Goal: Task Accomplishment & Management: Manage account settings

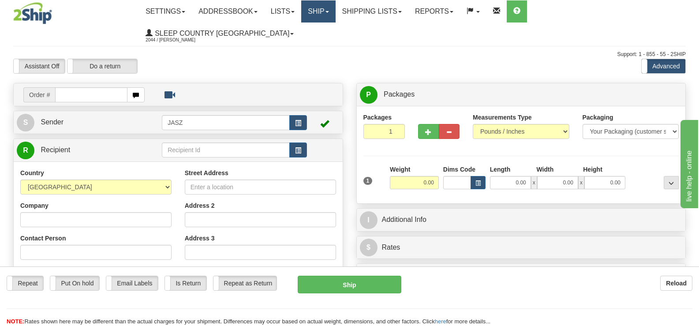
click at [335, 11] on link "Ship" at bounding box center [318, 11] width 34 height 22
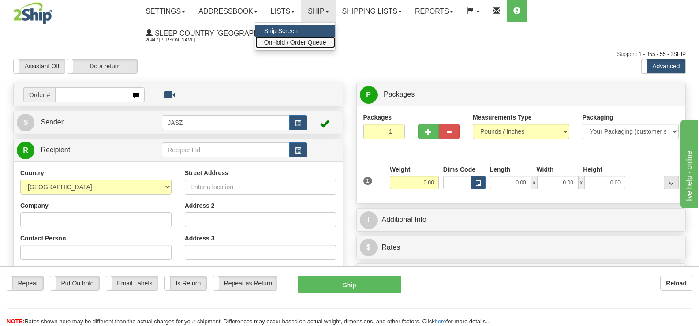
click at [326, 42] on span "OnHold / Order Queue" at bounding box center [295, 42] width 62 height 7
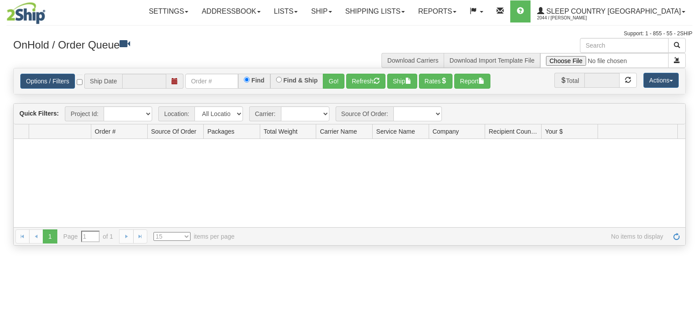
type input "[DATE]"
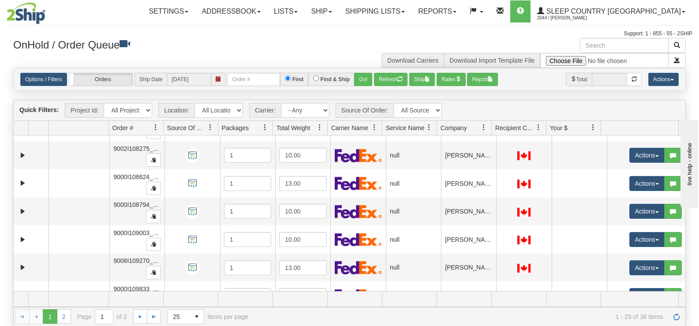
scroll to position [545, 0]
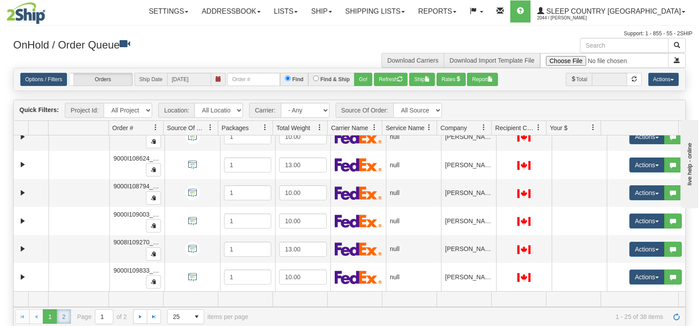
click at [70, 315] on link "2" at bounding box center [64, 316] width 14 height 14
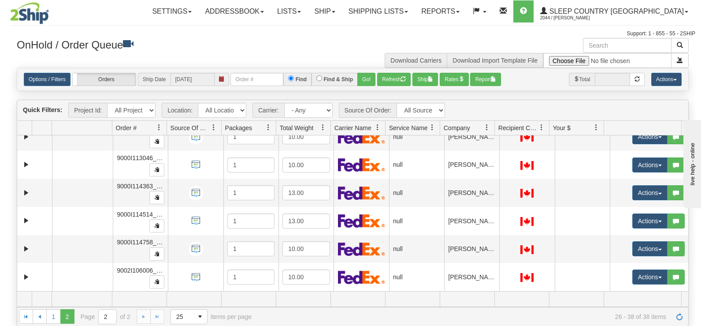
scroll to position [209, 0]
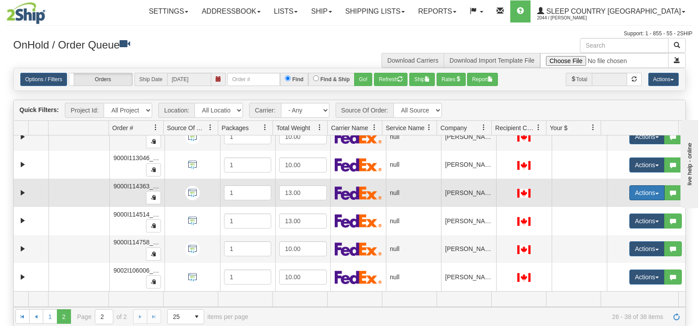
click at [629, 187] on button "Actions" at bounding box center [646, 192] width 35 height 15
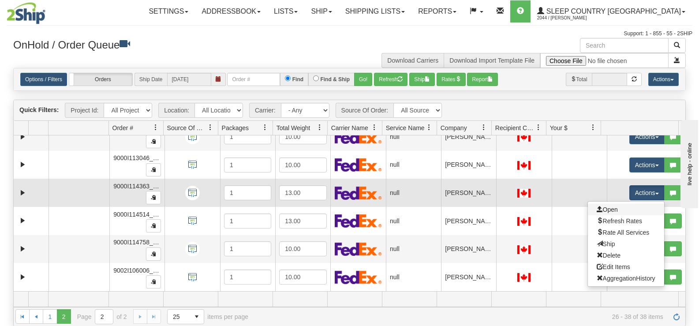
click at [617, 210] on link "Open" at bounding box center [625, 209] width 76 height 11
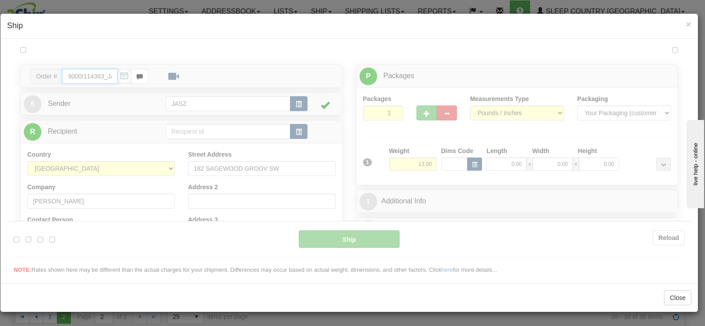
type input "12:58"
type input "16:00"
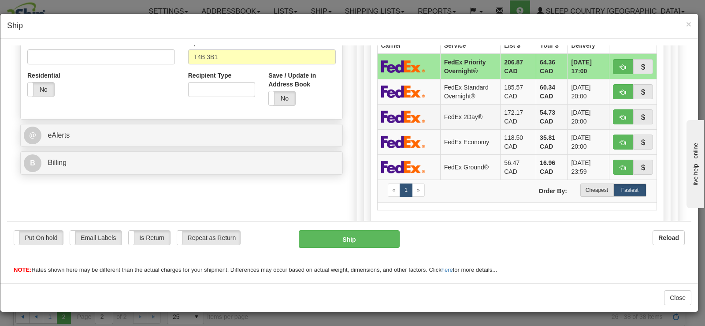
scroll to position [303, 0]
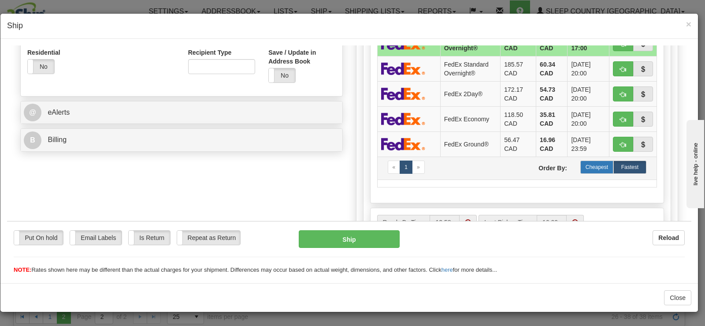
click at [592, 165] on label "Cheapest" at bounding box center [596, 166] width 33 height 13
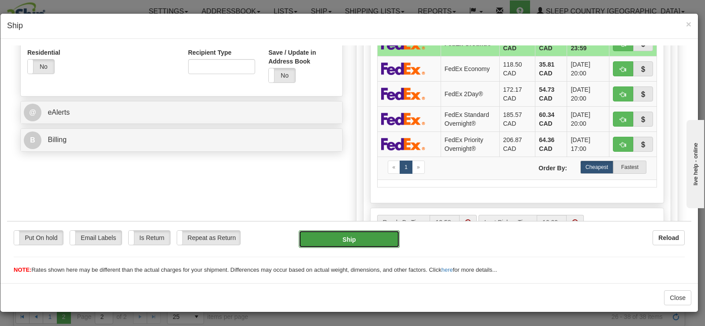
click at [355, 243] on button "Ship" at bounding box center [349, 239] width 101 height 18
type input "92"
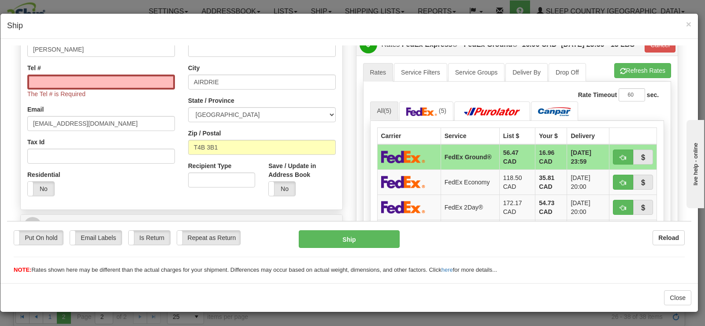
scroll to position [172, 0]
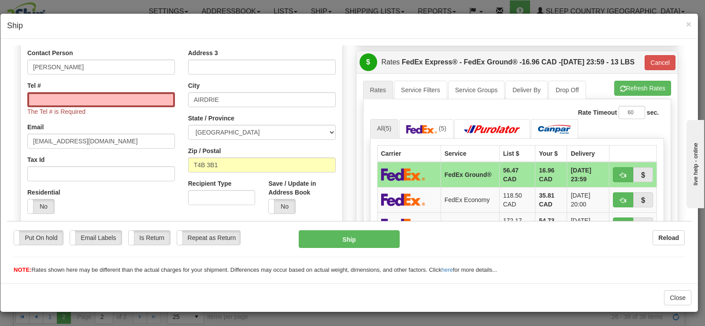
drag, startPoint x: 685, startPoint y: 220, endPoint x: 85, endPoint y: 47, distance: 625.3
click at [160, 102] on input "Tel #" at bounding box center [101, 99] width 148 height 15
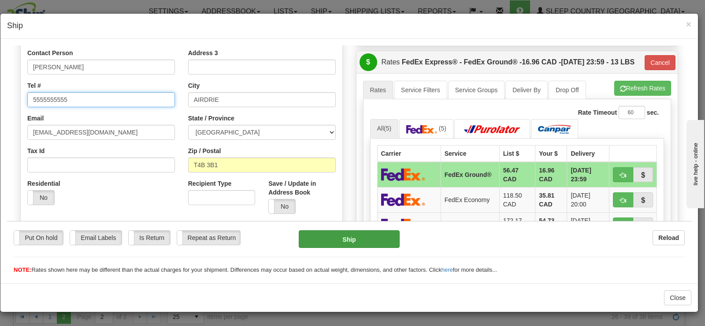
type input "5555555555"
click at [320, 240] on button "Ship" at bounding box center [349, 239] width 101 height 18
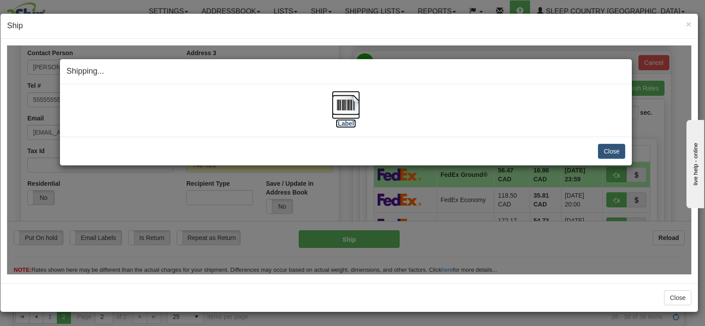
click at [337, 122] on label "[Label]" at bounding box center [346, 123] width 20 height 9
click at [604, 143] on button "Close" at bounding box center [611, 150] width 27 height 15
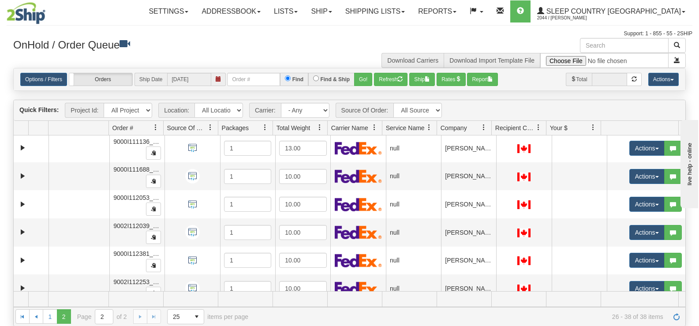
scroll to position [0, 0]
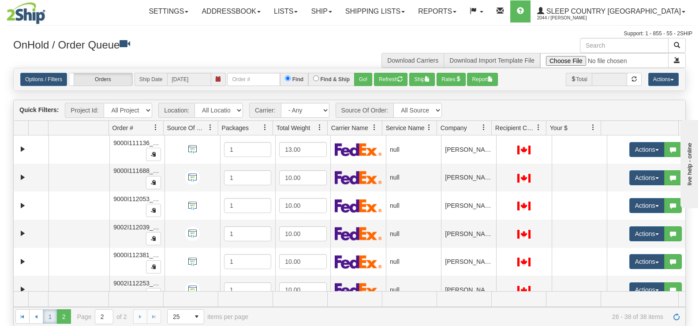
click at [54, 316] on link "1" at bounding box center [50, 316] width 14 height 14
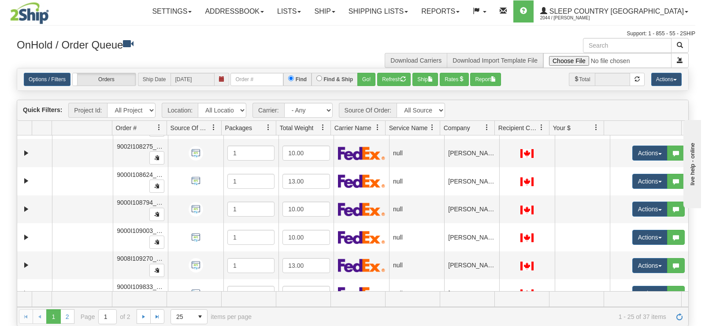
scroll to position [545, 0]
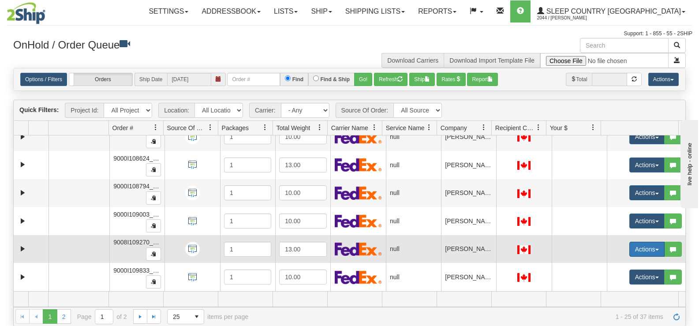
click at [640, 245] on button "Actions" at bounding box center [646, 249] width 35 height 15
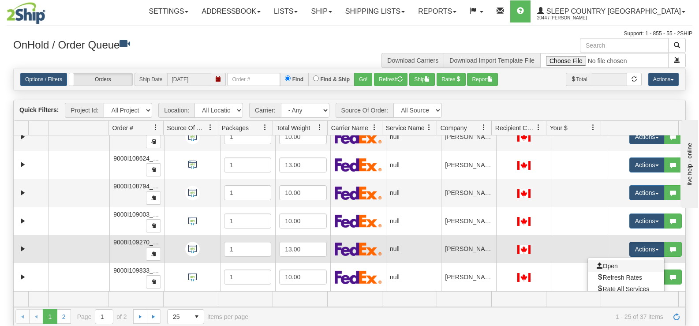
click at [624, 261] on link "Open" at bounding box center [625, 265] width 76 height 11
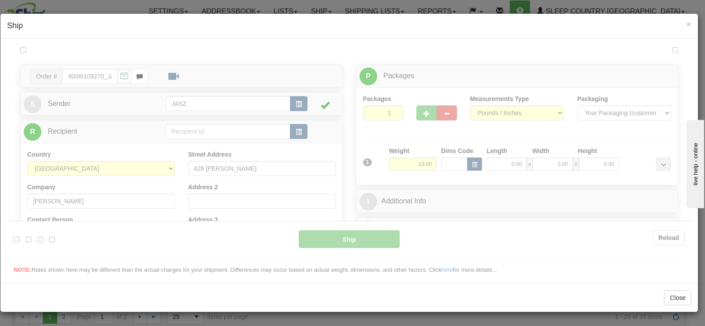
scroll to position [0, 0]
type input "12:59"
type input "16:00"
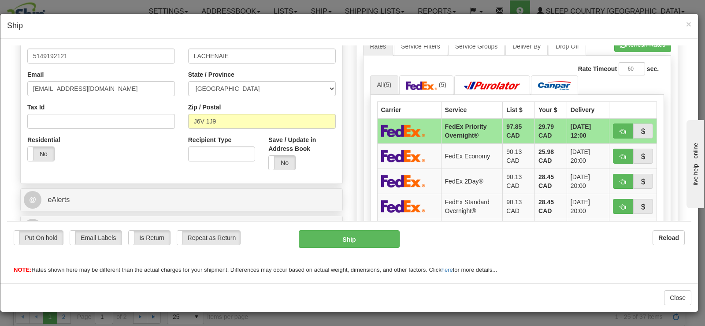
scroll to position [257, 0]
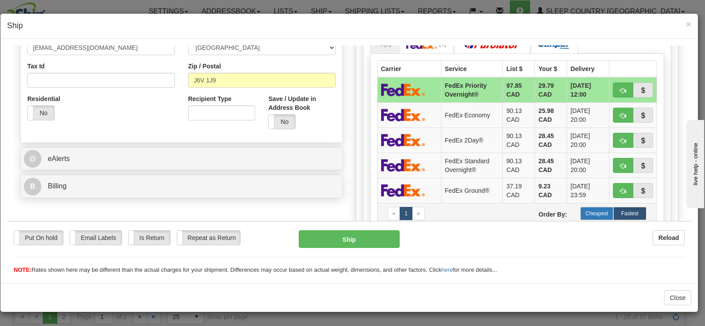
click at [591, 208] on label "Cheapest" at bounding box center [596, 212] width 33 height 13
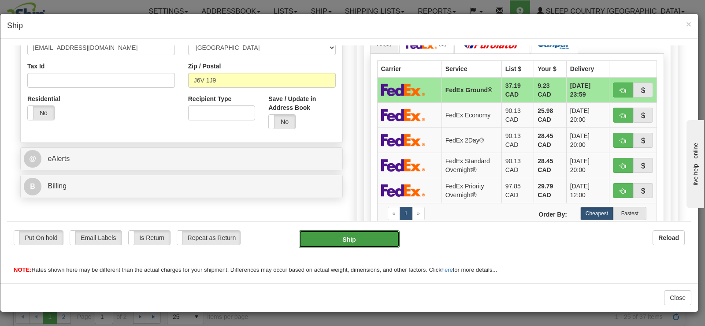
click at [329, 243] on button "Ship" at bounding box center [349, 239] width 101 height 18
type input "92"
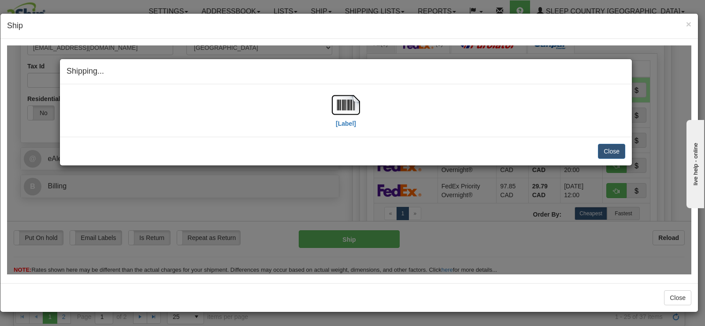
click at [331, 108] on div "[Label]" at bounding box center [346, 109] width 559 height 39
click at [346, 108] on img at bounding box center [346, 104] width 28 height 28
click at [606, 152] on button "Close" at bounding box center [611, 150] width 27 height 15
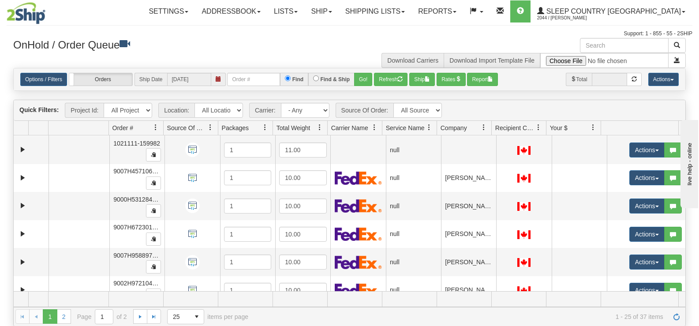
scroll to position [73, 0]
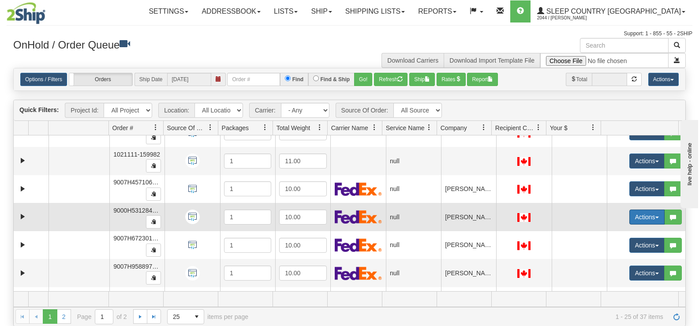
click at [630, 216] on button "Actions" at bounding box center [646, 216] width 35 height 15
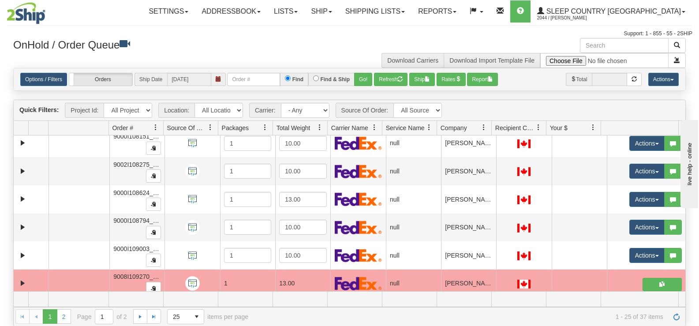
scroll to position [528, 0]
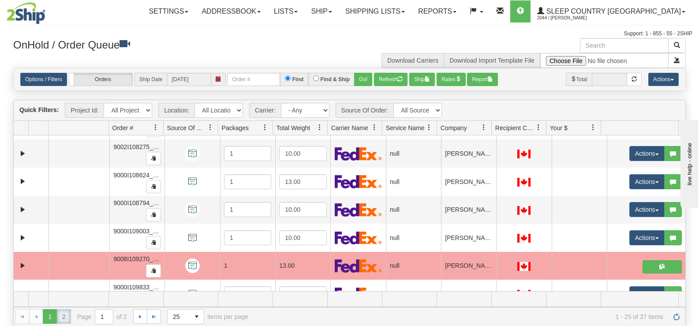
click at [63, 315] on link "2" at bounding box center [64, 316] width 14 height 14
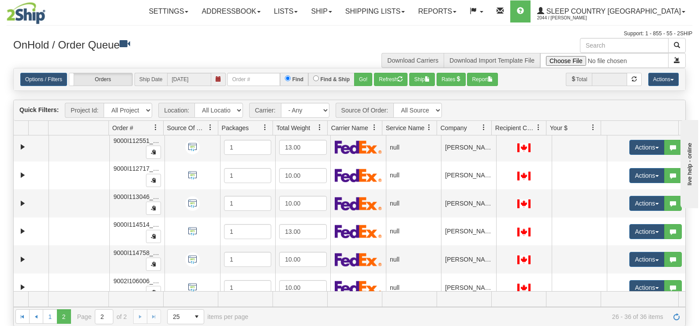
scroll to position [153, 0]
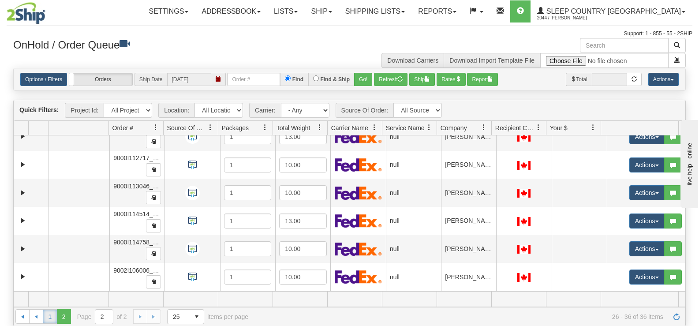
click at [51, 318] on link "1" at bounding box center [50, 316] width 14 height 14
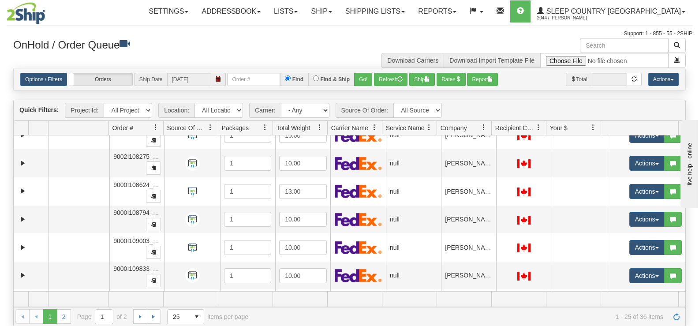
scroll to position [545, 0]
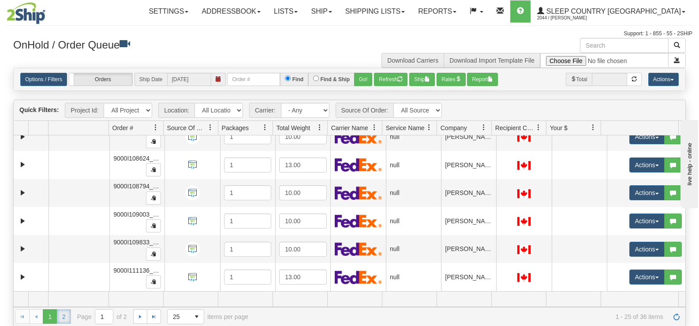
click at [67, 317] on link "2" at bounding box center [64, 316] width 14 height 14
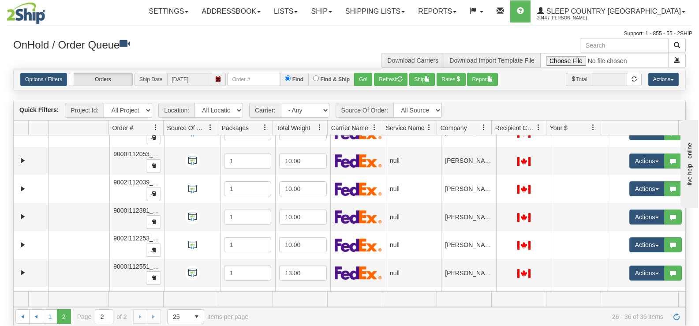
scroll to position [0, 0]
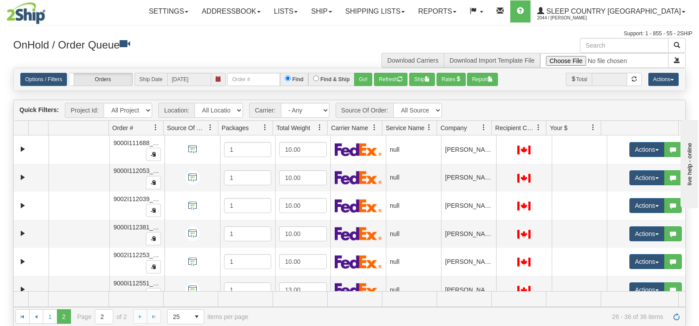
drag, startPoint x: 678, startPoint y: 212, endPoint x: 662, endPoint y: 213, distance: 16.4
click at [49, 315] on link "1" at bounding box center [50, 316] width 14 height 14
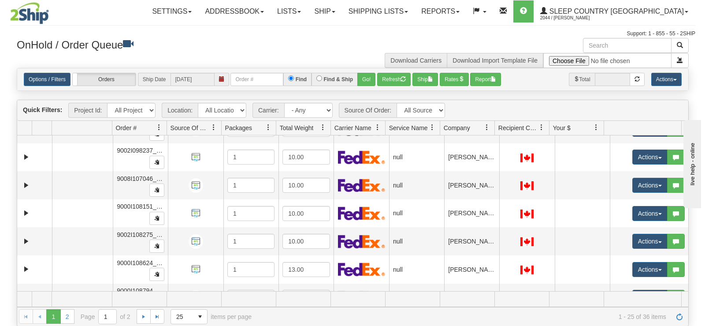
scroll to position [476, 0]
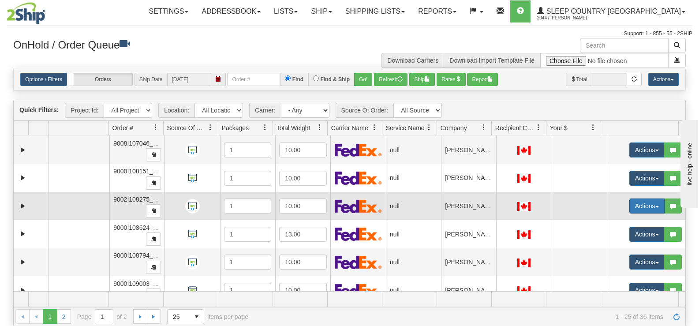
click at [644, 206] on button "Actions" at bounding box center [646, 205] width 35 height 15
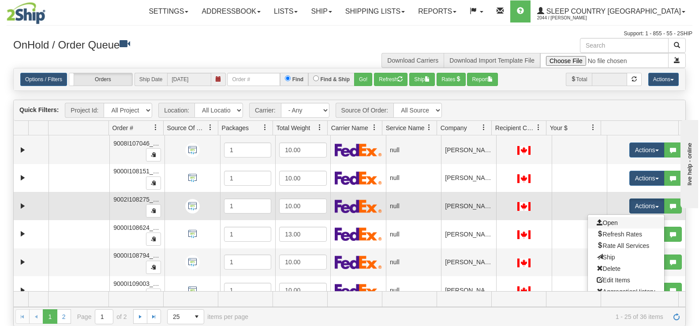
click at [635, 223] on link "Open" at bounding box center [625, 222] width 76 height 11
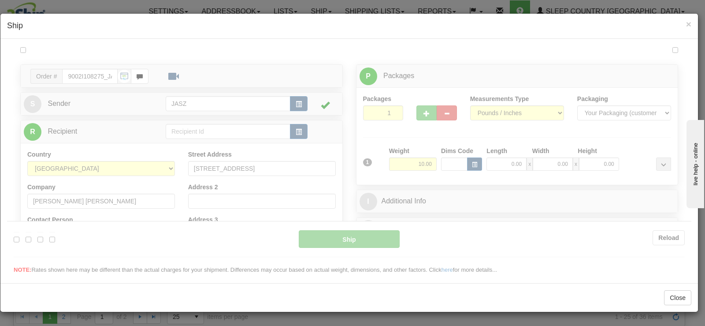
scroll to position [0, 0]
type input "13:10"
type input "16:00"
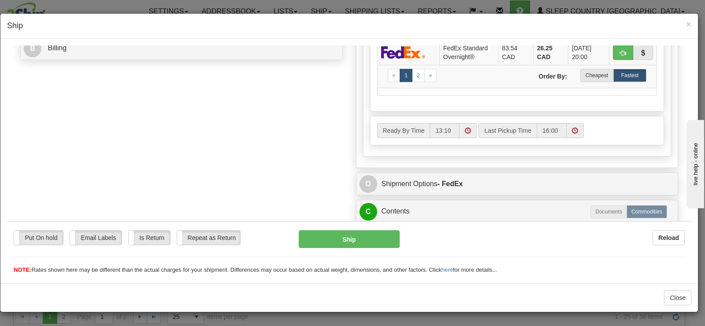
scroll to position [397, 0]
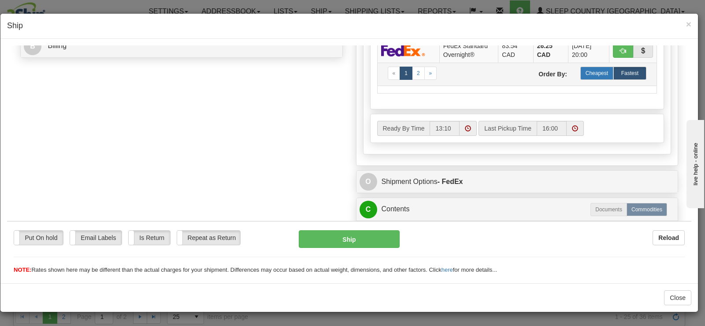
click at [593, 77] on label "Cheapest" at bounding box center [596, 72] width 33 height 13
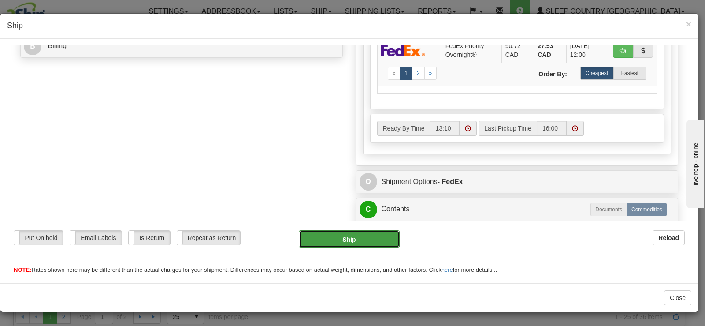
click at [369, 237] on button "Ship" at bounding box center [349, 239] width 101 height 18
type input "92"
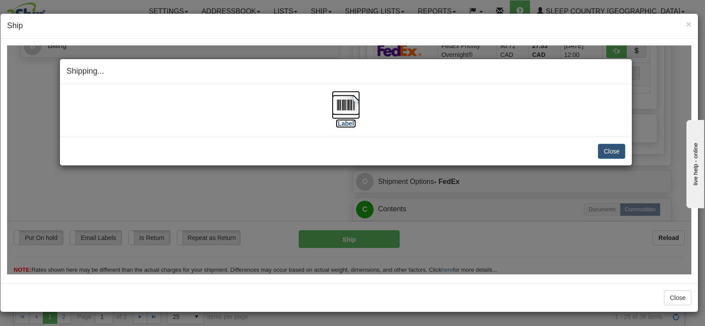
click at [342, 116] on img at bounding box center [346, 104] width 28 height 28
click at [605, 150] on button "Close" at bounding box center [611, 150] width 27 height 15
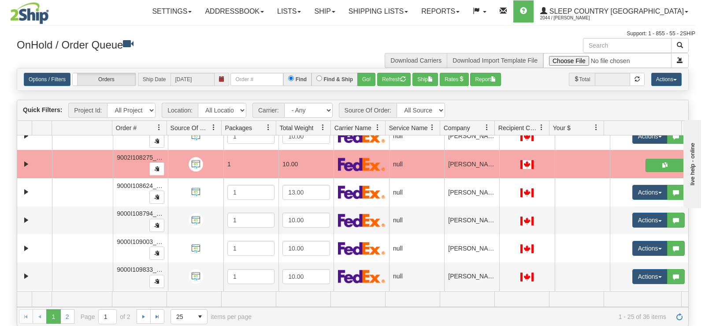
scroll to position [529, 0]
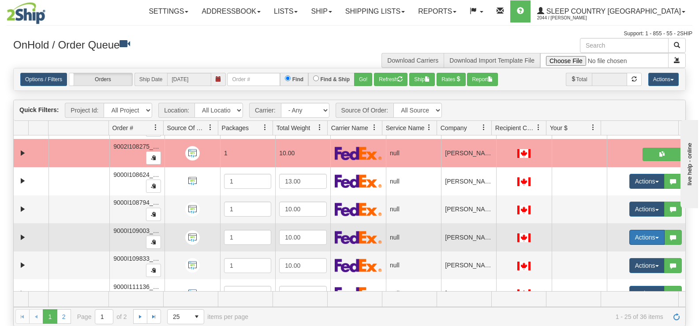
click at [629, 238] on button "Actions" at bounding box center [646, 237] width 35 height 15
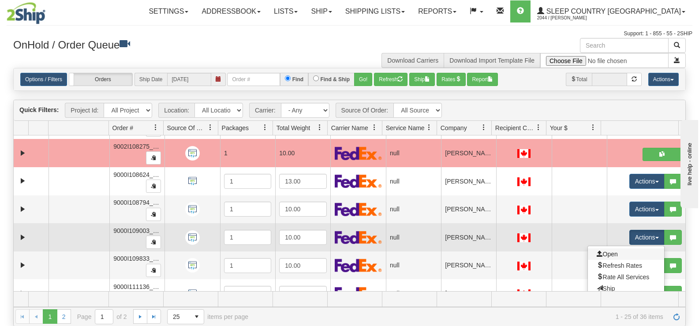
click at [614, 253] on link "Open" at bounding box center [625, 253] width 76 height 11
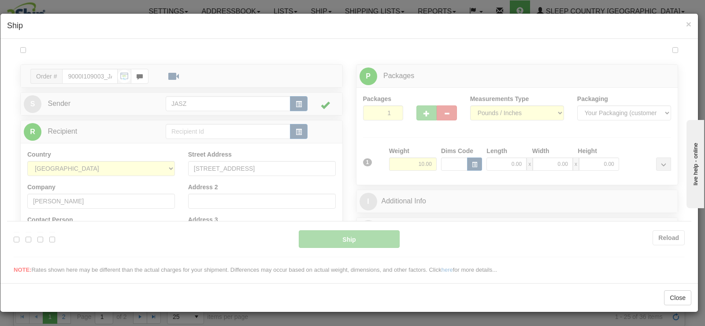
scroll to position [0, 0]
type input "13:11"
type input "16:00"
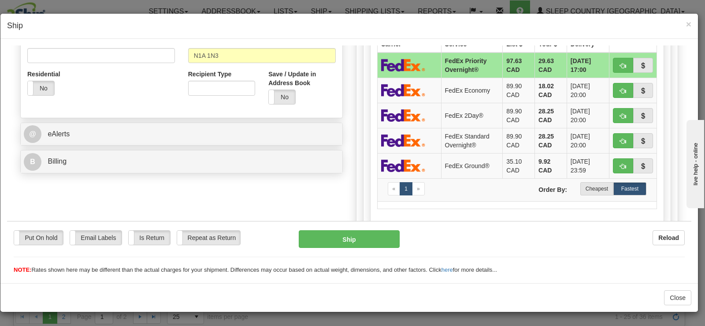
scroll to position [304, 0]
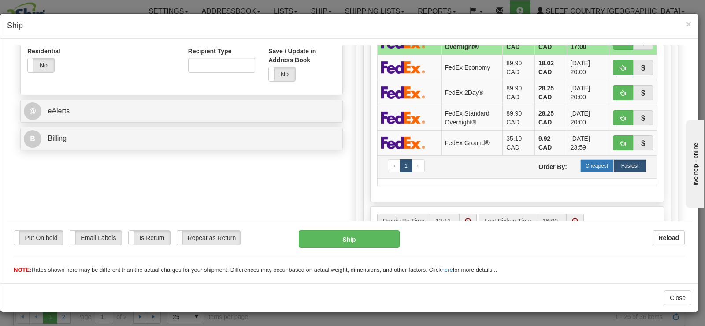
click at [588, 163] on label "Cheapest" at bounding box center [596, 165] width 33 height 13
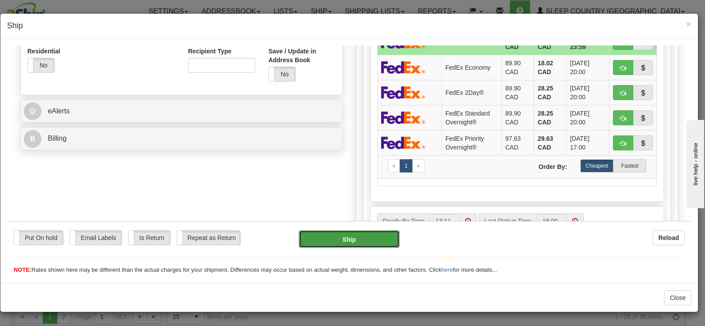
click at [344, 246] on button "Ship" at bounding box center [349, 239] width 101 height 18
type input "92"
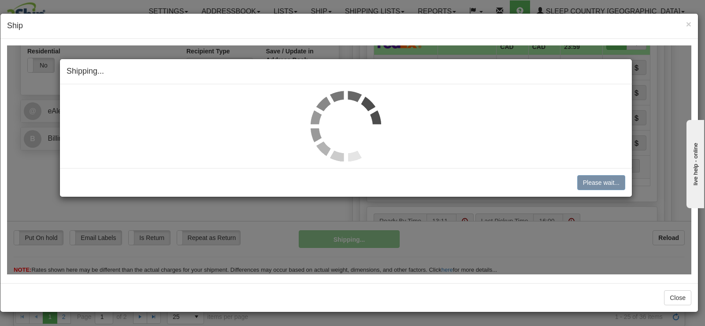
click at [349, 115] on img at bounding box center [346, 125] width 71 height 71
click at [346, 130] on img at bounding box center [346, 125] width 71 height 71
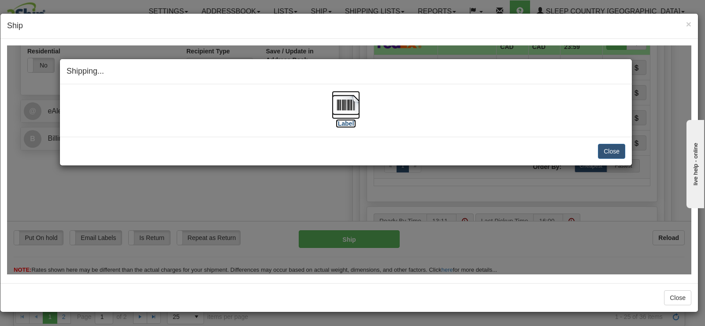
click at [346, 123] on label "[Label]" at bounding box center [346, 123] width 20 height 9
click at [618, 143] on button "Close" at bounding box center [611, 150] width 27 height 15
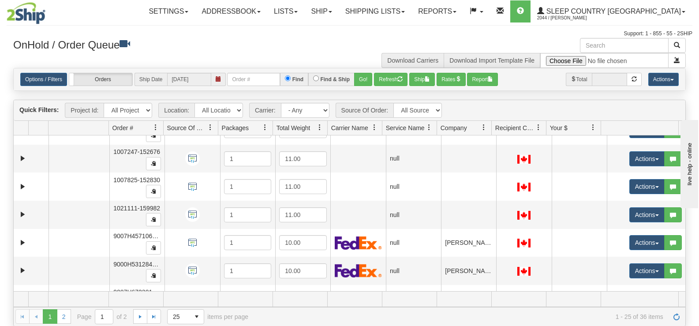
scroll to position [26, 0]
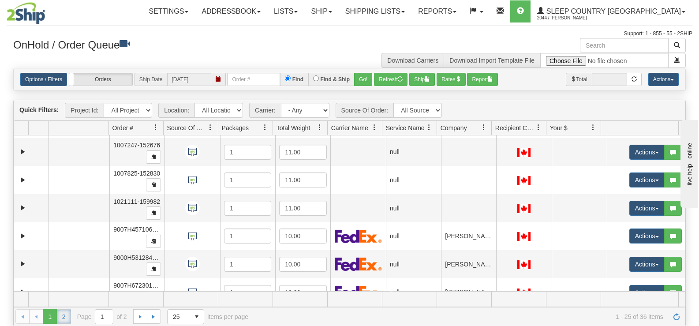
click at [66, 320] on link "2" at bounding box center [64, 316] width 14 height 14
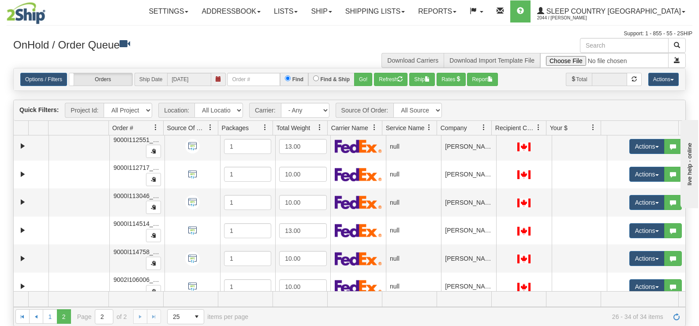
scroll to position [97, 0]
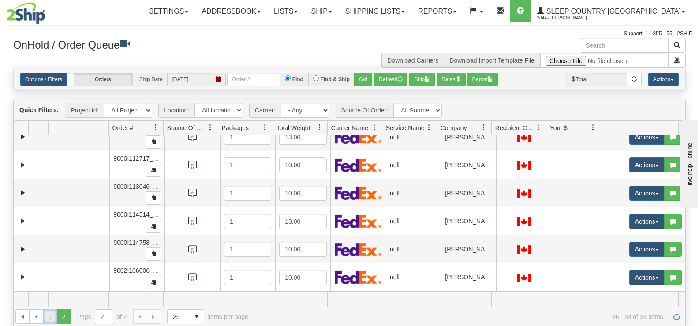
click at [47, 317] on link "1" at bounding box center [50, 316] width 14 height 14
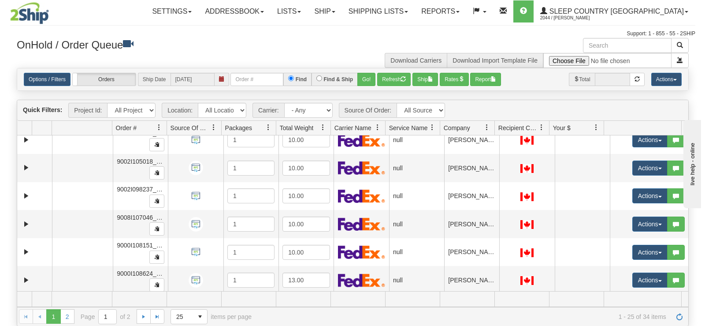
scroll to position [437, 0]
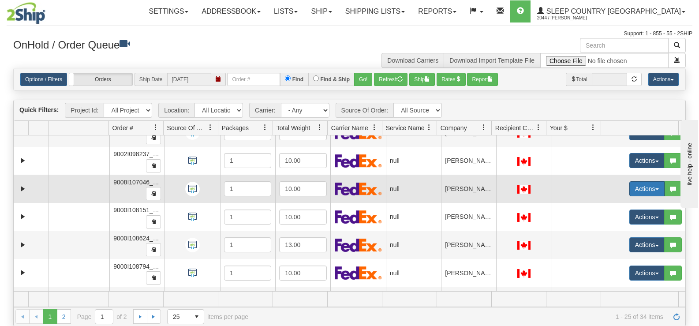
click at [633, 191] on button "Actions" at bounding box center [646, 188] width 35 height 15
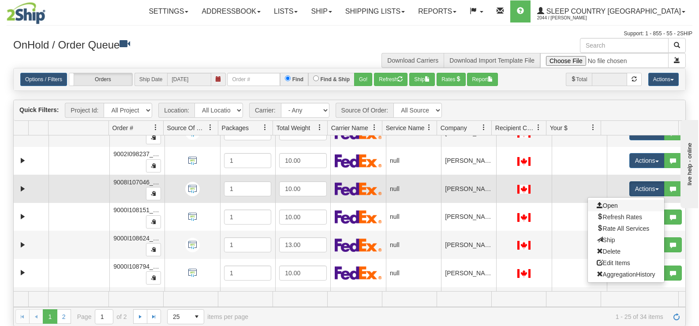
click at [618, 205] on link "Open" at bounding box center [625, 205] width 76 height 11
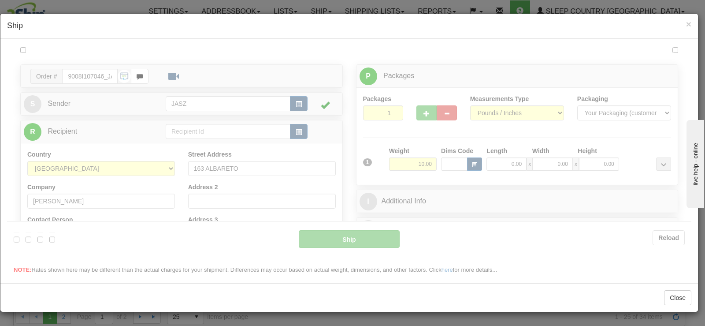
scroll to position [0, 0]
type input "13:14"
type input "16:00"
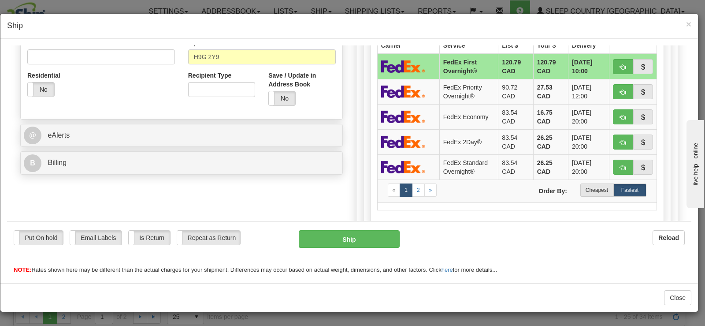
scroll to position [284, 0]
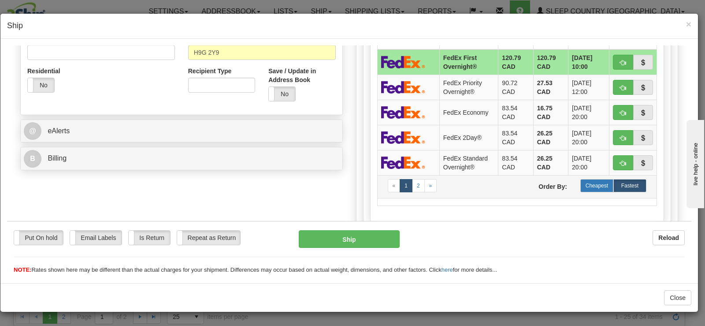
click at [588, 187] on label "Cheapest" at bounding box center [596, 184] width 33 height 13
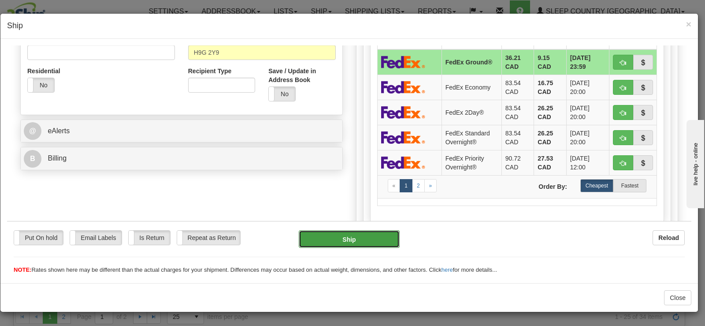
click at [364, 239] on button "Ship" at bounding box center [349, 239] width 101 height 18
type input "92"
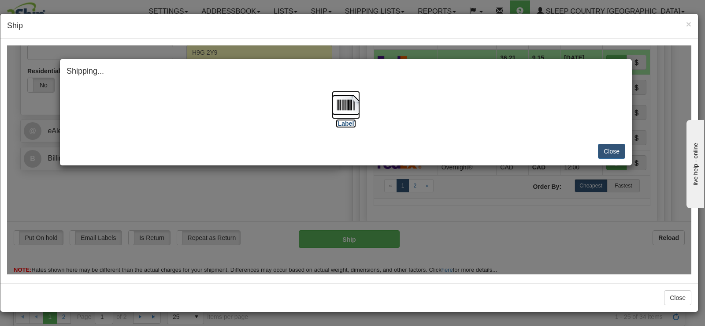
click at [346, 114] on img at bounding box center [346, 104] width 28 height 28
click at [609, 154] on button "Close" at bounding box center [611, 150] width 27 height 15
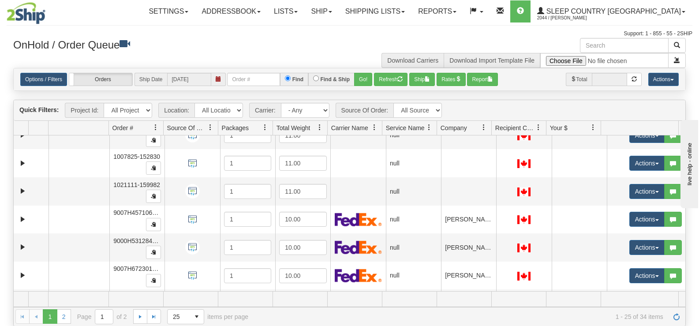
scroll to position [29, 0]
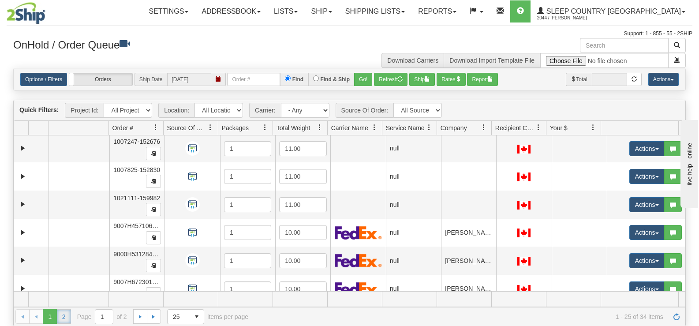
click at [66, 311] on link "2" at bounding box center [64, 316] width 14 height 14
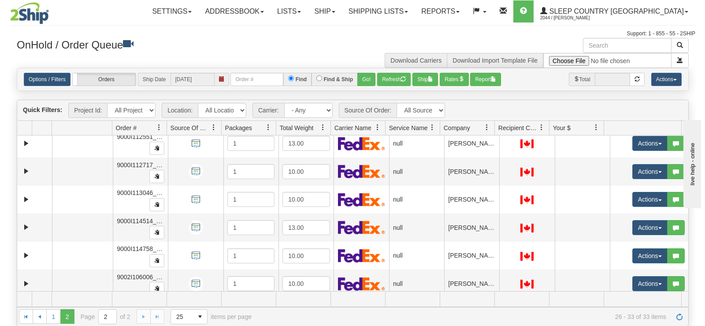
scroll to position [69, 0]
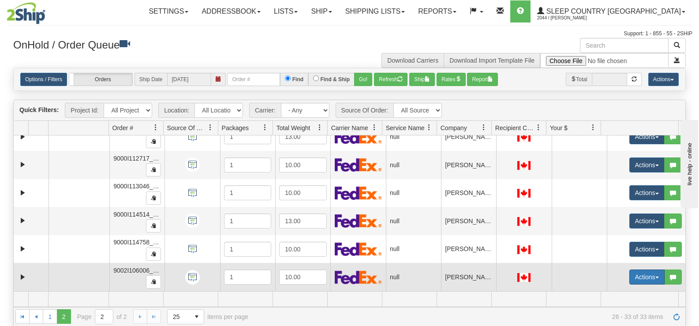
click at [633, 280] on button "Actions" at bounding box center [646, 276] width 35 height 15
click at [626, 288] on link "Open" at bounding box center [625, 293] width 76 height 11
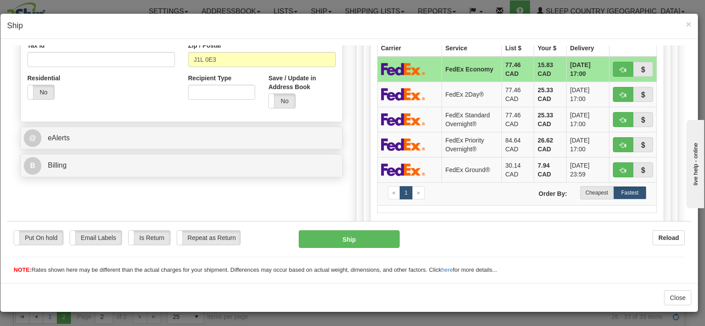
scroll to position [282, 0]
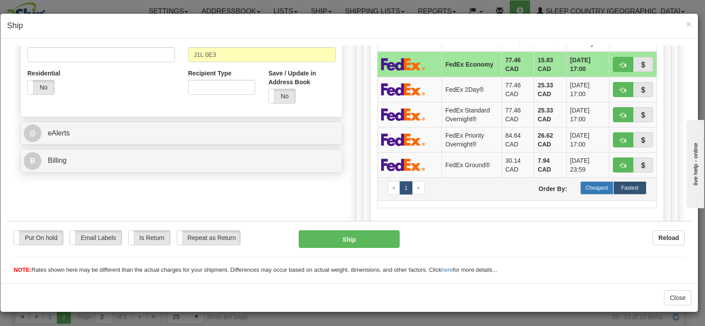
click at [595, 184] on label "Cheapest" at bounding box center [596, 187] width 33 height 13
click at [320, 248] on div "Put On hold Put On hold Email Labels Email Labels Edit Is Return Is Return Repe…" at bounding box center [349, 252] width 684 height 44
click at [320, 247] on div "Ship" at bounding box center [349, 239] width 114 height 18
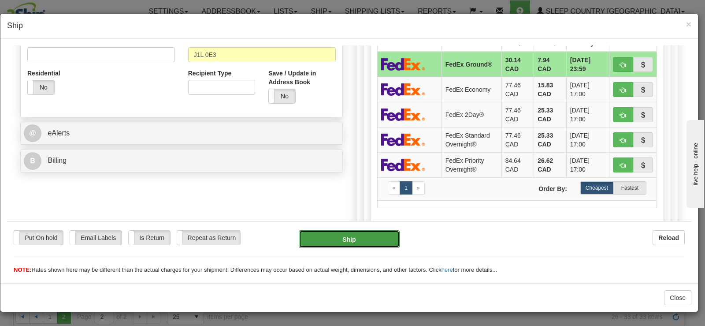
click at [320, 239] on button "Ship" at bounding box center [349, 239] width 101 height 18
type input "92"
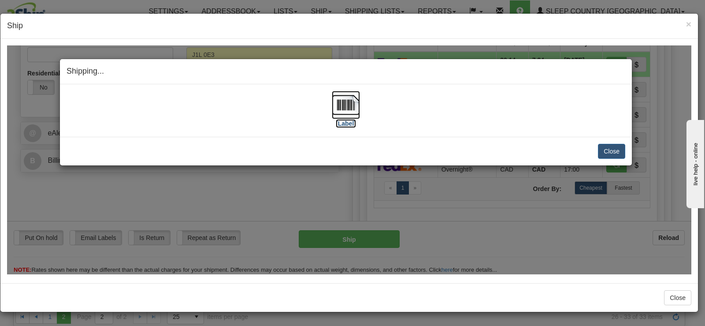
click at [344, 108] on img at bounding box center [346, 104] width 28 height 28
click at [607, 149] on button "Close" at bounding box center [611, 150] width 27 height 15
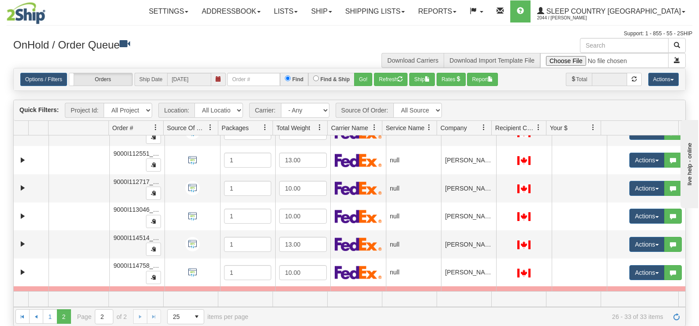
scroll to position [69, 0]
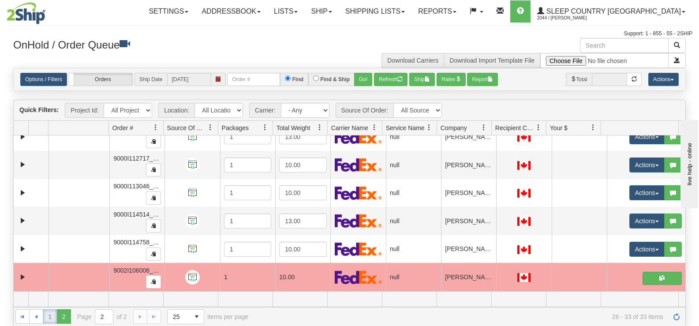
click at [46, 315] on link "1" at bounding box center [50, 316] width 14 height 14
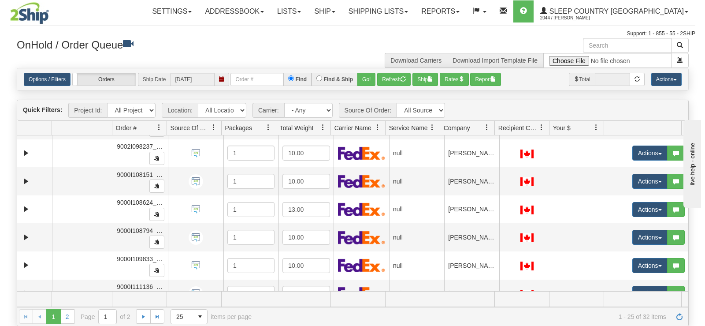
scroll to position [504, 0]
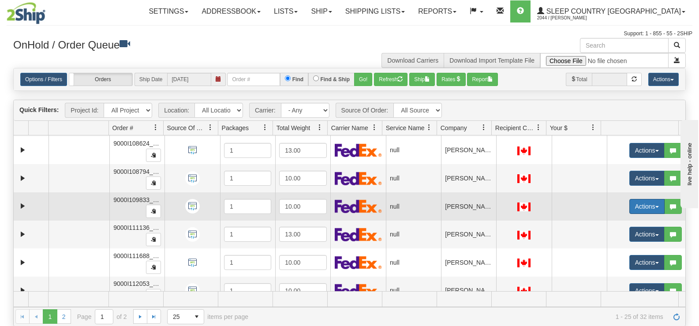
click at [631, 212] on button "Actions" at bounding box center [646, 206] width 35 height 15
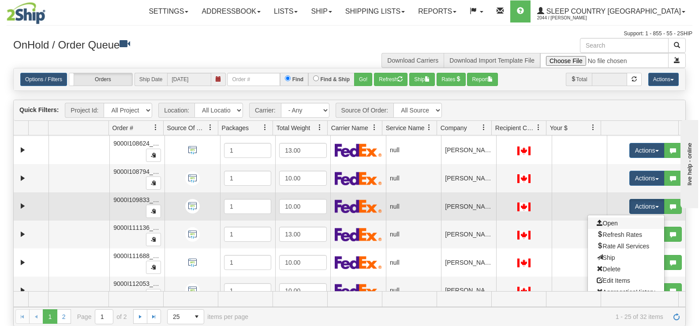
click at [617, 225] on link "Open" at bounding box center [625, 222] width 76 height 11
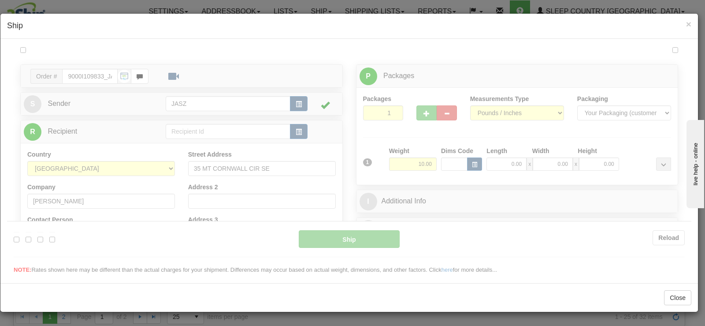
scroll to position [0, 0]
type input "13:19"
type input "16:00"
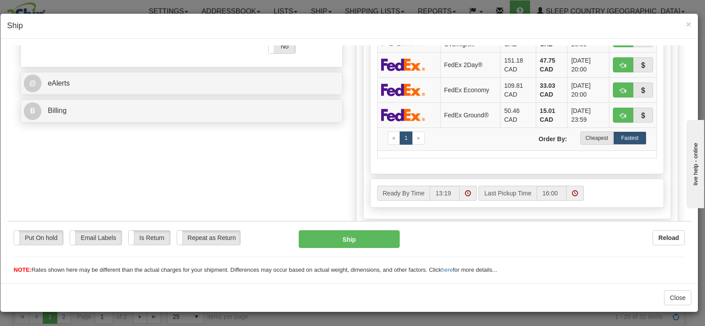
scroll to position [342, 0]
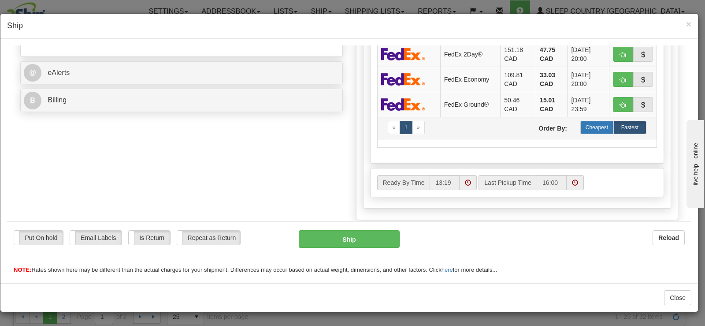
click at [604, 131] on label "Cheapest" at bounding box center [596, 126] width 33 height 13
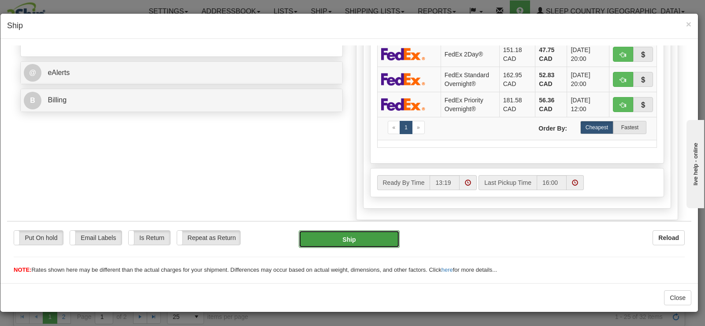
click at [375, 242] on button "Ship" at bounding box center [349, 239] width 101 height 18
type input "92"
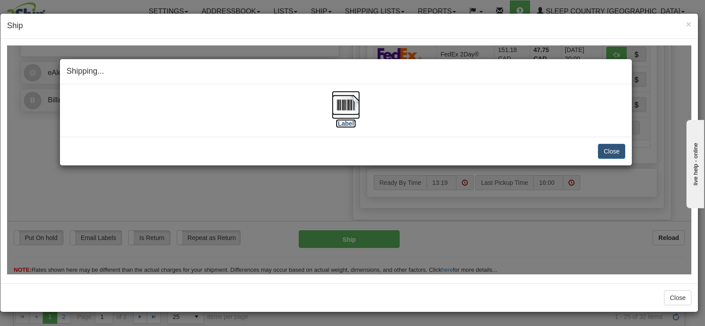
click at [352, 115] on img at bounding box center [346, 104] width 28 height 28
click at [607, 148] on button "Close" at bounding box center [611, 150] width 27 height 15
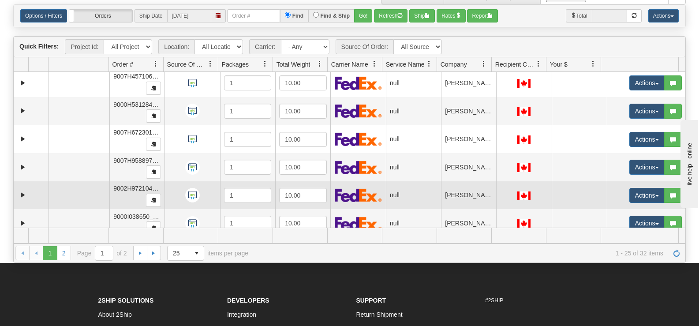
scroll to position [122, 0]
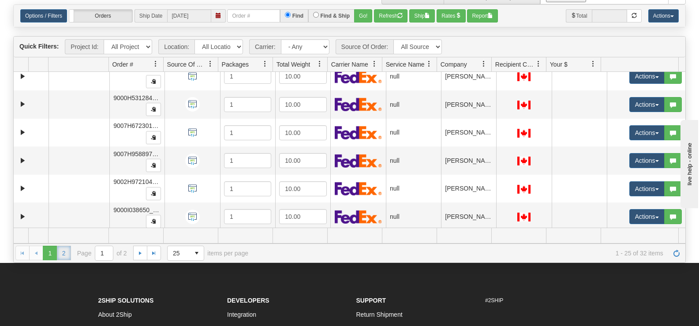
click at [67, 255] on link "2" at bounding box center [64, 252] width 14 height 14
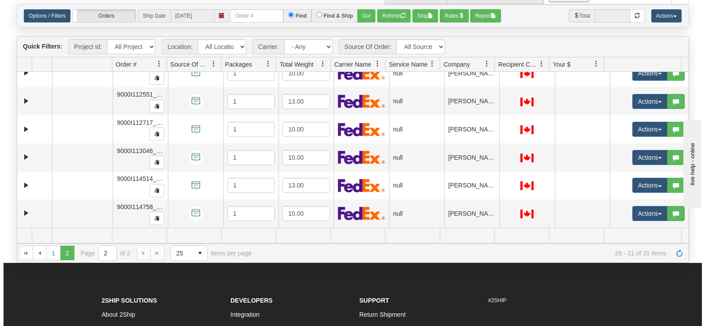
scroll to position [0, 0]
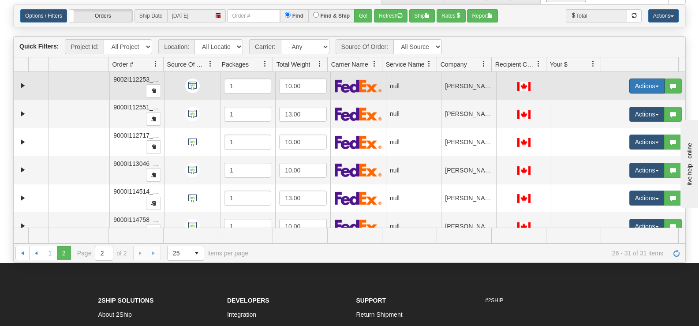
click at [632, 90] on button "Actions" at bounding box center [646, 85] width 35 height 15
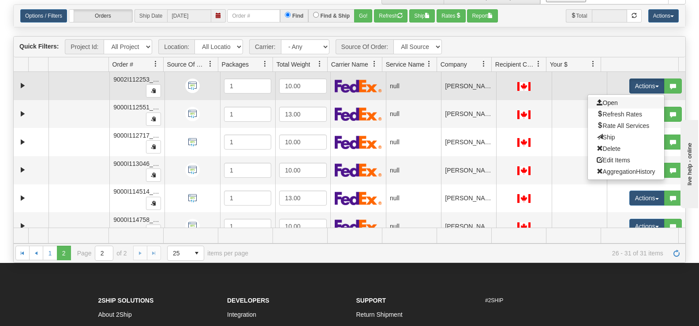
click at [616, 107] on link "Open" at bounding box center [625, 102] width 76 height 11
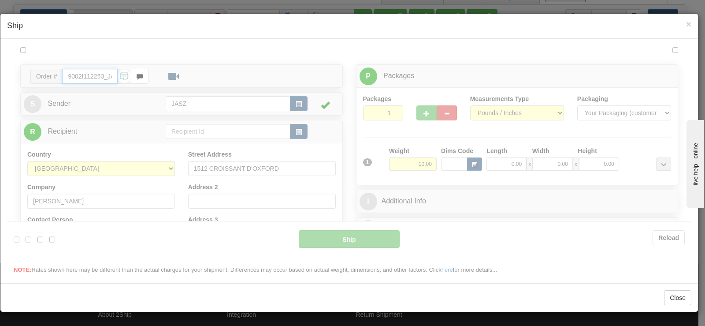
type input "13:20"
type input "16:00"
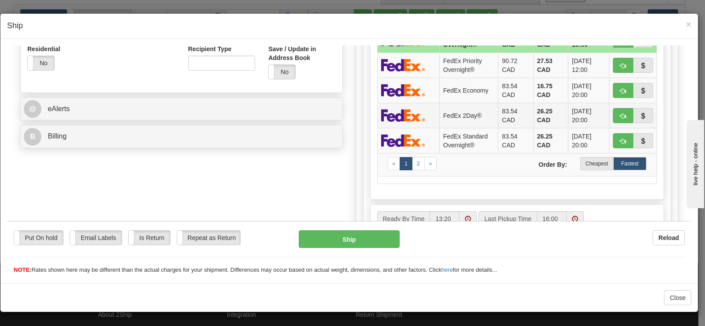
scroll to position [309, 0]
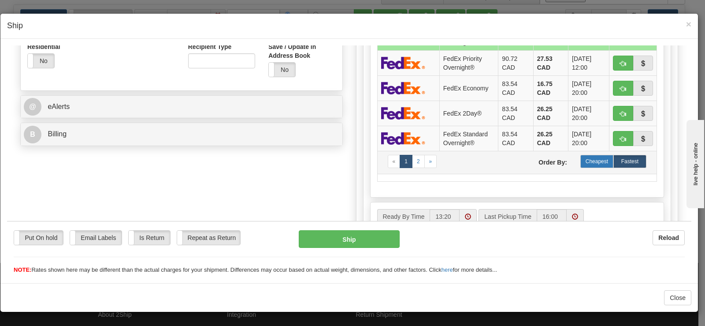
click at [586, 164] on label "Cheapest" at bounding box center [596, 160] width 33 height 13
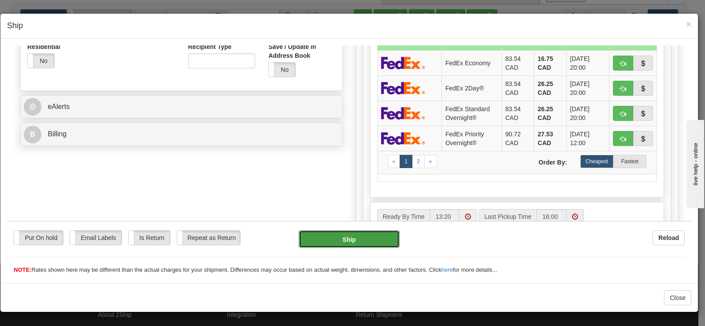
click at [346, 237] on button "Ship" at bounding box center [349, 239] width 101 height 18
type input "92"
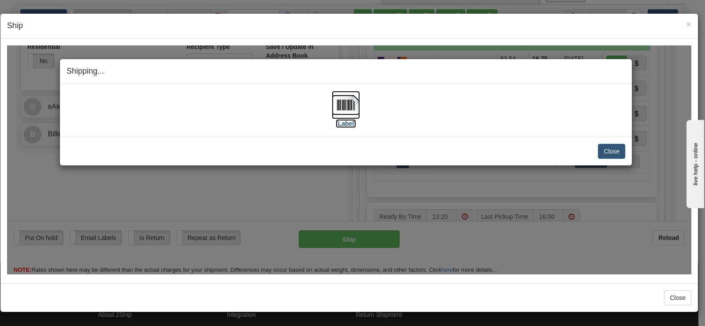
click at [337, 101] on img at bounding box center [346, 104] width 28 height 28
click at [604, 148] on button "Close" at bounding box center [611, 150] width 27 height 15
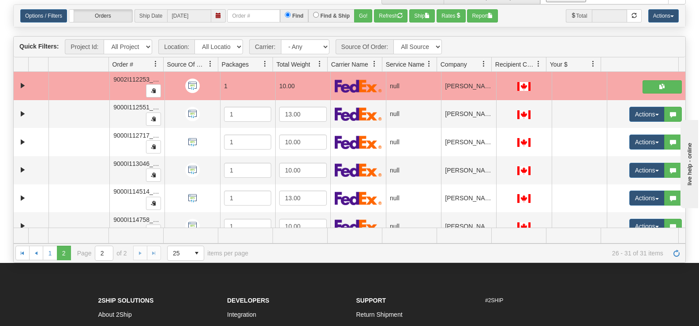
scroll to position [13, 0]
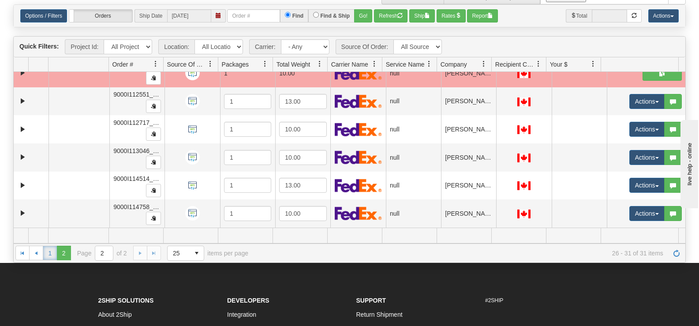
click at [51, 256] on link "1" at bounding box center [50, 252] width 14 height 14
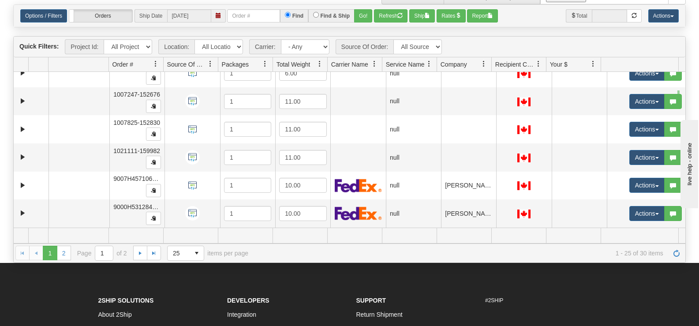
drag, startPoint x: 677, startPoint y: 90, endPoint x: 679, endPoint y: 108, distance: 17.8
click at [679, 108] on div "29943447 JASZ 86781035 0 1006927-152554 1 6.00 null integrate2oracle Sleep Coun…" at bounding box center [349, 150] width 671 height 156
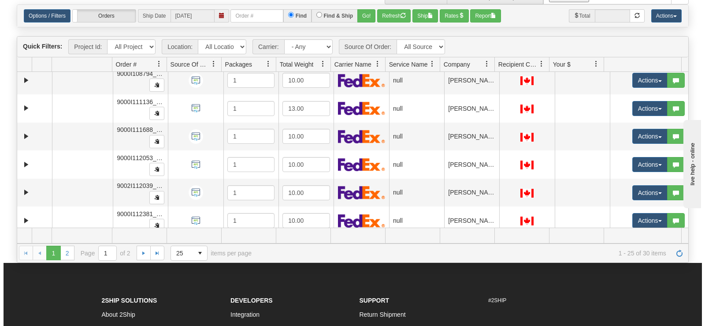
scroll to position [545, 0]
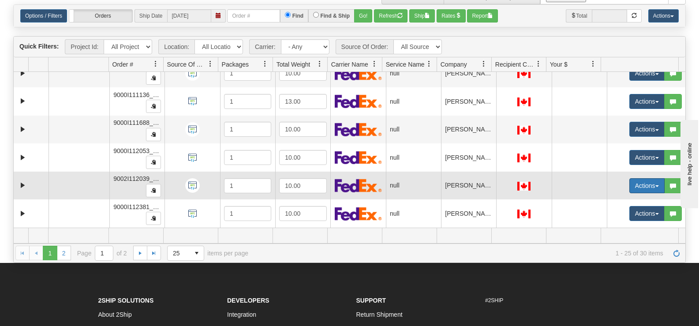
click at [629, 186] on button "Actions" at bounding box center [646, 185] width 35 height 15
click at [609, 200] on span "Open" at bounding box center [606, 202] width 21 height 7
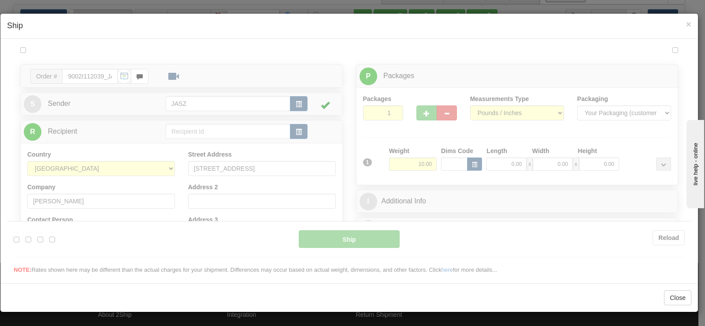
scroll to position [0, 0]
type input "13:21"
type input "16:00"
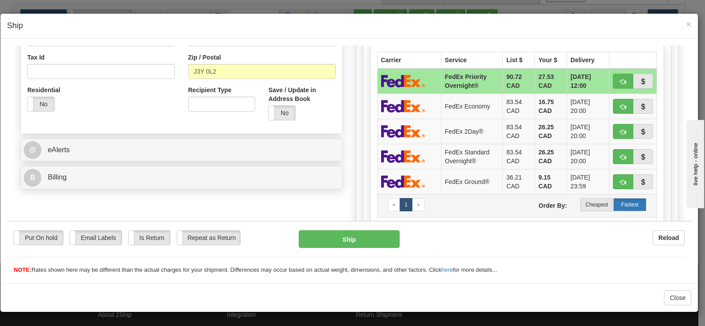
scroll to position [287, 0]
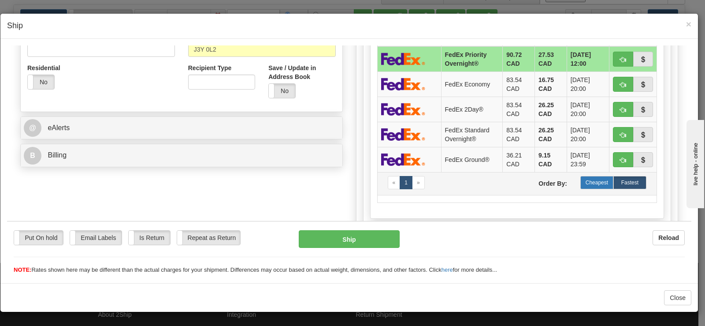
click at [601, 185] on label "Cheapest" at bounding box center [596, 181] width 33 height 13
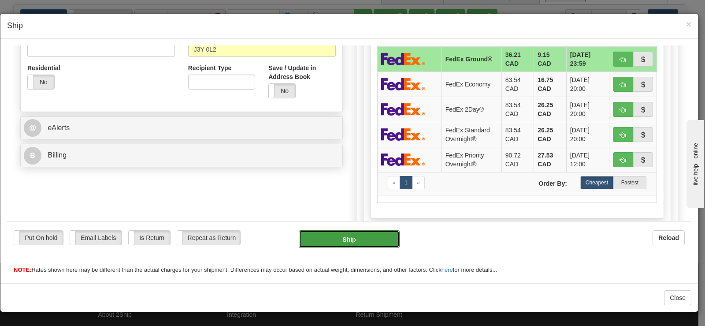
click at [338, 236] on button "Ship" at bounding box center [349, 239] width 101 height 18
type input "92"
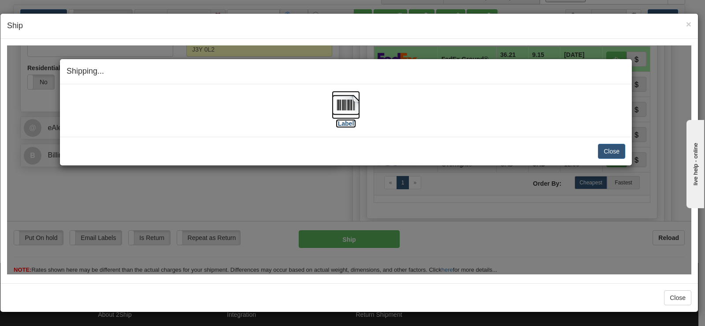
click at [341, 109] on img at bounding box center [346, 104] width 28 height 28
click at [617, 154] on button "Close" at bounding box center [611, 150] width 27 height 15
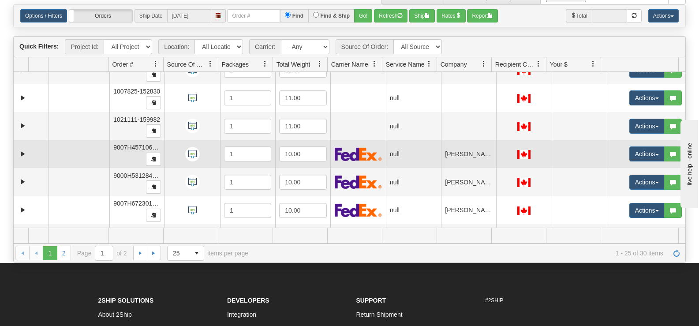
scroll to position [42, 0]
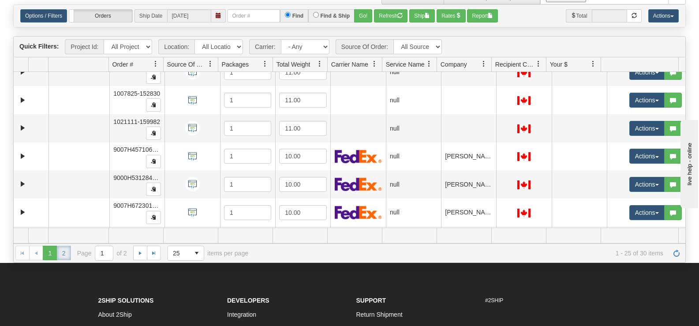
click at [58, 257] on link "2" at bounding box center [64, 252] width 14 height 14
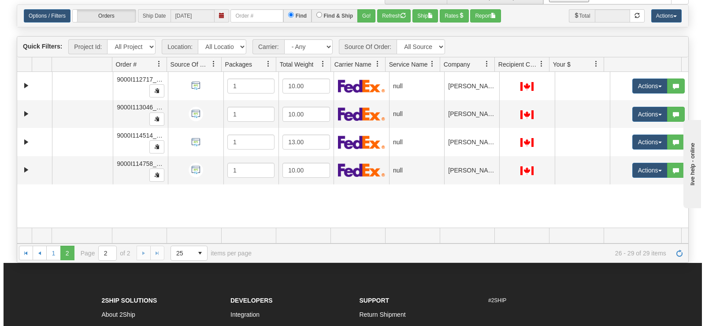
scroll to position [0, 0]
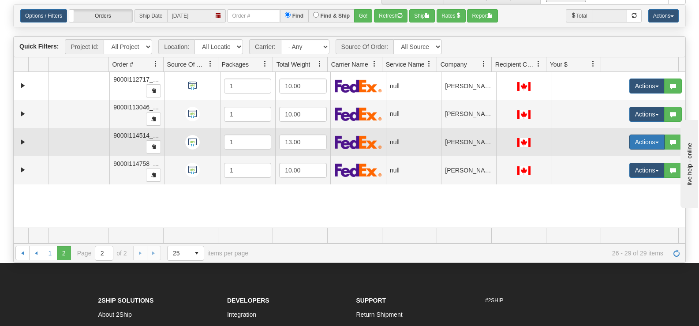
click at [629, 138] on button "Actions" at bounding box center [646, 141] width 35 height 15
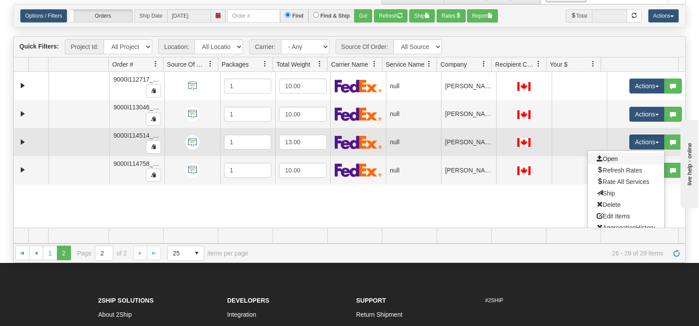
click at [612, 157] on link "Open" at bounding box center [625, 158] width 76 height 11
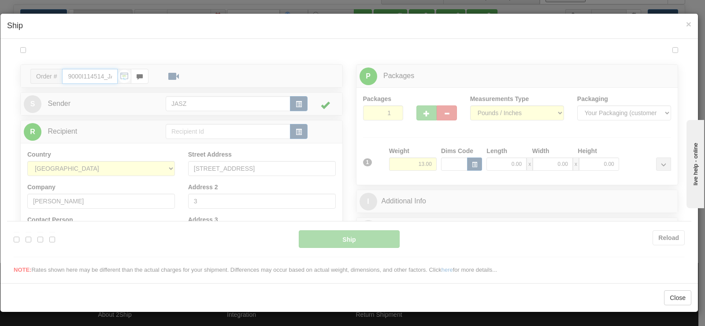
type input "13:24"
type input "16:00"
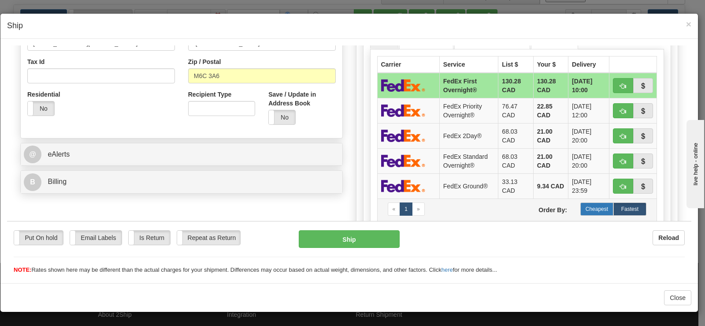
scroll to position [273, 0]
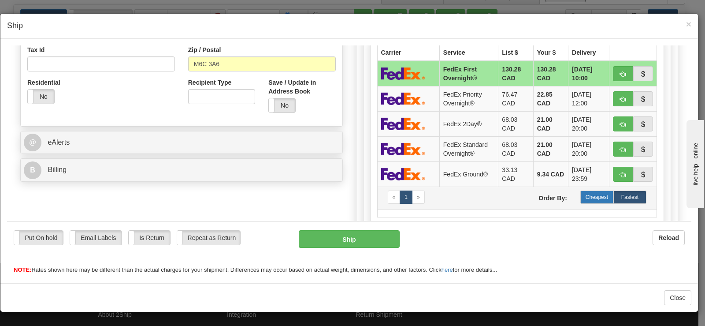
click at [587, 193] on label "Cheapest" at bounding box center [596, 196] width 33 height 13
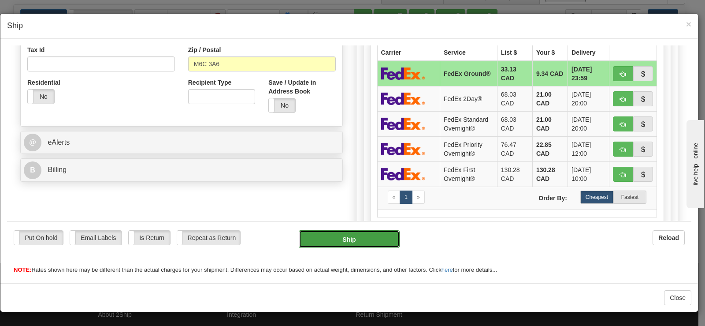
click at [383, 238] on button "Ship" at bounding box center [349, 239] width 101 height 18
type input "92"
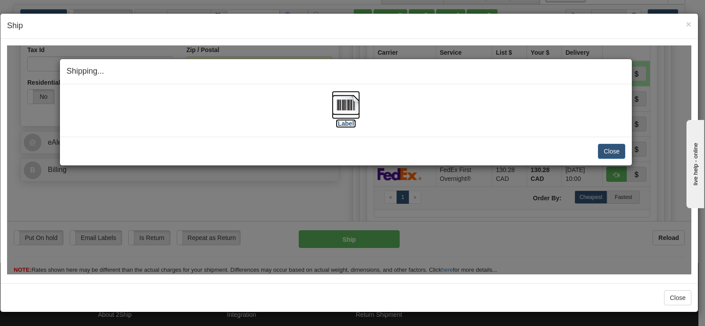
click at [346, 105] on img at bounding box center [346, 104] width 28 height 28
click at [605, 148] on button "Close" at bounding box center [611, 150] width 27 height 15
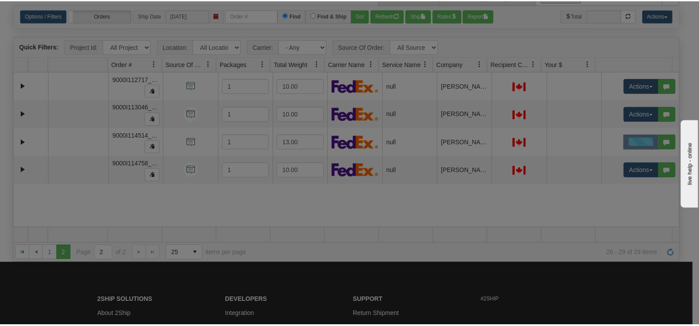
scroll to position [0, 0]
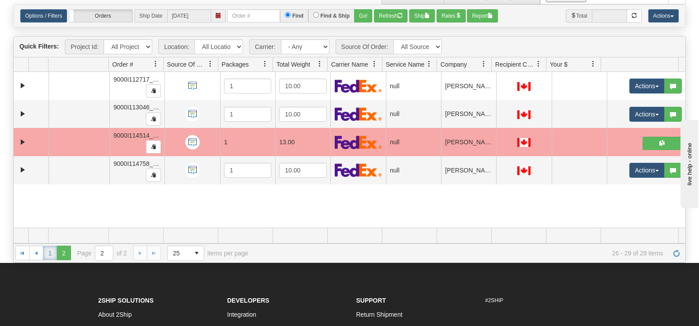
click at [45, 252] on link "1" at bounding box center [50, 252] width 14 height 14
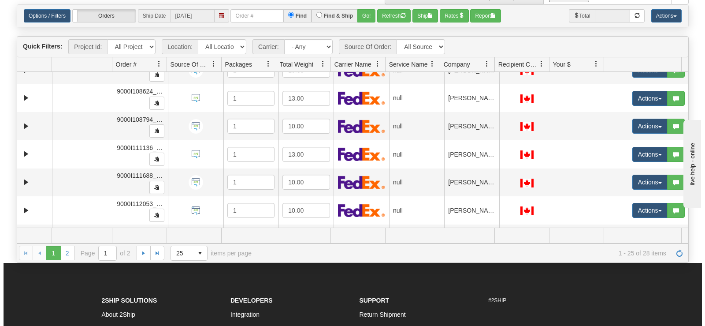
scroll to position [497, 0]
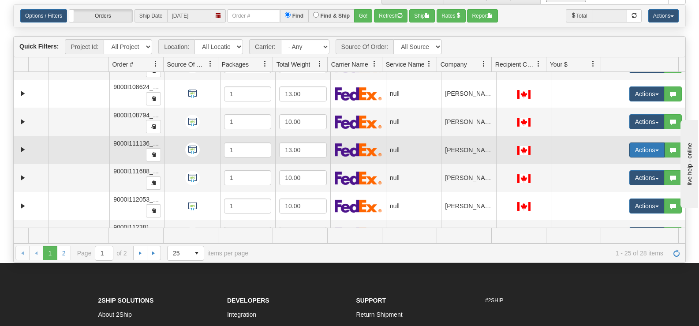
click at [632, 149] on button "Actions" at bounding box center [646, 149] width 35 height 15
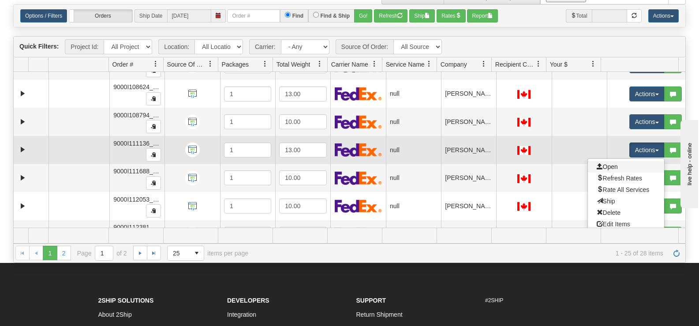
click at [618, 167] on link "Open" at bounding box center [625, 166] width 76 height 11
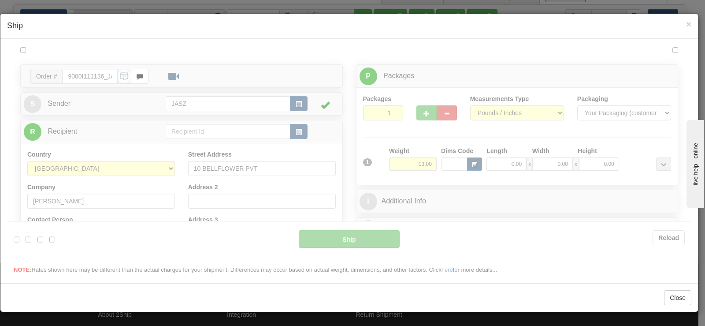
scroll to position [0, 0]
type input "13:25"
type input "16:00"
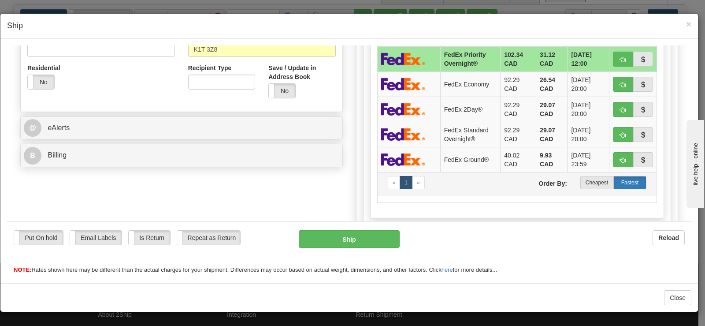
scroll to position [289, 0]
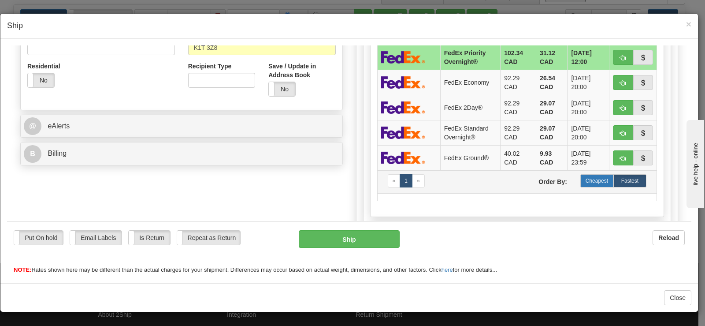
click at [585, 184] on label "Cheapest" at bounding box center [596, 180] width 33 height 13
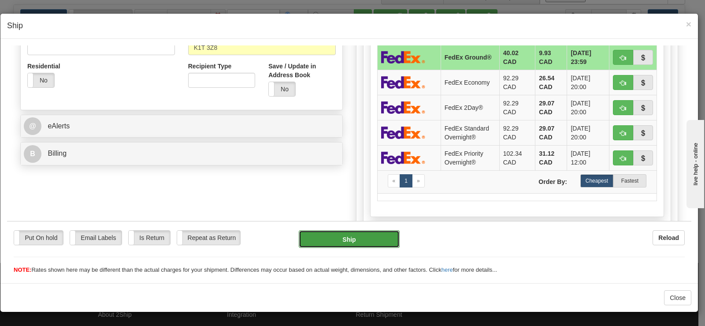
click at [345, 238] on button "Ship" at bounding box center [349, 239] width 101 height 18
type input "92"
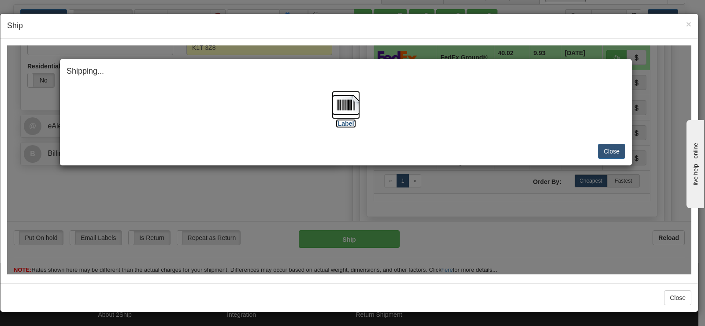
click at [342, 101] on img at bounding box center [346, 104] width 28 height 28
click at [604, 144] on button "Close" at bounding box center [611, 150] width 27 height 15
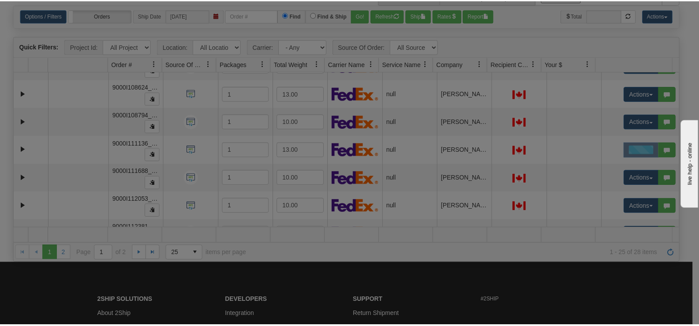
scroll to position [0, 0]
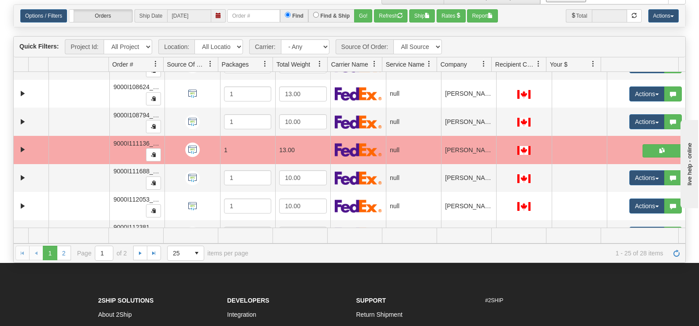
drag, startPoint x: 678, startPoint y: 211, endPoint x: 667, endPoint y: 211, distance: 10.6
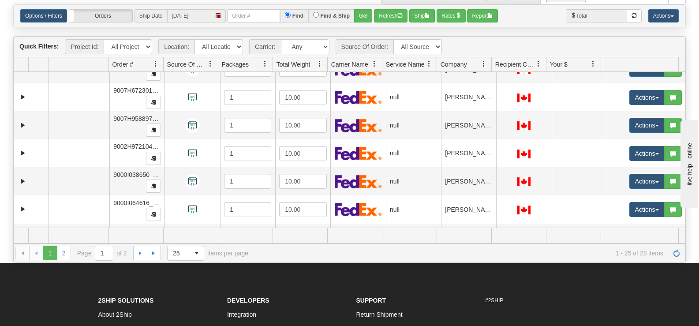
scroll to position [159, 0]
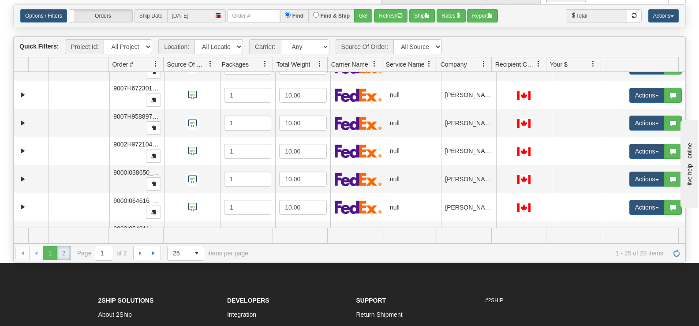
click at [63, 255] on link "2" at bounding box center [64, 252] width 14 height 14
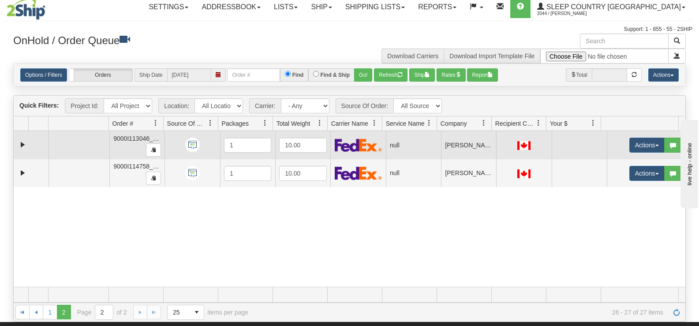
scroll to position [0, 0]
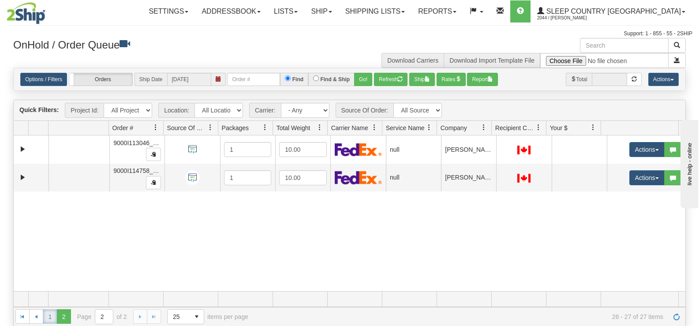
click at [54, 322] on link "1" at bounding box center [50, 316] width 14 height 14
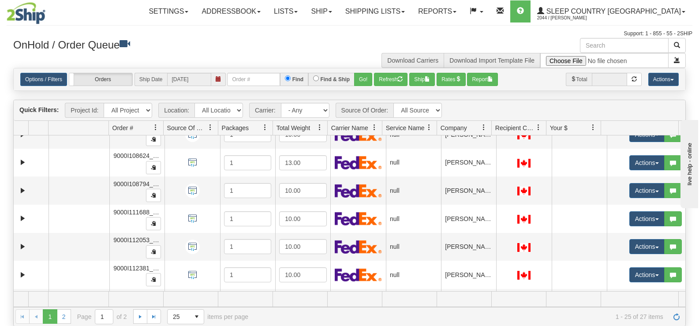
scroll to position [545, 0]
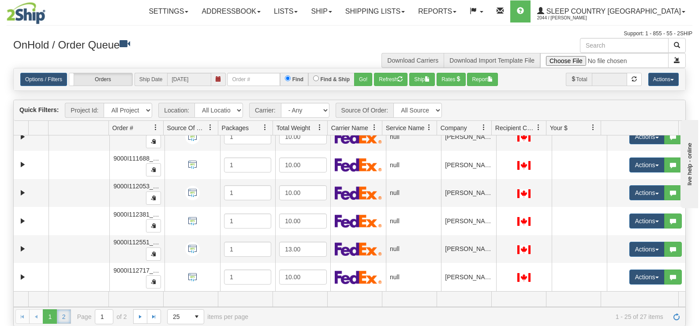
click at [69, 320] on link "2" at bounding box center [64, 316] width 14 height 14
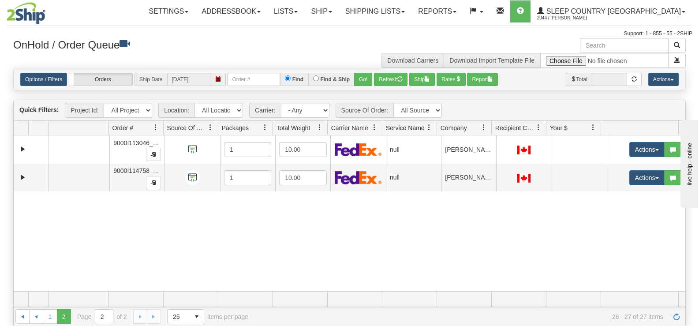
scroll to position [0, 0]
click at [52, 318] on link "1" at bounding box center [50, 316] width 14 height 14
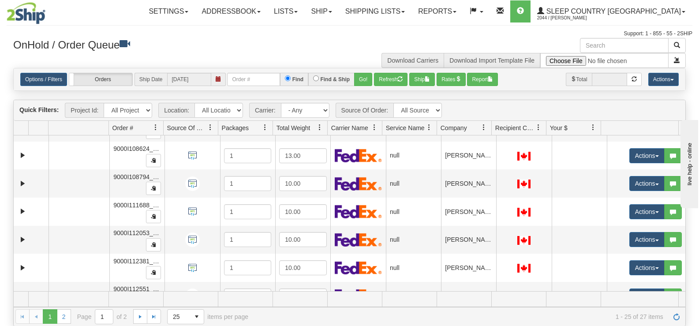
scroll to position [545, 0]
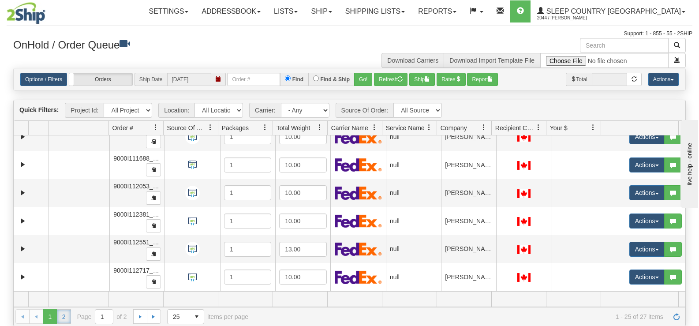
click at [61, 317] on link "2" at bounding box center [64, 316] width 14 height 14
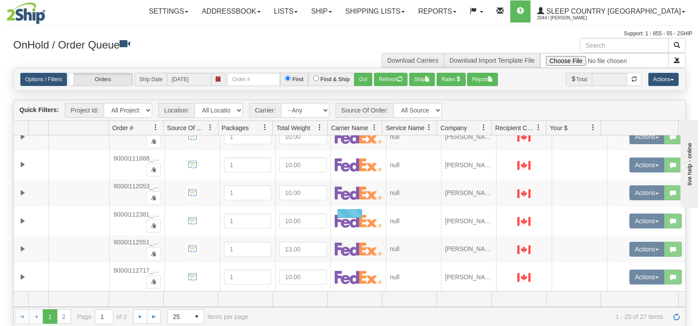
scroll to position [0, 0]
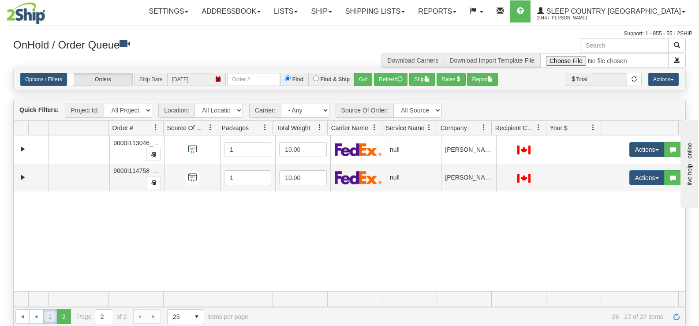
click at [52, 317] on link "1" at bounding box center [50, 316] width 14 height 14
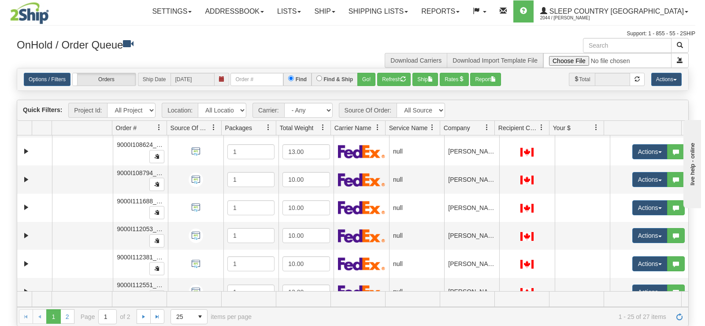
scroll to position [532, 0]
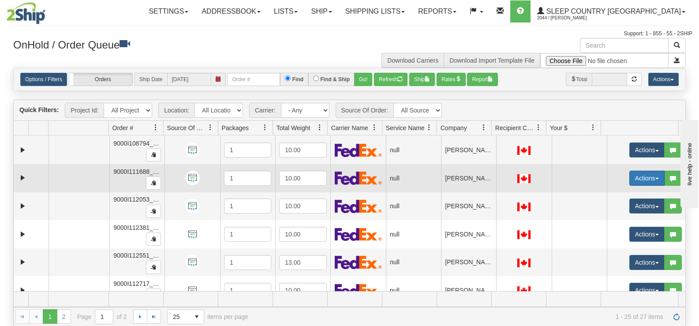
click at [635, 180] on button "Actions" at bounding box center [646, 178] width 35 height 15
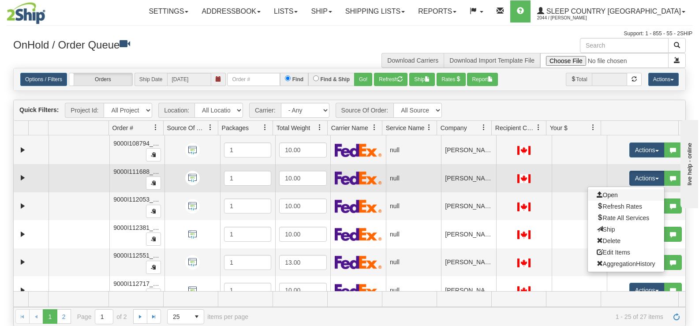
click at [630, 197] on link "Open" at bounding box center [625, 194] width 76 height 11
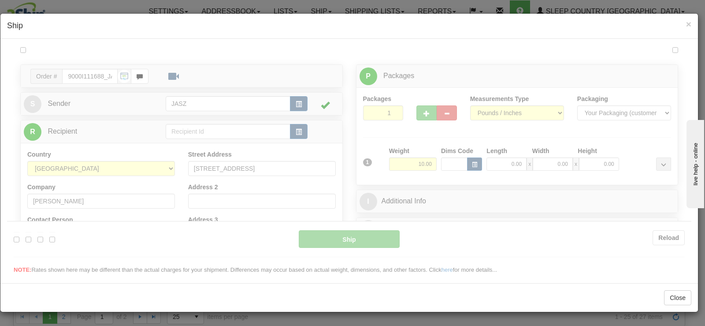
scroll to position [0, 0]
type input "13:29"
type input "16:00"
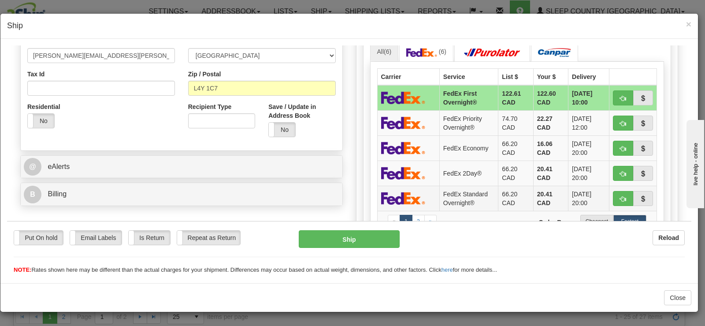
scroll to position [264, 0]
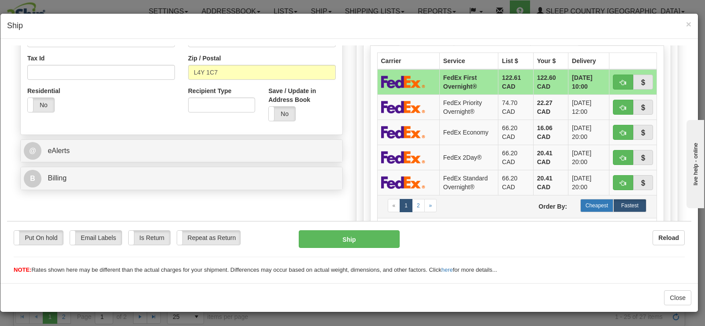
click at [584, 203] on label "Cheapest" at bounding box center [596, 204] width 33 height 13
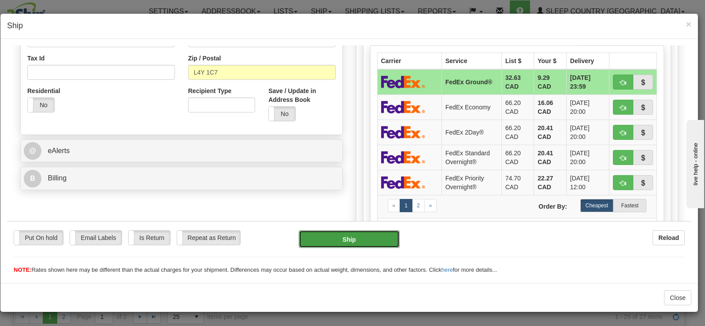
click at [337, 241] on button "Ship" at bounding box center [349, 239] width 101 height 18
type input "92"
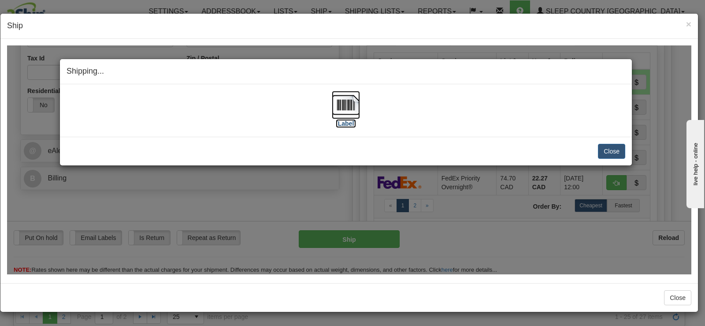
click at [342, 116] on img at bounding box center [346, 104] width 28 height 28
drag, startPoint x: 614, startPoint y: 152, endPoint x: 535, endPoint y: 222, distance: 105.2
click at [614, 152] on button "Close" at bounding box center [611, 150] width 27 height 15
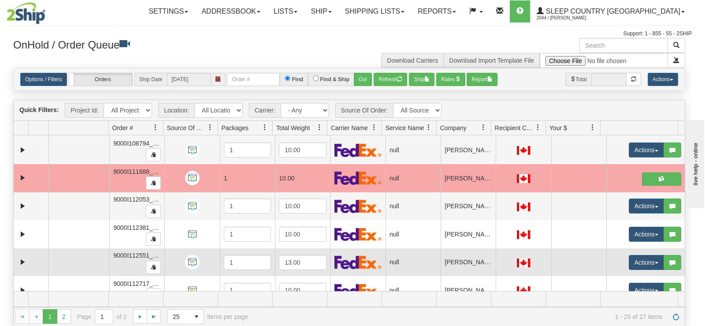
scroll to position [0, 0]
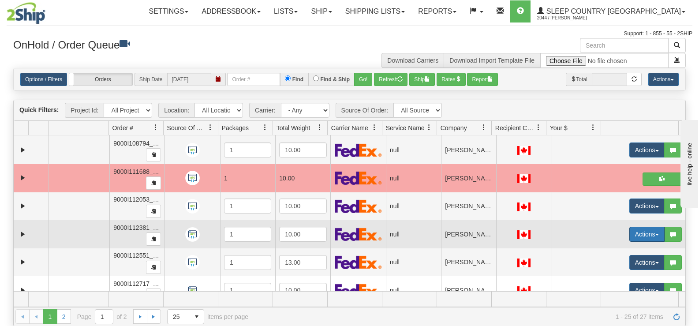
click at [636, 234] on button "Actions" at bounding box center [646, 234] width 35 height 15
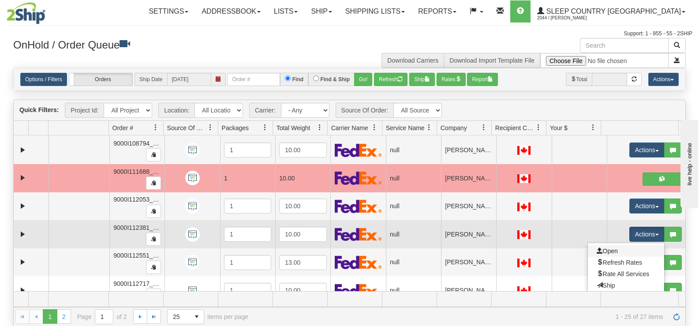
click at [628, 247] on link "Open" at bounding box center [625, 250] width 76 height 11
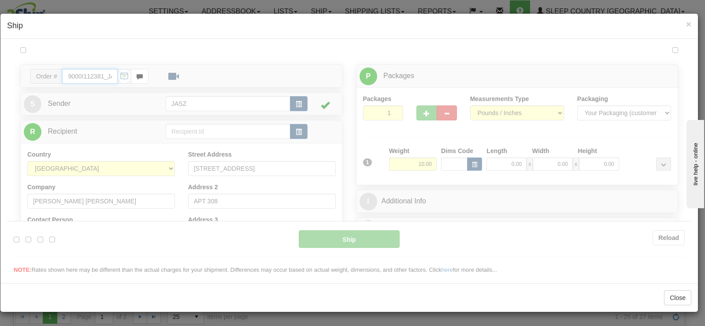
type input "13:30"
type input "16:00"
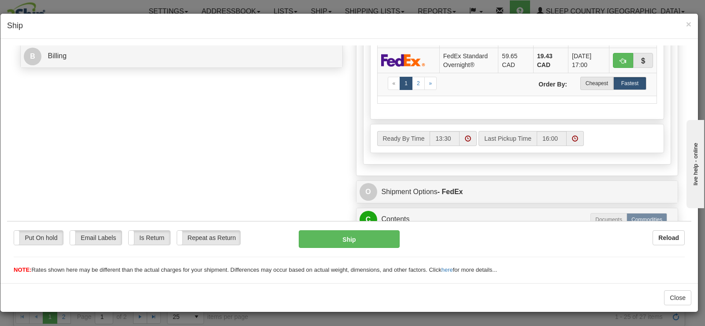
scroll to position [387, 0]
click at [595, 79] on label "Cheapest" at bounding box center [596, 82] width 33 height 13
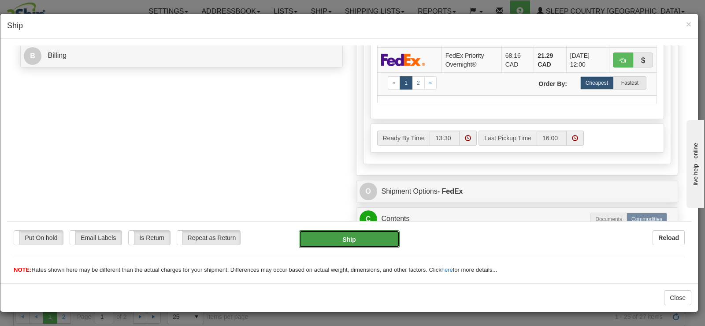
click at [328, 242] on button "Ship" at bounding box center [349, 239] width 101 height 18
type input "92"
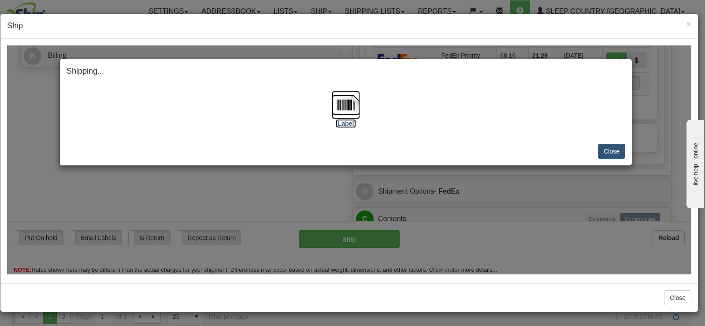
click at [350, 105] on img at bounding box center [346, 104] width 28 height 28
click at [608, 153] on button "Close" at bounding box center [611, 150] width 27 height 15
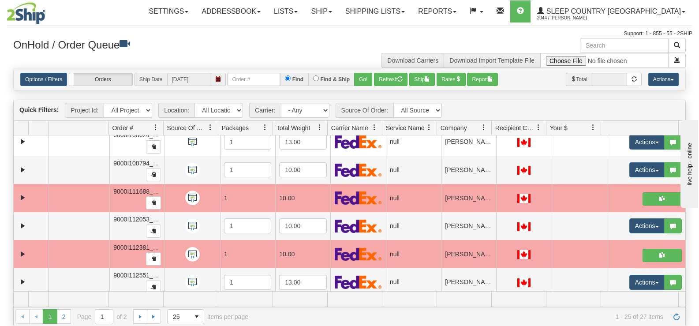
scroll to position [545, 0]
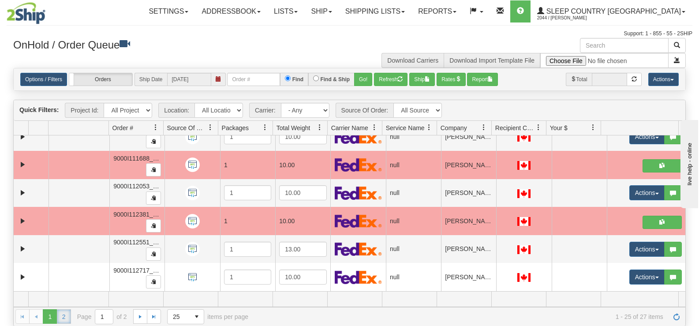
click at [61, 315] on link "2" at bounding box center [64, 316] width 14 height 14
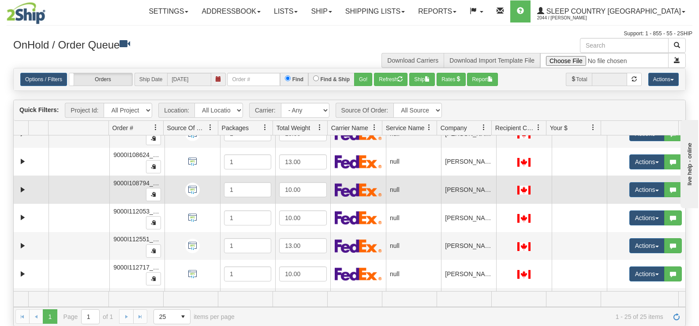
scroll to position [439, 0]
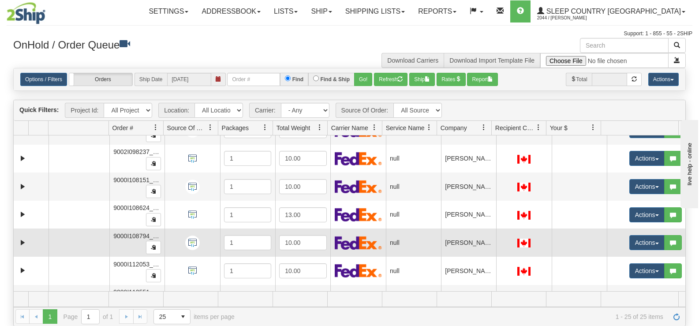
click at [675, 240] on td "Actions Open Refresh Rates Rate All Services Ship Delete Edit Items Aggregation…" at bounding box center [645, 242] width 78 height 28
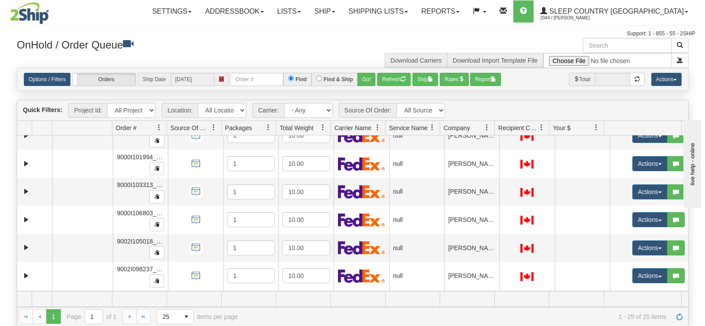
scroll to position [318, 0]
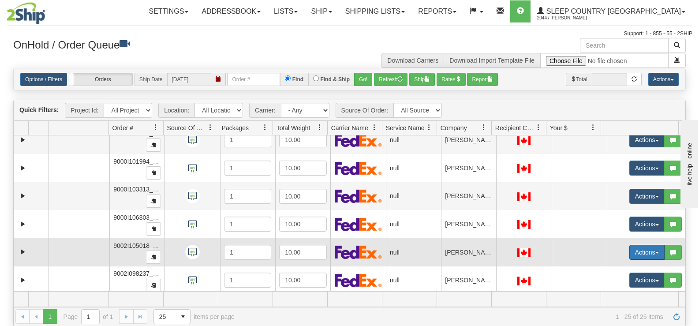
click at [650, 257] on button "Actions" at bounding box center [646, 252] width 35 height 15
click at [610, 271] on span "Open" at bounding box center [606, 268] width 21 height 7
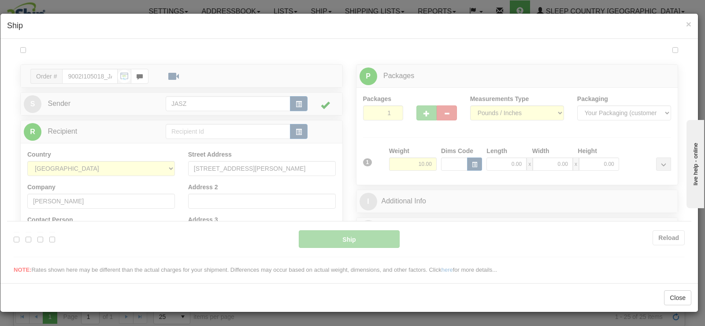
scroll to position [0, 0]
type input "13:34"
type input "16:00"
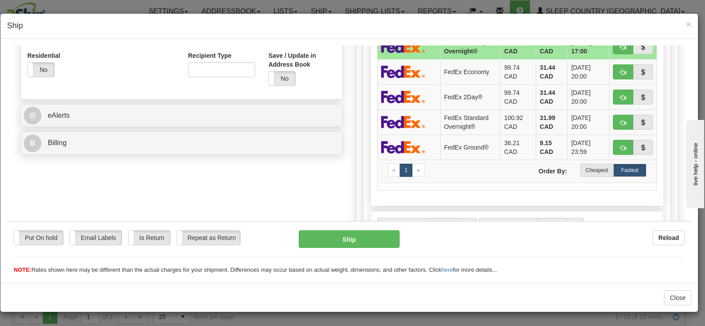
scroll to position [298, 0]
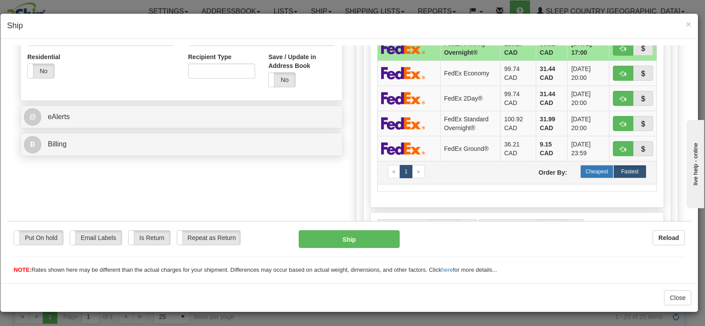
click at [597, 170] on label "Cheapest" at bounding box center [596, 170] width 33 height 13
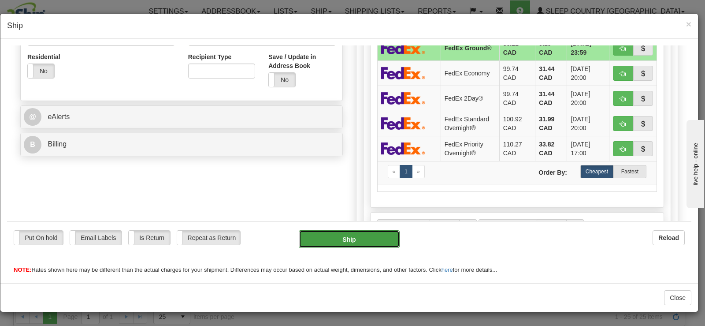
click at [374, 243] on button "Ship" at bounding box center [349, 239] width 101 height 18
type input "92"
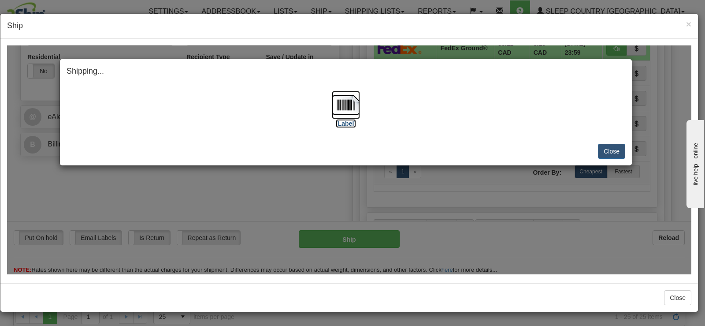
click at [339, 111] on img at bounding box center [346, 104] width 28 height 28
drag, startPoint x: 617, startPoint y: 151, endPoint x: 621, endPoint y: 71, distance: 80.3
click at [617, 151] on button "Close" at bounding box center [611, 150] width 27 height 15
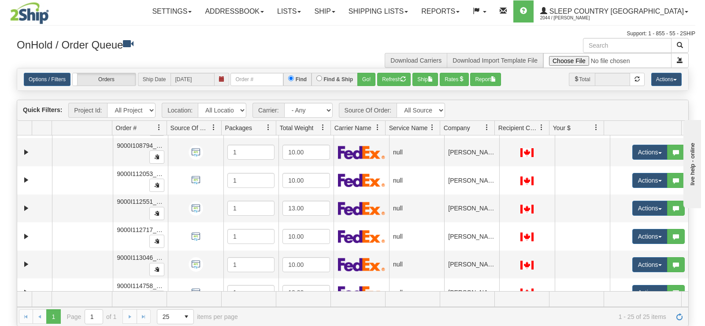
scroll to position [545, 0]
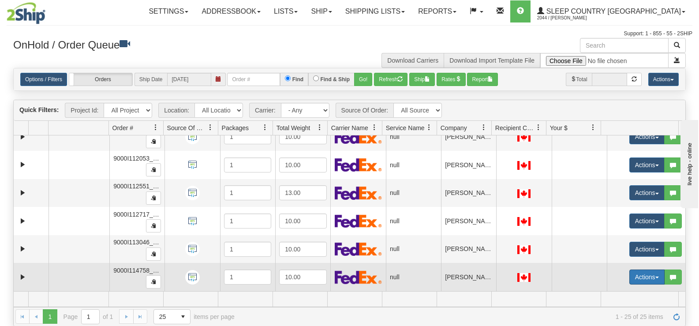
click at [633, 275] on button "Actions" at bounding box center [646, 276] width 35 height 15
click at [622, 290] on link "Open" at bounding box center [625, 293] width 76 height 11
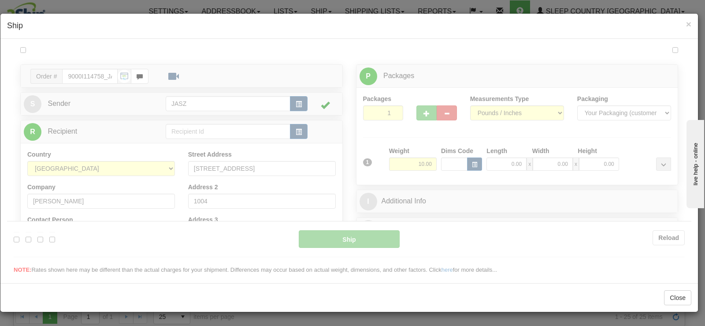
scroll to position [0, 0]
type input "13:38"
type input "16:00"
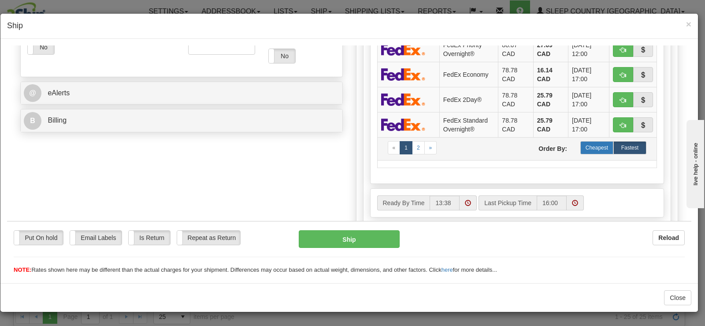
scroll to position [316, 0]
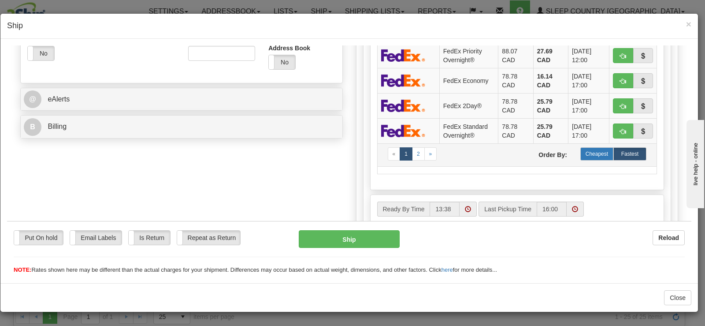
click at [599, 157] on label "Cheapest" at bounding box center [596, 153] width 33 height 13
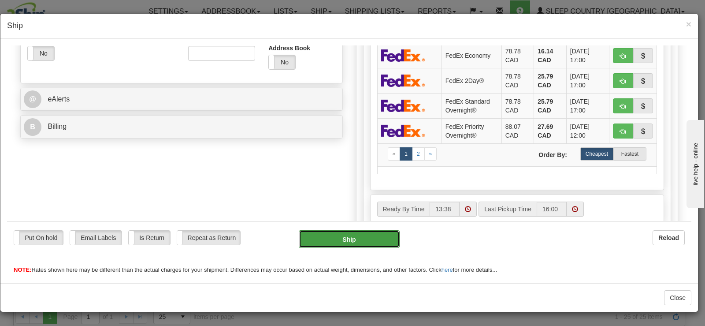
click at [381, 242] on button "Ship" at bounding box center [349, 239] width 101 height 18
type input "92"
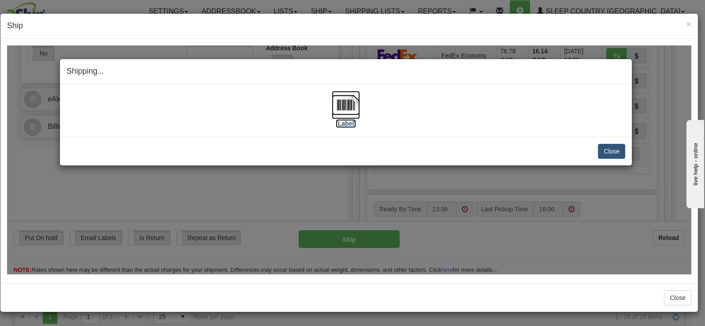
click at [347, 109] on img at bounding box center [346, 104] width 28 height 28
click at [605, 150] on button "Close" at bounding box center [611, 150] width 27 height 15
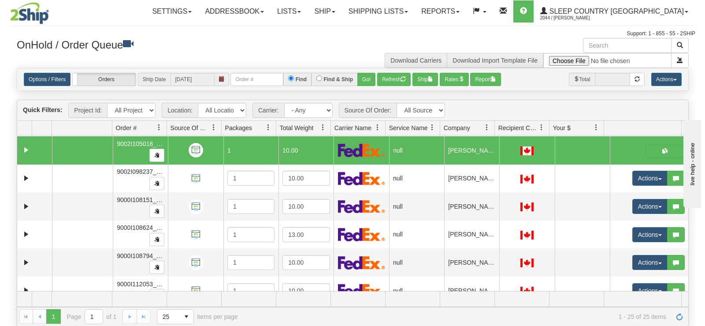
scroll to position [417, 0]
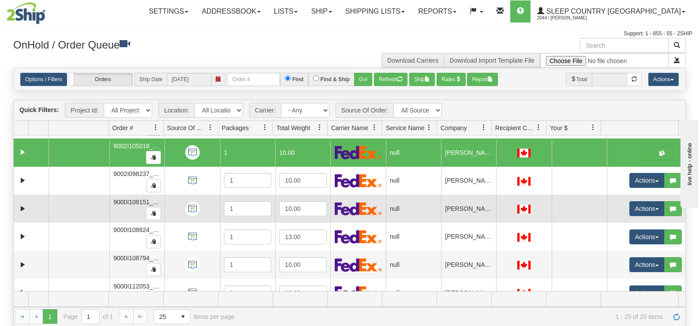
click at [629, 200] on td "Actions Open Refresh Rates Rate All Services Ship Delete Edit Items Aggregation…" at bounding box center [645, 208] width 78 height 28
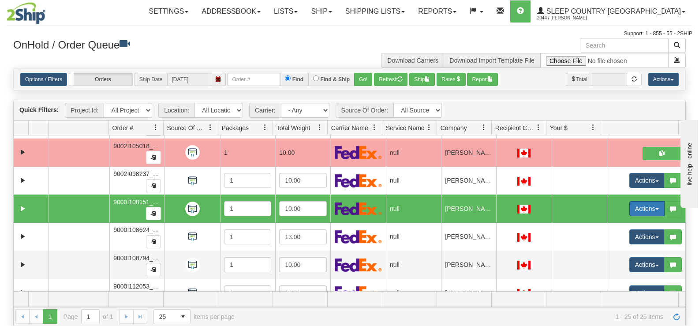
click at [629, 210] on button "Actions" at bounding box center [646, 208] width 35 height 15
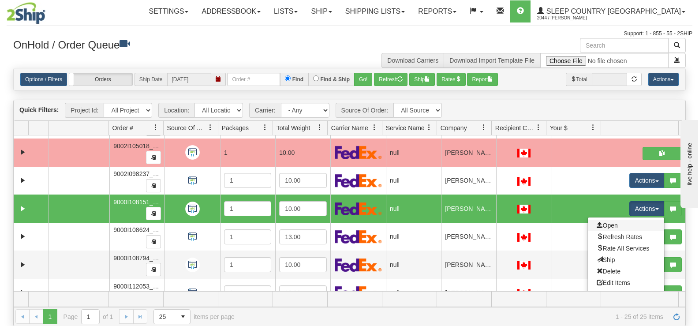
click at [622, 221] on link "Open" at bounding box center [625, 224] width 76 height 11
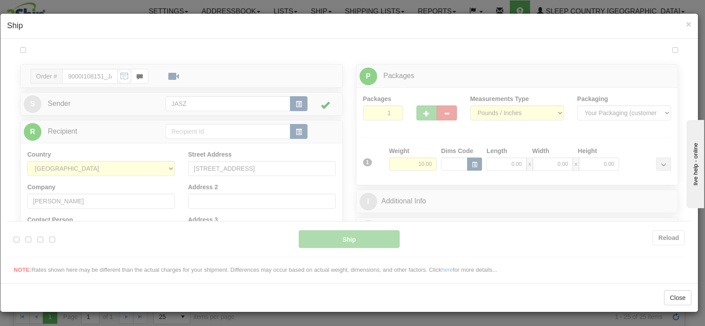
scroll to position [0, 0]
type input "13:39"
type input "16:00"
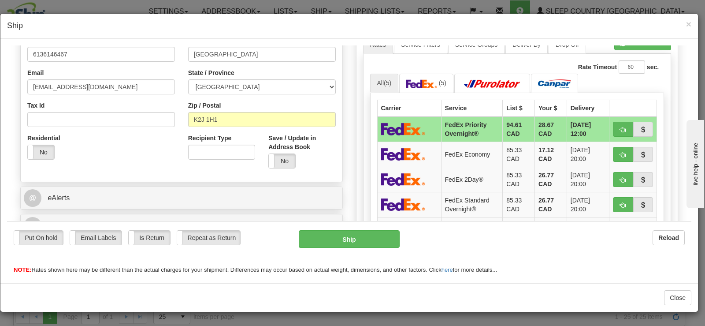
scroll to position [263, 0]
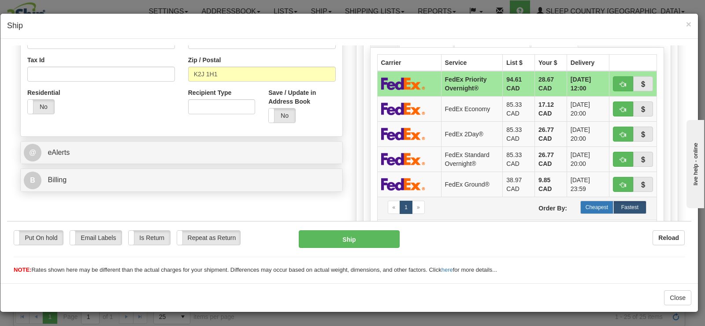
click at [598, 205] on label "Cheapest" at bounding box center [596, 206] width 33 height 13
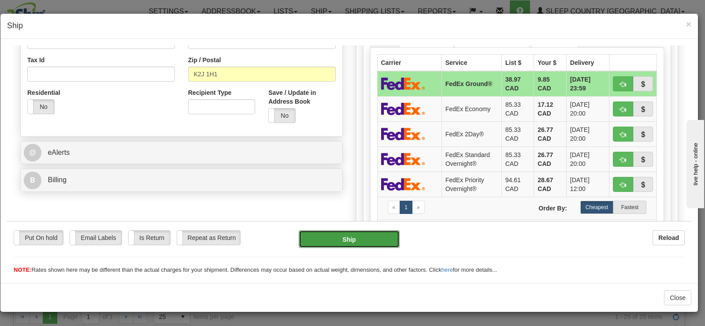
click at [373, 234] on button "Ship" at bounding box center [349, 239] width 101 height 18
type input "92"
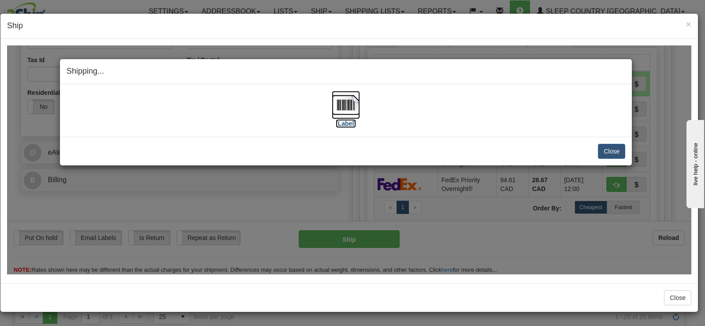
click at [351, 109] on img at bounding box center [346, 104] width 28 height 28
drag, startPoint x: 592, startPoint y: 148, endPoint x: 601, endPoint y: 148, distance: 8.8
click at [594, 148] on div "Close Cancel" at bounding box center [346, 150] width 559 height 15
click at [601, 148] on button "Close" at bounding box center [611, 150] width 27 height 15
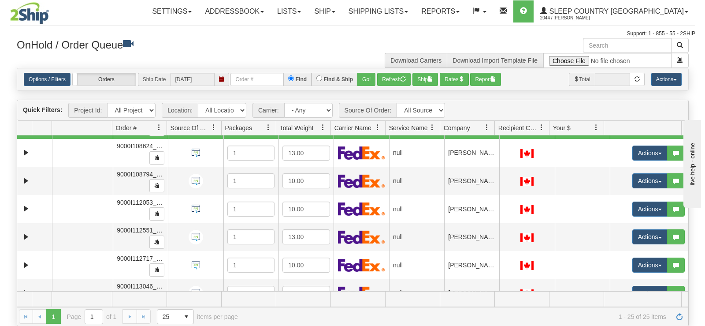
scroll to position [545, 0]
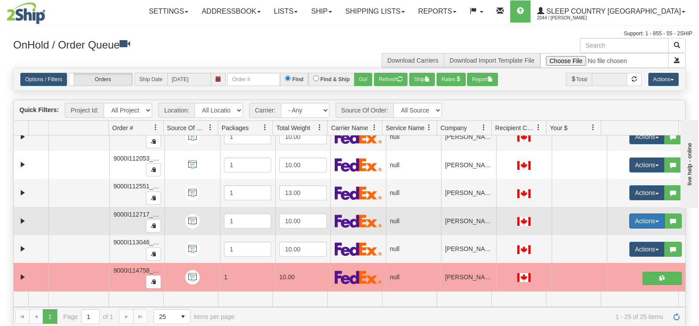
click at [629, 223] on button "Actions" at bounding box center [646, 220] width 35 height 15
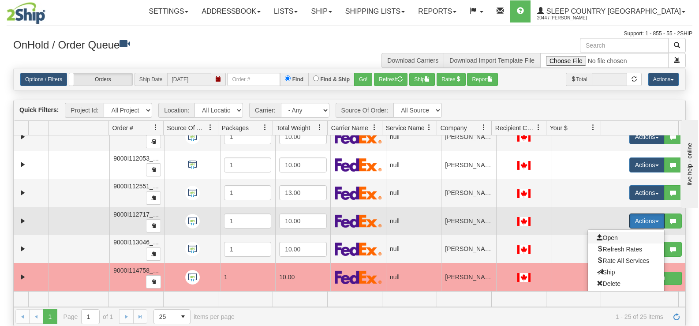
click at [607, 236] on span "Open" at bounding box center [606, 237] width 21 height 7
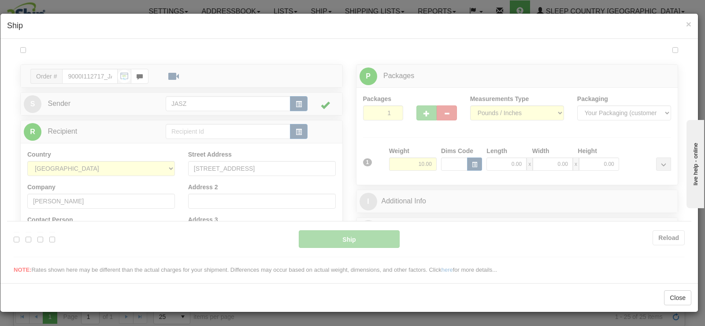
scroll to position [0, 0]
type input "13:40"
type input "16:00"
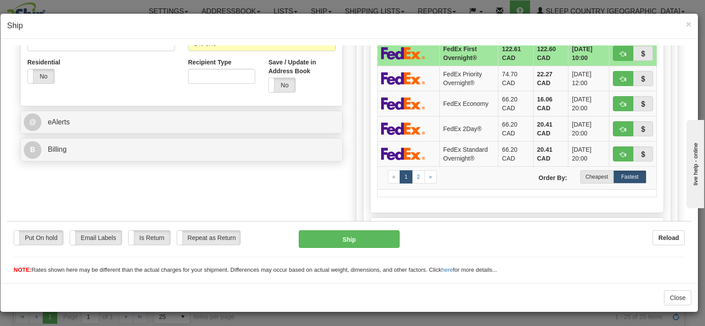
scroll to position [294, 0]
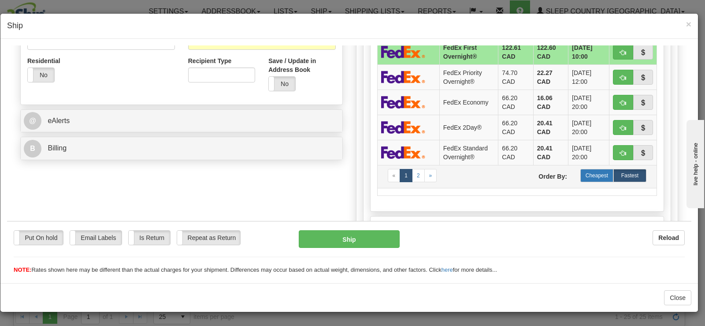
click at [594, 177] on label "Cheapest" at bounding box center [596, 174] width 33 height 13
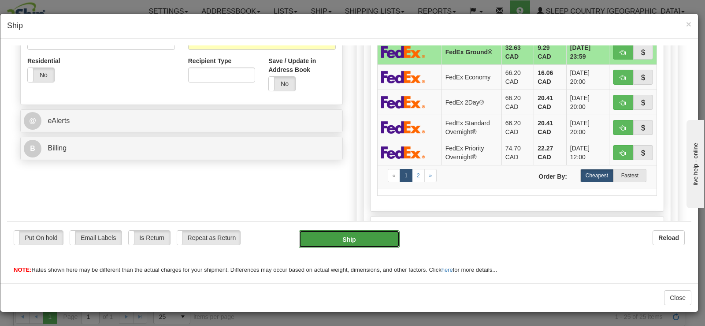
click at [355, 239] on button "Ship" at bounding box center [349, 239] width 101 height 18
type input "92"
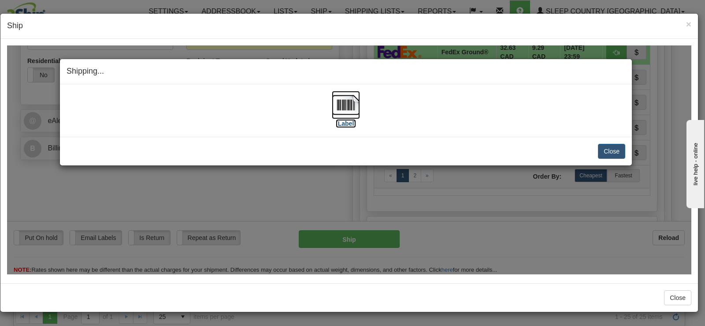
click at [332, 118] on img at bounding box center [346, 104] width 28 height 28
click at [620, 146] on button "Close" at bounding box center [611, 150] width 27 height 15
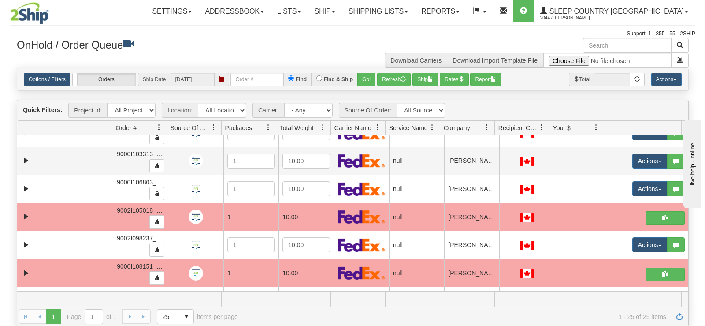
scroll to position [364, 0]
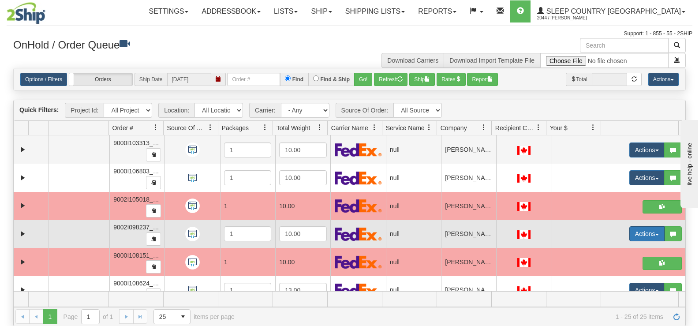
click at [641, 236] on button "Actions" at bounding box center [646, 233] width 35 height 15
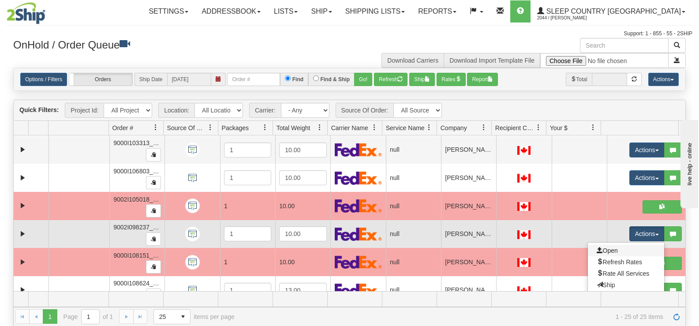
click at [630, 247] on link "Open" at bounding box center [625, 250] width 76 height 11
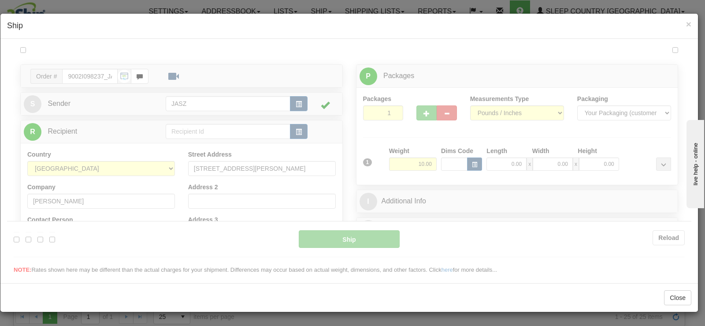
scroll to position [0, 0]
type input "13:41"
type input "16:00"
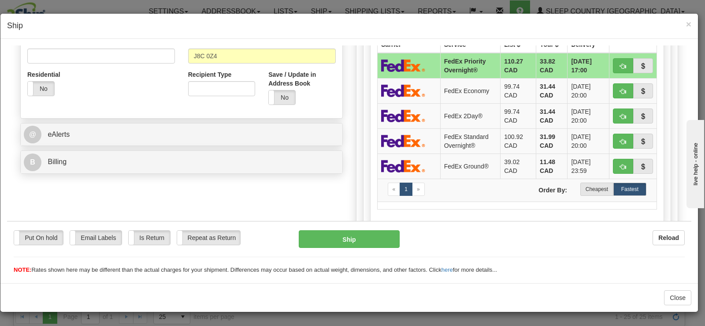
scroll to position [292, 0]
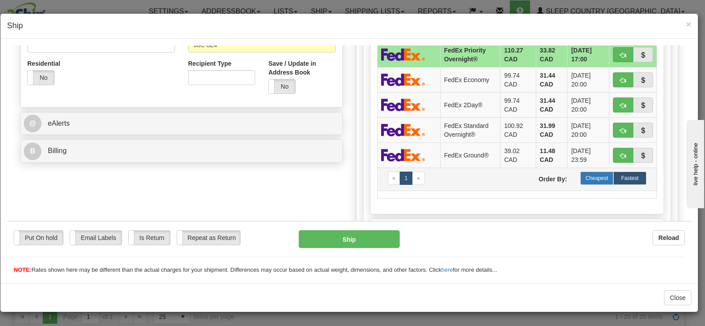
click at [591, 178] on label "Cheapest" at bounding box center [596, 177] width 33 height 13
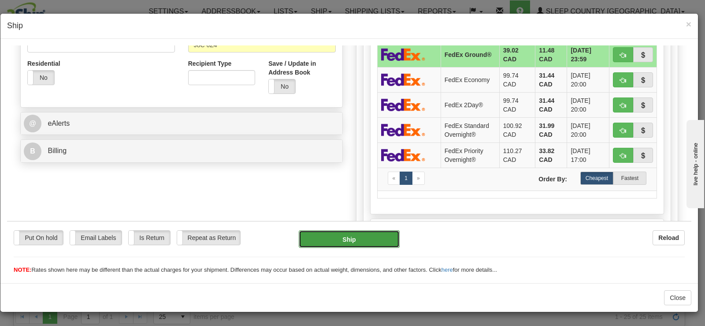
click at [357, 235] on button "Ship" at bounding box center [349, 239] width 101 height 18
type input "92"
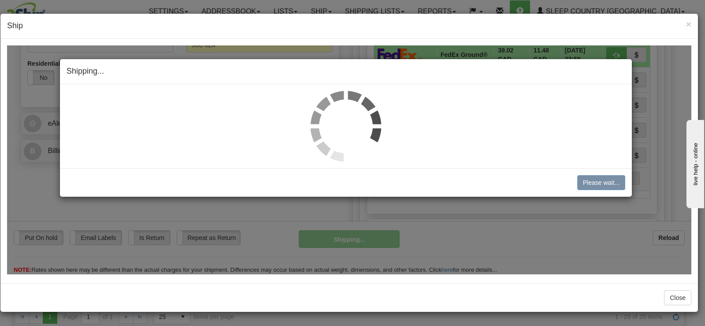
click at [335, 115] on img at bounding box center [346, 125] width 71 height 71
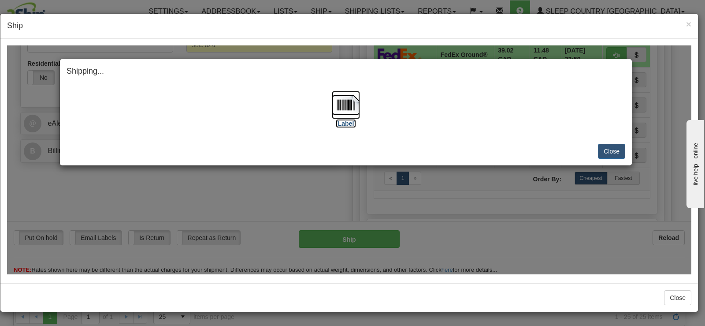
click at [335, 115] on img at bounding box center [346, 104] width 28 height 28
click at [610, 149] on button "Close" at bounding box center [611, 150] width 27 height 15
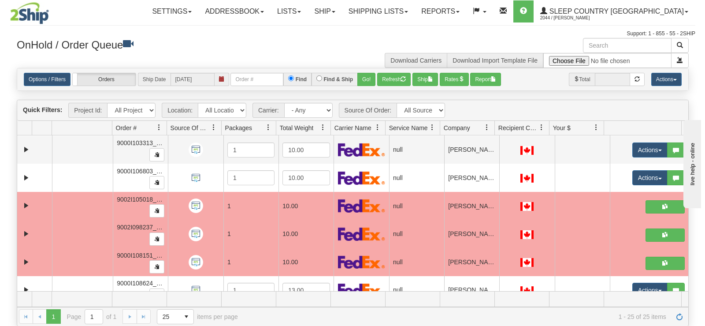
scroll to position [411, 0]
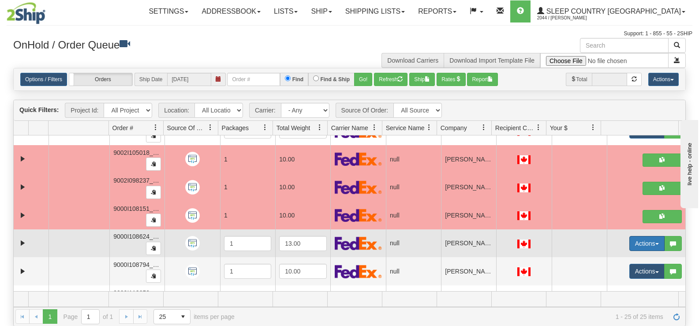
click at [637, 244] on button "Actions" at bounding box center [646, 243] width 35 height 15
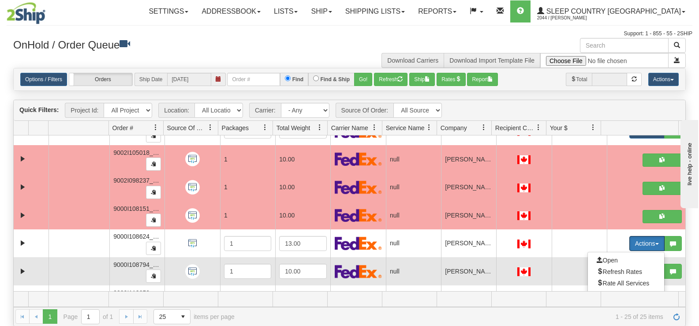
drag, startPoint x: 625, startPoint y: 253, endPoint x: 622, endPoint y: 257, distance: 5.3
click at [624, 253] on ul "Open Refresh Rates Rate All Services Ship Delete Edit Items AggregationHistory" at bounding box center [625, 295] width 77 height 86
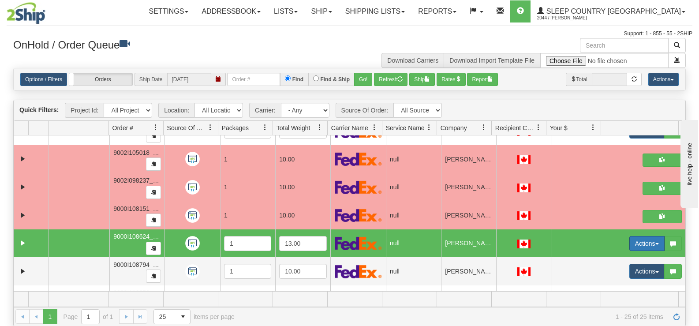
click at [630, 243] on button "Actions" at bounding box center [646, 243] width 35 height 15
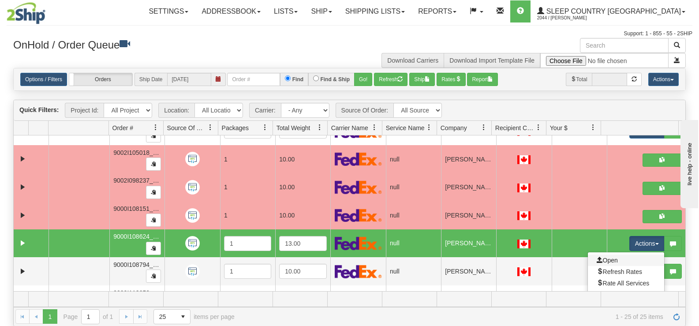
click at [625, 261] on link "Open" at bounding box center [625, 259] width 76 height 11
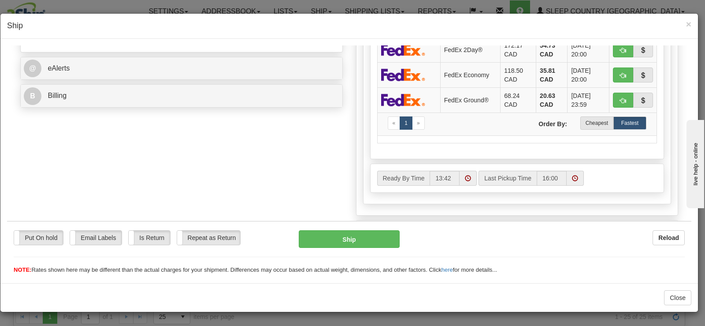
scroll to position [353, 0]
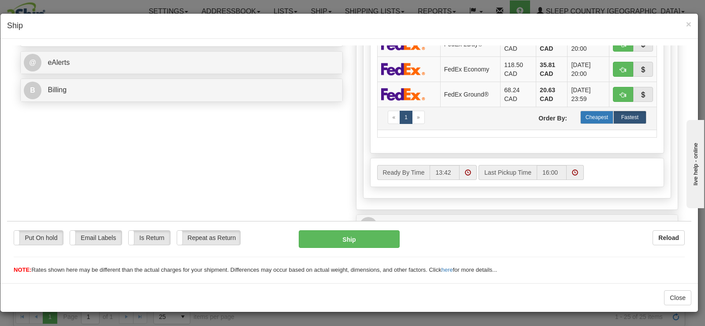
click at [596, 119] on label "Cheapest" at bounding box center [596, 116] width 33 height 13
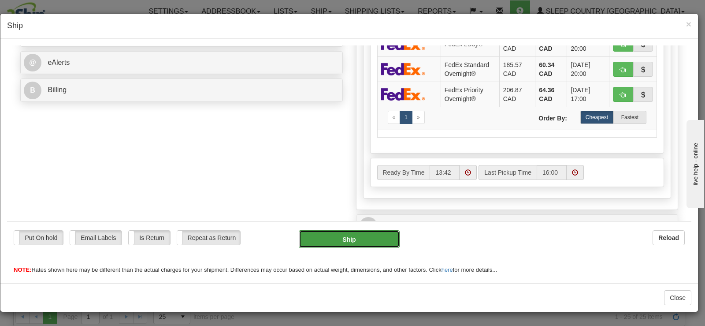
click at [370, 235] on button "Ship" at bounding box center [349, 239] width 101 height 18
type input "92"
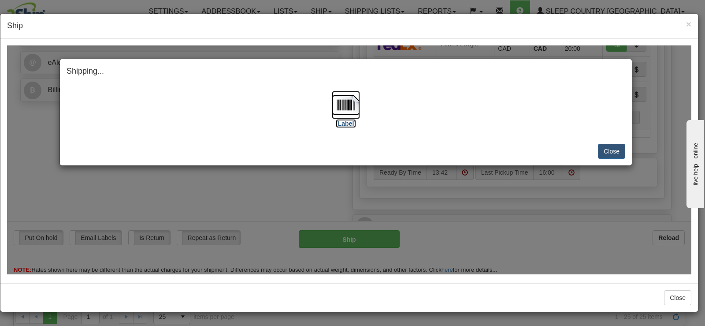
click at [334, 111] on img at bounding box center [346, 104] width 28 height 28
click at [608, 150] on button "Close" at bounding box center [611, 150] width 27 height 15
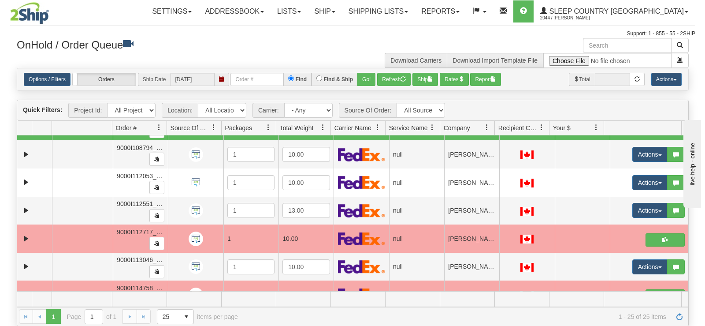
scroll to position [530, 0]
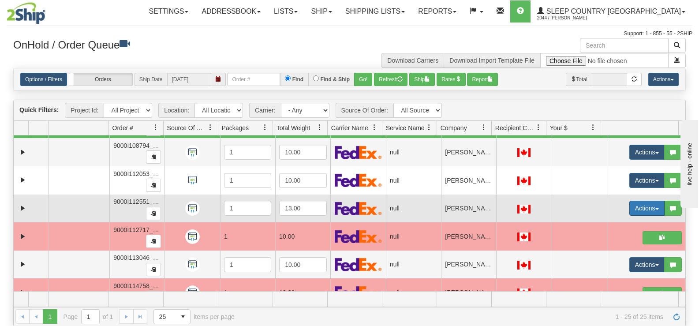
click at [634, 209] on button "Actions" at bounding box center [646, 208] width 35 height 15
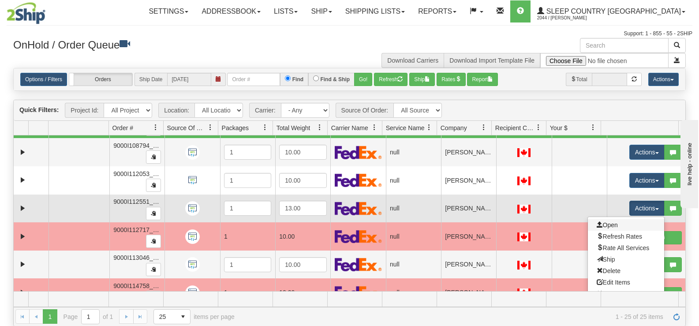
click at [627, 221] on link "Open" at bounding box center [625, 224] width 76 height 11
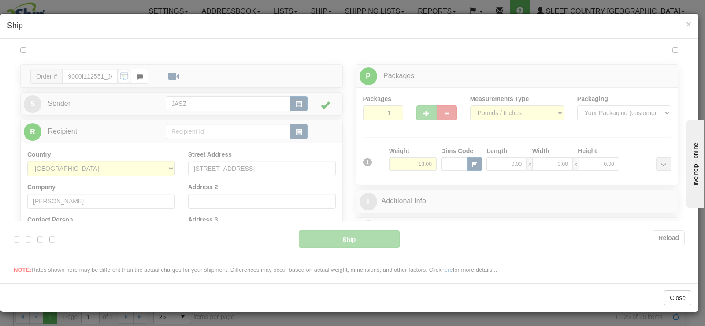
scroll to position [0, 0]
type input "13:44"
type input "16:00"
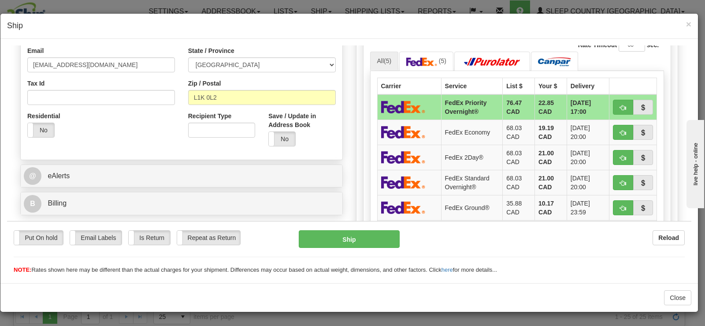
scroll to position [284, 0]
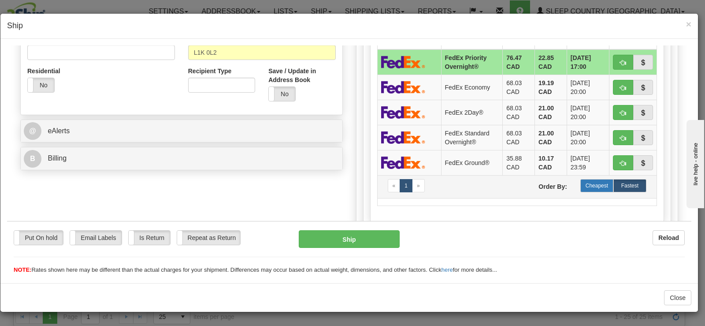
click at [599, 185] on label "Cheapest" at bounding box center [596, 184] width 33 height 13
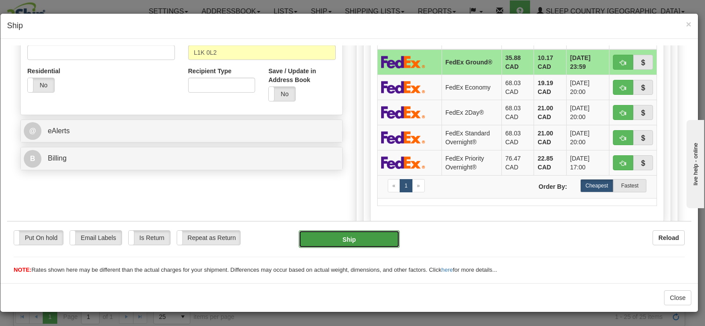
click at [374, 230] on button "Ship" at bounding box center [349, 239] width 101 height 18
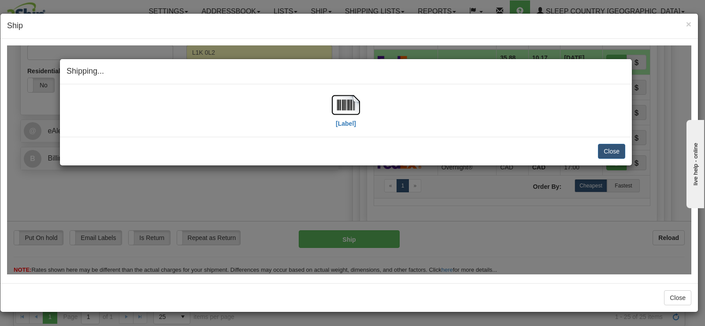
click at [323, 102] on div "[Label]" at bounding box center [346, 109] width 559 height 39
click at [337, 100] on img at bounding box center [346, 104] width 28 height 28
click at [602, 151] on button "Close" at bounding box center [611, 150] width 27 height 15
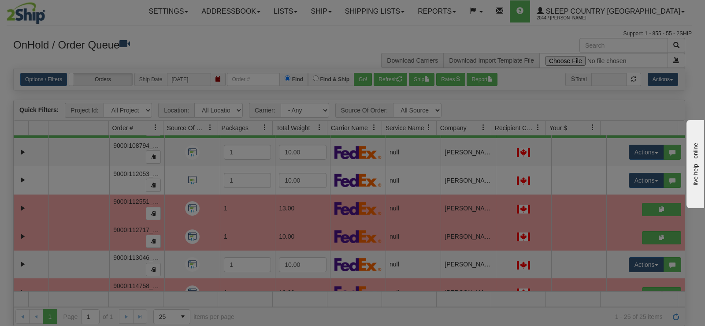
scroll to position [0, 0]
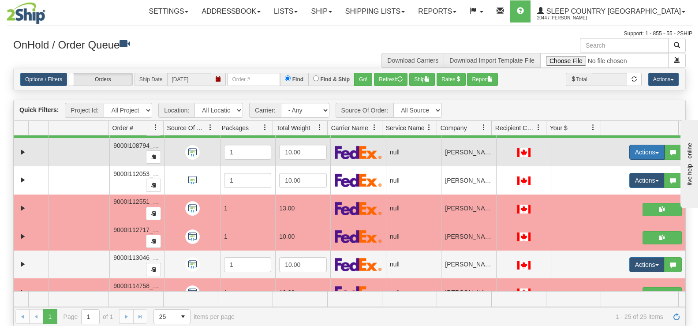
click at [633, 153] on button "Actions" at bounding box center [646, 152] width 35 height 15
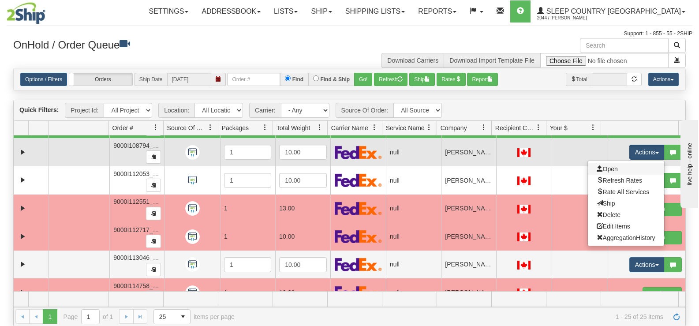
click at [617, 166] on link "Open" at bounding box center [625, 168] width 76 height 11
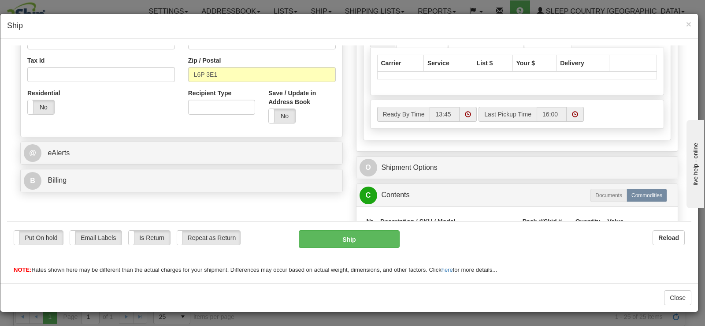
scroll to position [264, 0]
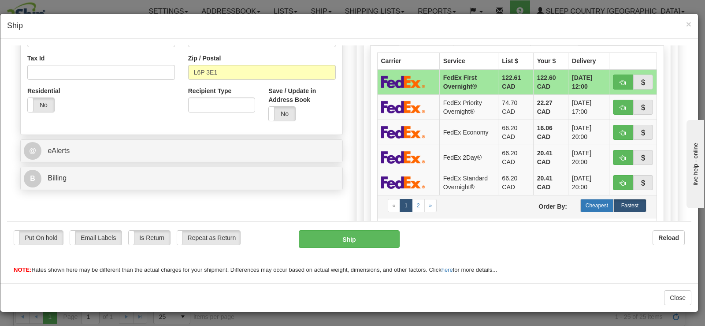
click at [591, 206] on label "Cheapest" at bounding box center [596, 204] width 33 height 13
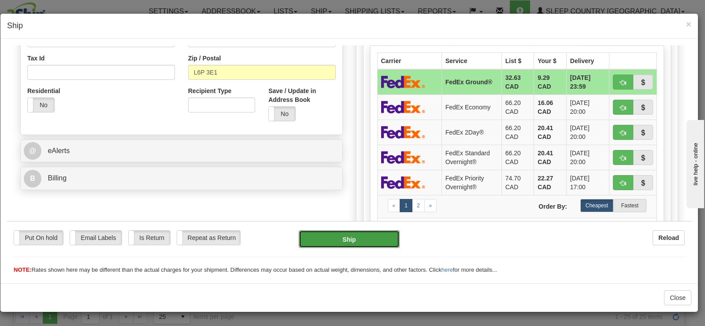
click at [384, 236] on button "Ship" at bounding box center [349, 239] width 101 height 18
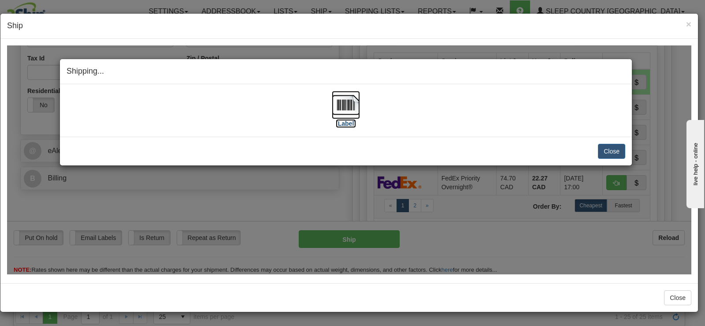
click at [340, 112] on img at bounding box center [346, 104] width 28 height 28
click at [602, 148] on button "Close" at bounding box center [611, 150] width 27 height 15
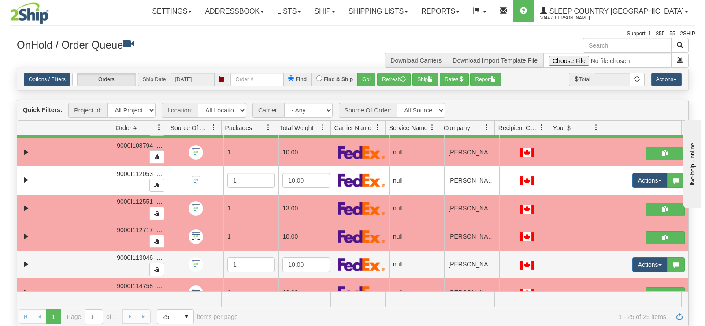
scroll to position [545, 0]
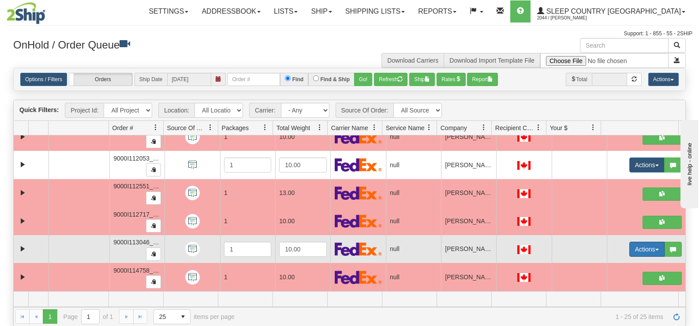
click at [644, 245] on button "Actions" at bounding box center [646, 249] width 35 height 15
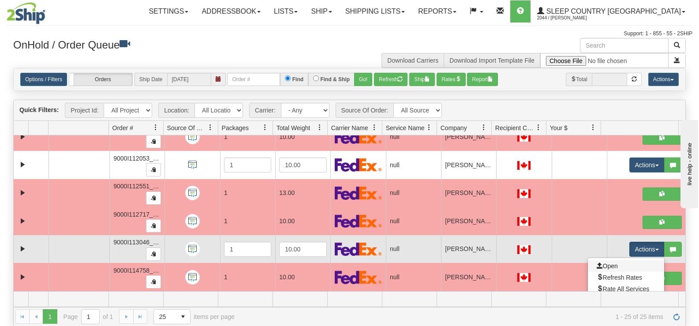
click at [625, 263] on link "Open" at bounding box center [625, 265] width 76 height 11
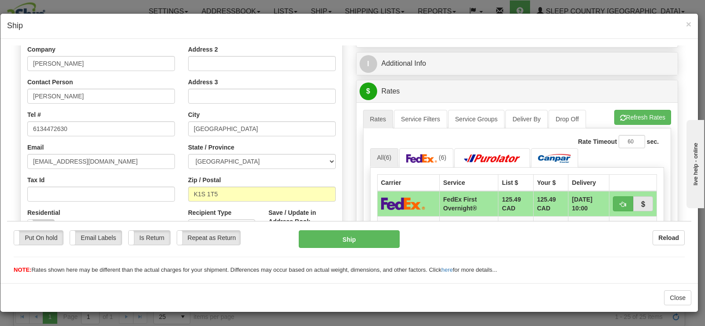
scroll to position [369, 0]
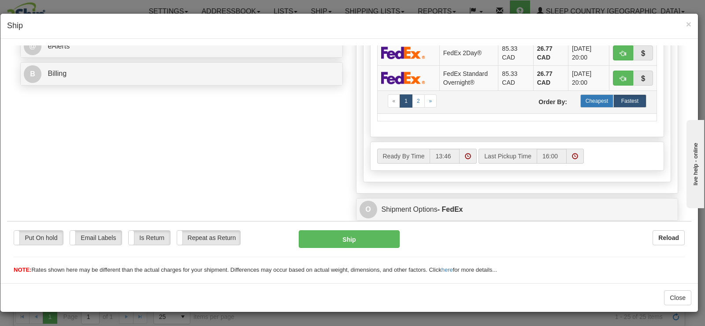
click at [587, 97] on label "Cheapest" at bounding box center [596, 100] width 33 height 13
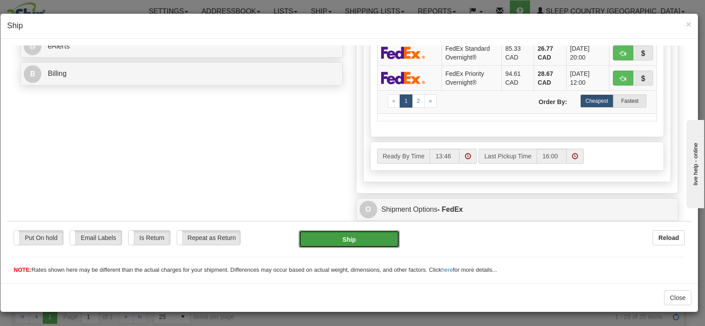
click at [368, 241] on button "Ship" at bounding box center [349, 239] width 101 height 18
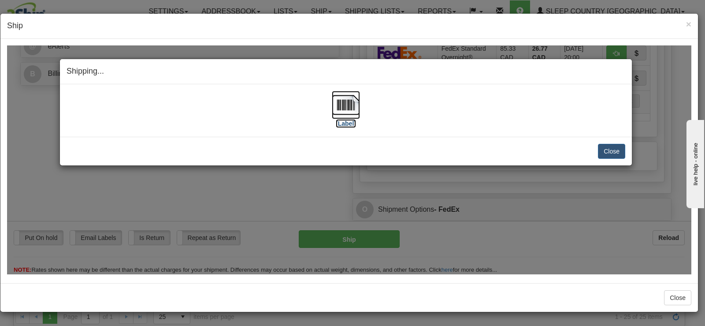
click at [349, 109] on img at bounding box center [346, 104] width 28 height 28
click at [620, 148] on button "Close" at bounding box center [611, 150] width 27 height 15
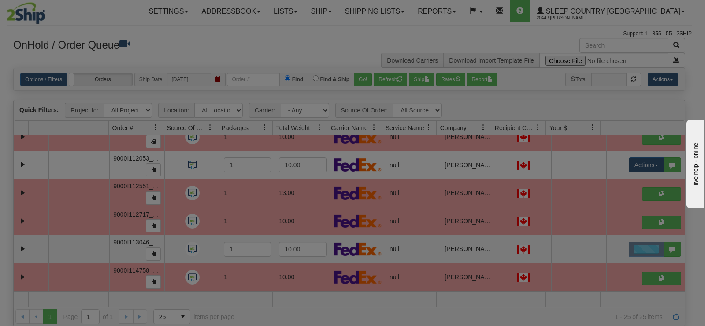
scroll to position [0, 0]
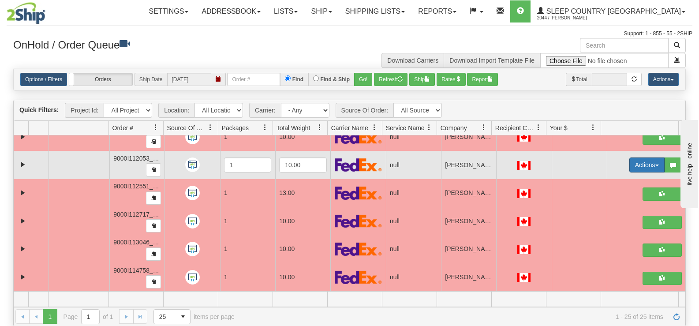
click at [629, 159] on button "Actions" at bounding box center [646, 164] width 35 height 15
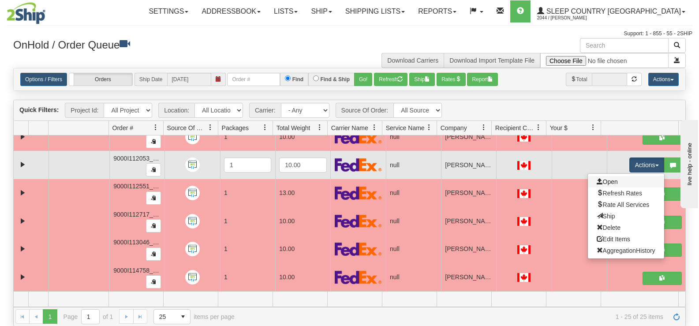
click at [611, 181] on link "Open" at bounding box center [625, 181] width 76 height 11
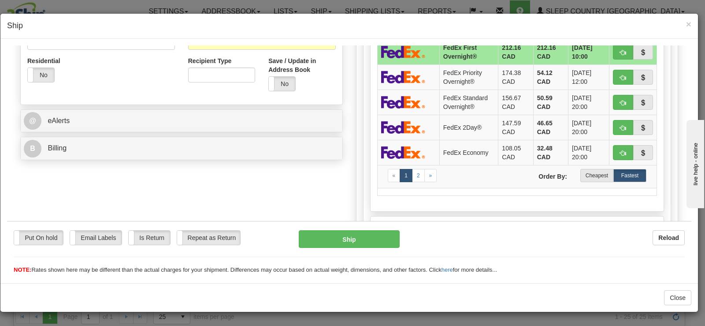
scroll to position [331, 0]
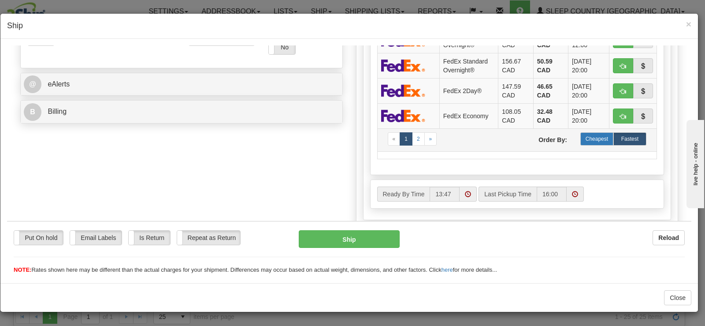
click at [591, 143] on label "Cheapest" at bounding box center [596, 138] width 33 height 13
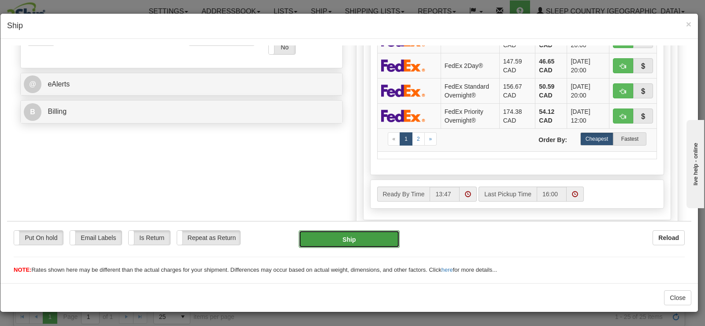
click at [390, 242] on button "Ship" at bounding box center [349, 239] width 101 height 18
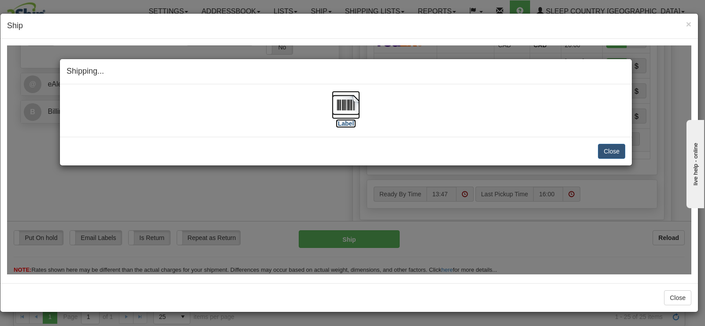
click at [355, 108] on img at bounding box center [346, 104] width 28 height 28
click at [607, 152] on button "Close" at bounding box center [611, 150] width 27 height 15
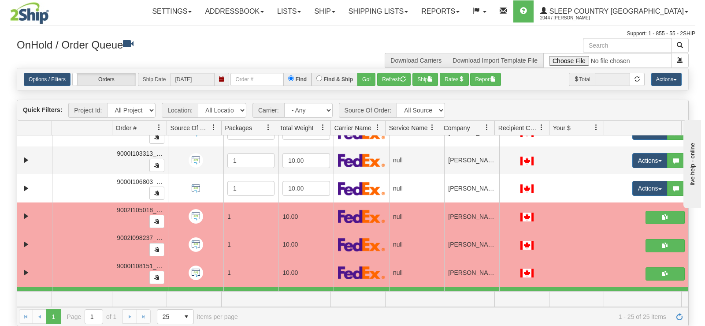
scroll to position [345, 0]
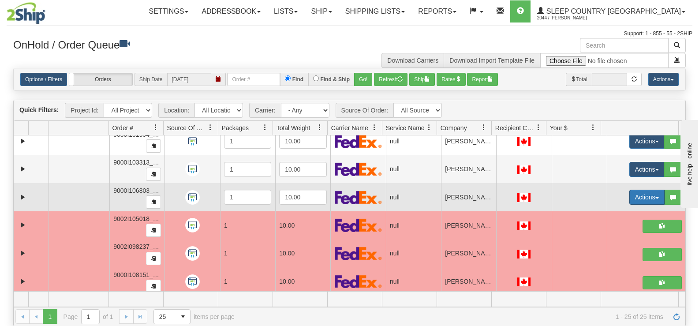
click at [641, 199] on button "Actions" at bounding box center [646, 197] width 35 height 15
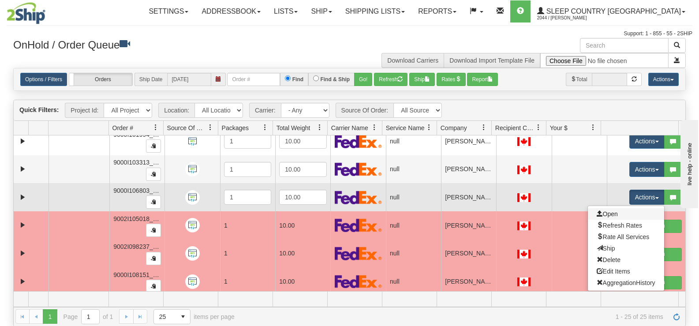
click at [622, 215] on link "Open" at bounding box center [625, 213] width 76 height 11
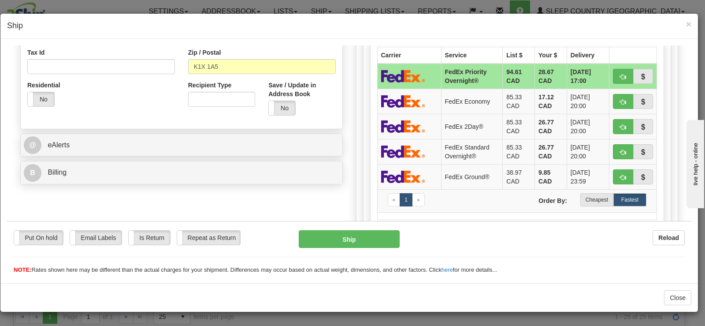
scroll to position [272, 0]
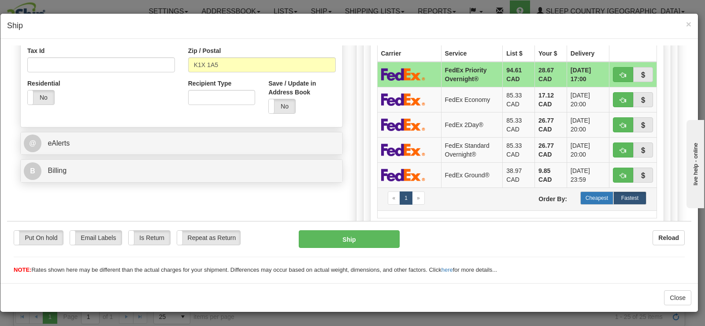
click at [583, 198] on label "Cheapest" at bounding box center [596, 197] width 33 height 13
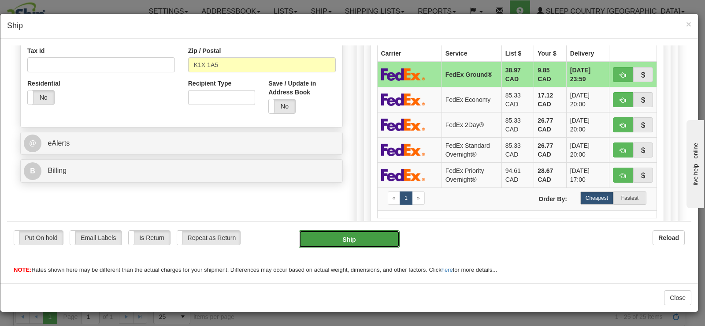
click at [384, 241] on button "Ship" at bounding box center [349, 239] width 101 height 18
type input "92"
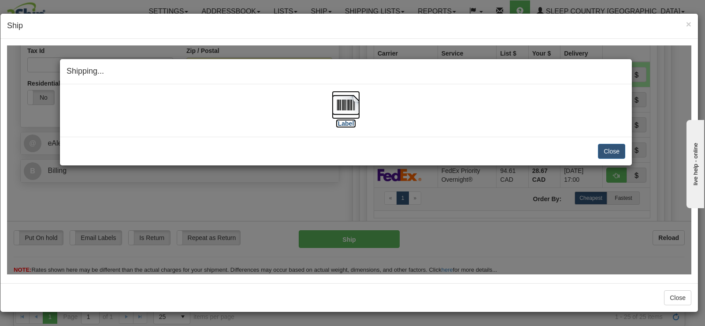
click at [353, 102] on img at bounding box center [346, 104] width 28 height 28
click at [606, 153] on button "Close" at bounding box center [611, 150] width 27 height 15
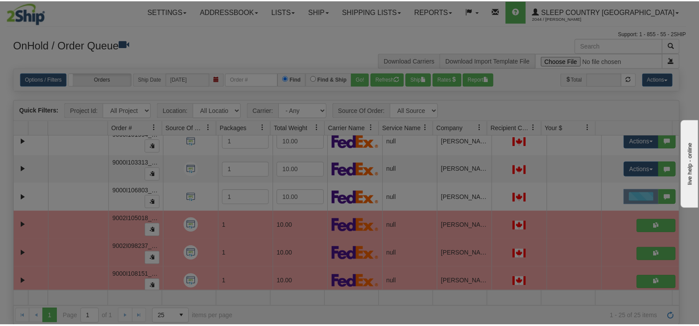
scroll to position [0, 0]
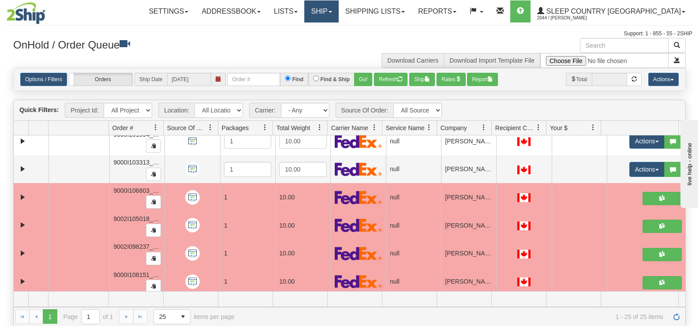
click at [338, 15] on link "Ship" at bounding box center [321, 11] width 34 height 22
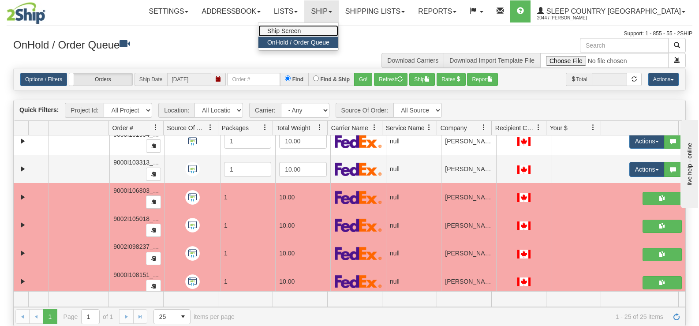
click at [338, 31] on link "Ship Screen" at bounding box center [298, 30] width 80 height 11
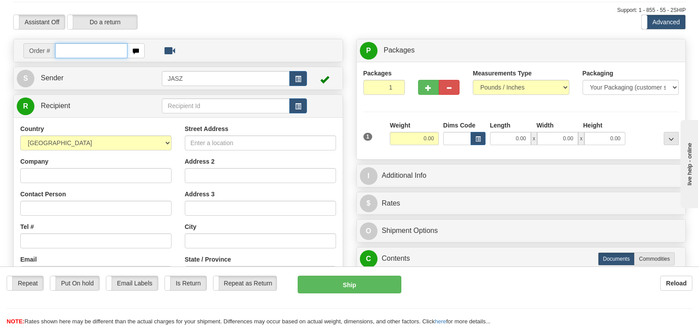
scroll to position [132, 0]
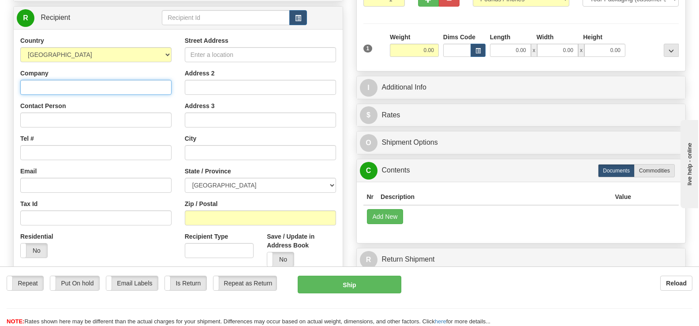
click at [114, 80] on input "Company" at bounding box center [95, 87] width 151 height 15
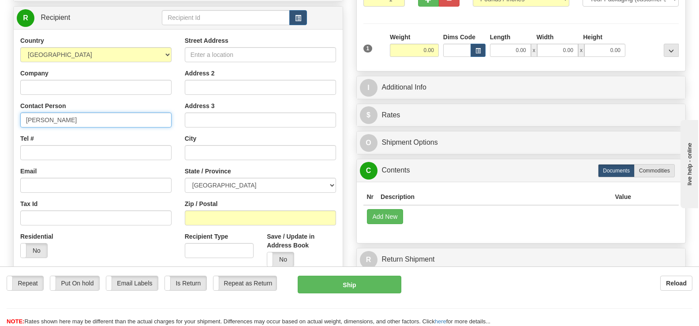
type input "BALPREET KAUR"
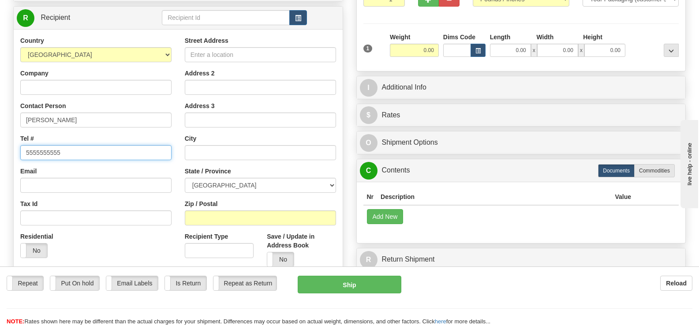
type input "5555555555"
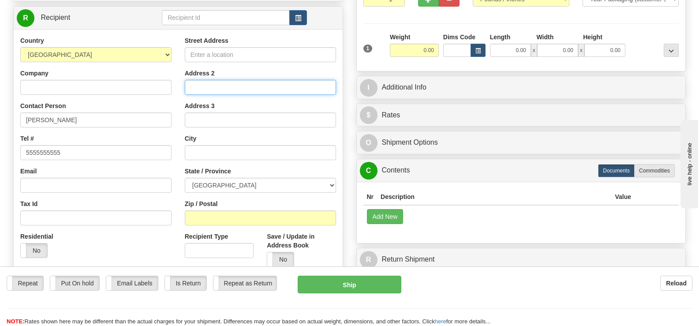
click at [197, 80] on input "Address 2" at bounding box center [260, 87] width 151 height 15
type input "182 SAGEWOD GROOV SW"
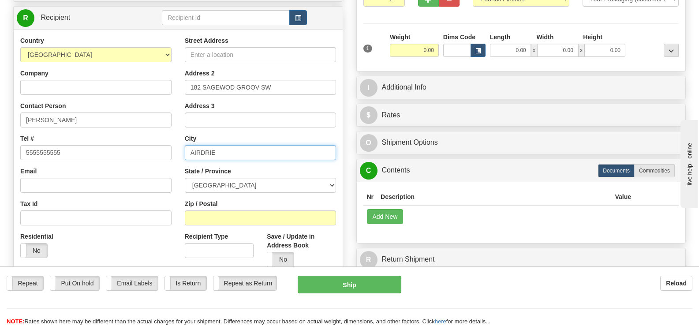
type input "AIRDRIE"
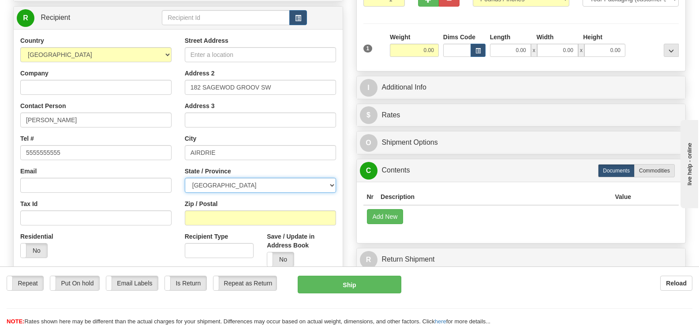
click at [237, 178] on select "ALBERTA BRITISH COLUMBIA MANITOBA NEW BRUNSWICK NEWFOUNDLAND NOVA SCOTIA NUNAVU…" at bounding box center [260, 185] width 151 height 15
click at [185, 178] on select "ALBERTA BRITISH COLUMBIA MANITOBA NEW BRUNSWICK NEWFOUNDLAND NOVA SCOTIA NUNAVU…" at bounding box center [260, 185] width 151 height 15
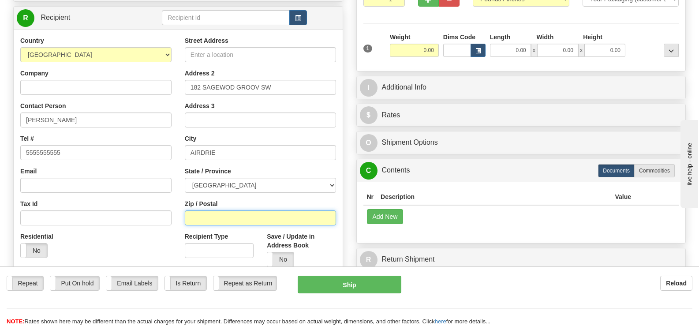
click at [225, 210] on input "Zip / Postal" at bounding box center [260, 217] width 151 height 15
type input "T4V3B1"
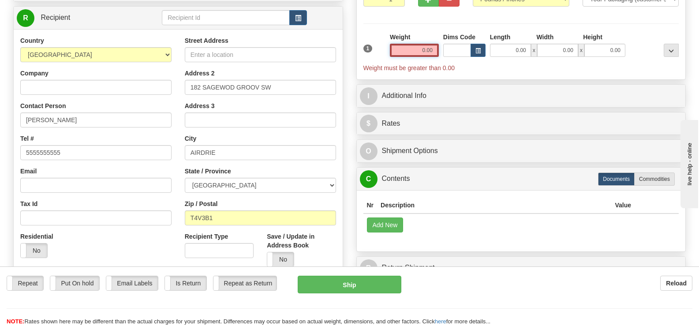
drag, startPoint x: 413, startPoint y: 32, endPoint x: 546, endPoint y: 24, distance: 133.3
click at [545, 33] on div "1 Weight 0.00 Dims Code 0.00" at bounding box center [521, 53] width 320 height 40
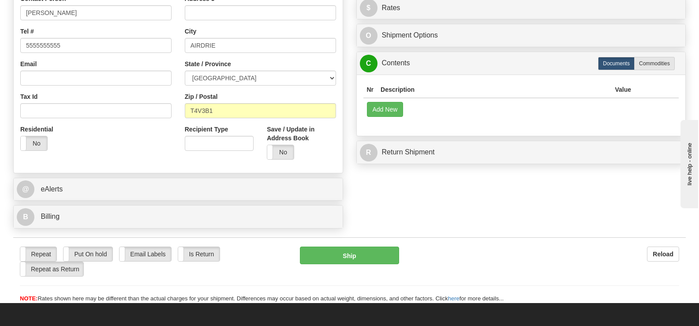
scroll to position [242, 0]
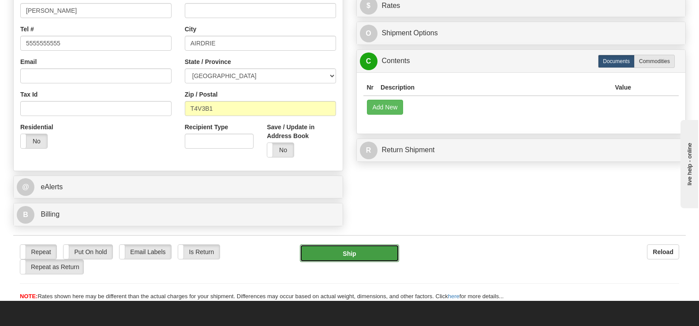
type input "10.00"
click at [382, 244] on button "Ship" at bounding box center [349, 253] width 99 height 18
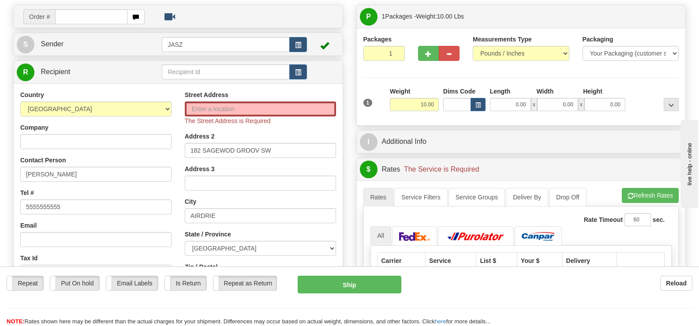
scroll to position [73, 0]
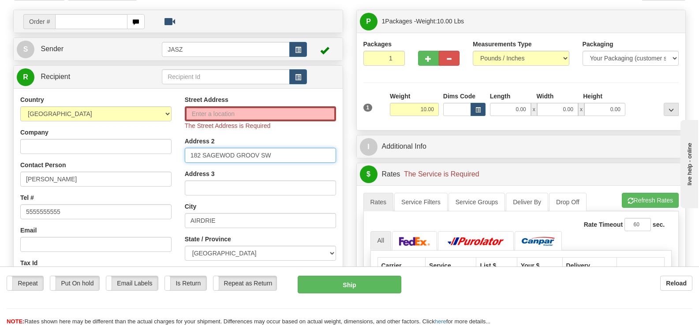
drag, startPoint x: 275, startPoint y: 134, endPoint x: 0, endPoint y: 120, distance: 274.5
click at [0, 120] on div "Toggle navigation Settings Shipping Preferences Fields Preferences New" at bounding box center [349, 237] width 699 height 621
click at [209, 106] on input "Street Address" at bounding box center [260, 113] width 151 height 15
paste input "182 SAGEWOD GROOV SW"
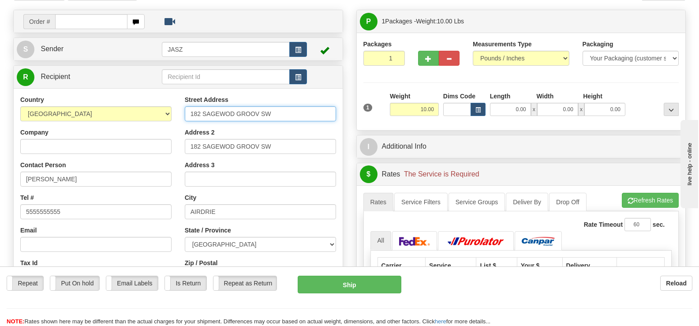
type input "182 SAGEWOD GROOV SW"
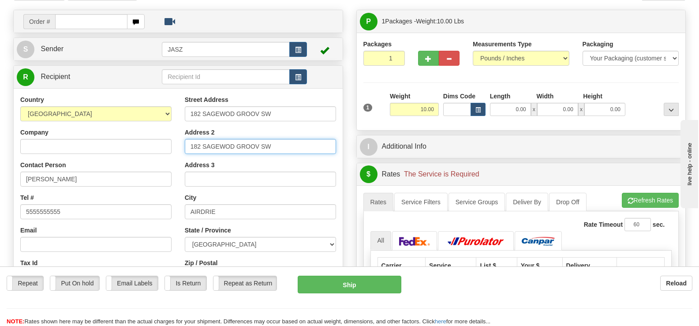
drag, startPoint x: 229, startPoint y: 124, endPoint x: 0, endPoint y: 109, distance: 229.2
click at [0, 109] on div "Toggle navigation Settings Shipping Preferences Fields Preferences New" at bounding box center [349, 237] width 699 height 621
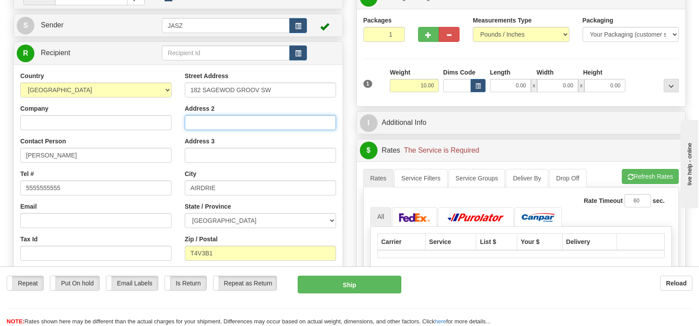
scroll to position [117, 0]
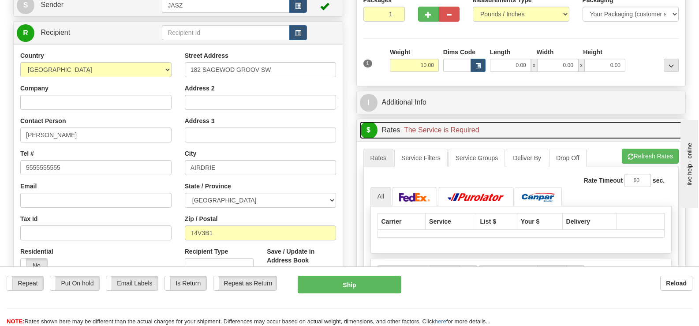
click at [543, 121] on link "$ Rates The Service is Required" at bounding box center [521, 130] width 323 height 18
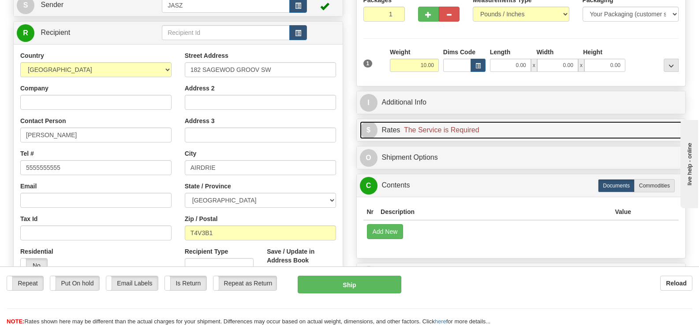
click at [534, 121] on link "$ Rates The Service is Required" at bounding box center [521, 130] width 323 height 18
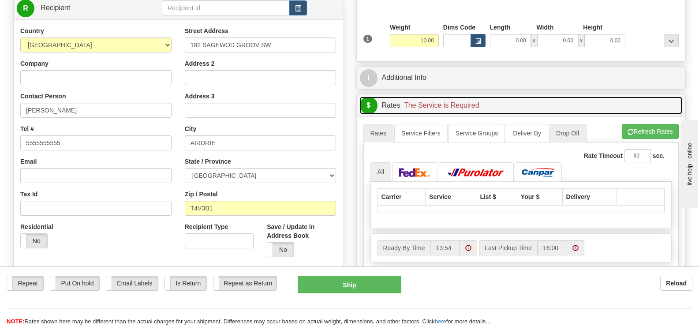
scroll to position [161, 0]
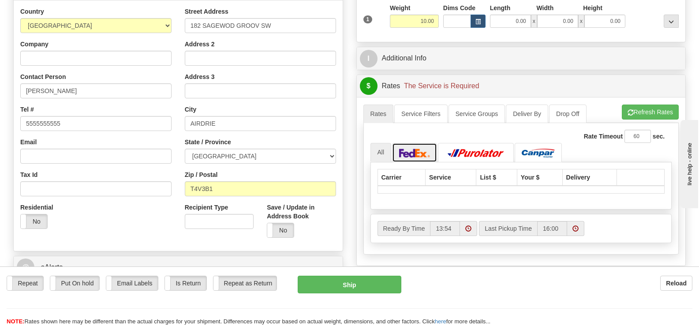
click at [418, 149] on img at bounding box center [414, 153] width 31 height 9
click at [381, 143] on link "All" at bounding box center [380, 152] width 21 height 19
drag, startPoint x: 698, startPoint y: 110, endPoint x: 705, endPoint y: 56, distance: 54.2
click at [698, 55] on html "Training Course Close Toggle navigation Settings Shipping Preferences New Sende…" at bounding box center [349, 2] width 699 height 326
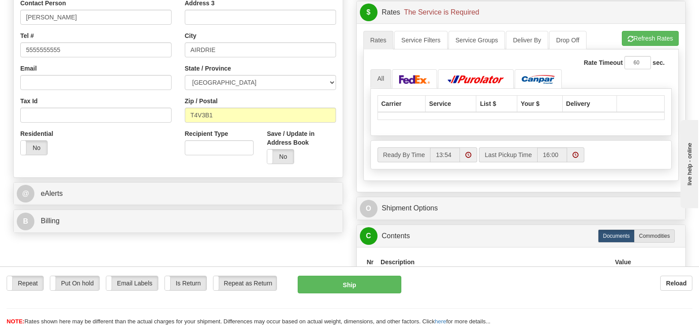
scroll to position [252, 0]
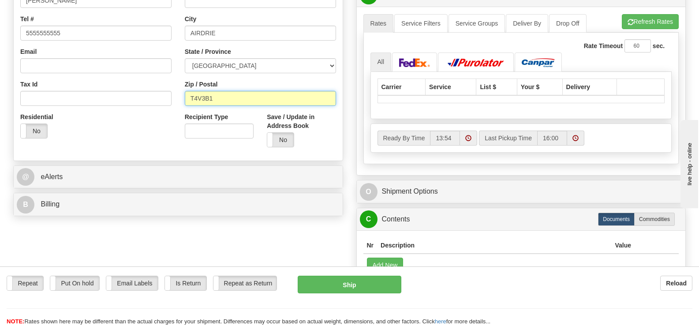
drag, startPoint x: 222, startPoint y: 78, endPoint x: 91, endPoint y: 73, distance: 131.0
click at [95, 75] on div "Country AFGHANISTAN ALAND ISLANDS ALBANIA ALGERIA AMERICAN SAMOA ANDORRA ANGOLA…" at bounding box center [178, 35] width 329 height 237
type input "T4B3B1"
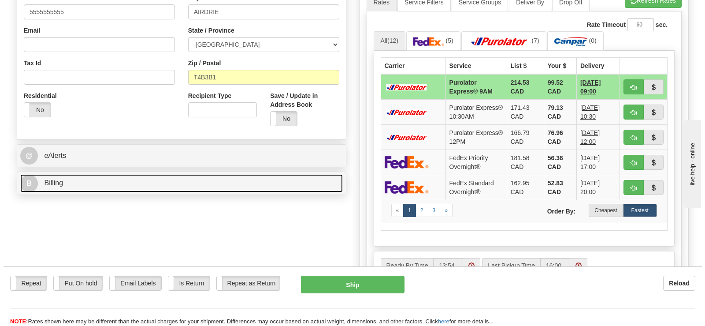
scroll to position [274, 0]
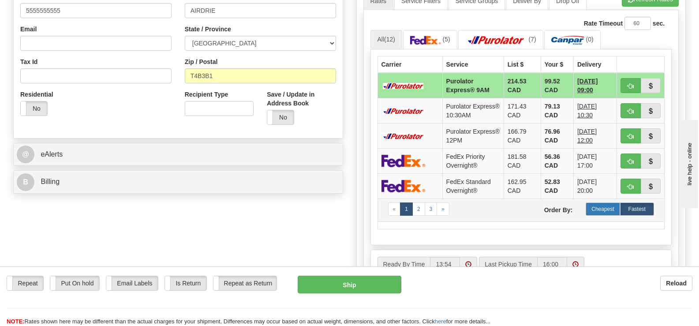
click at [610, 202] on label "Cheapest" at bounding box center [602, 208] width 34 height 13
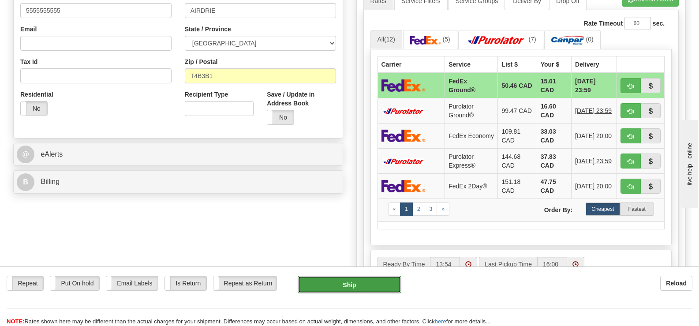
click at [361, 281] on button "Ship" at bounding box center [348, 284] width 103 height 18
type input "92"
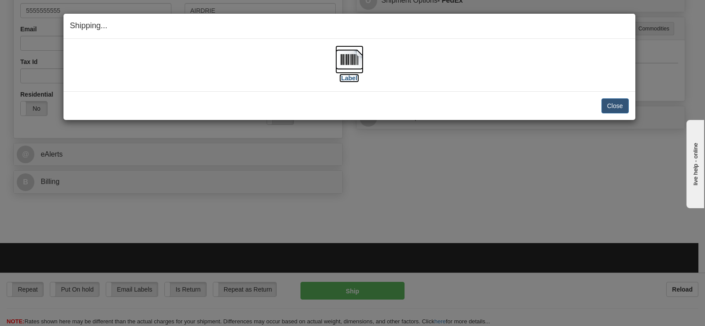
click at [345, 63] on img at bounding box center [349, 59] width 28 height 28
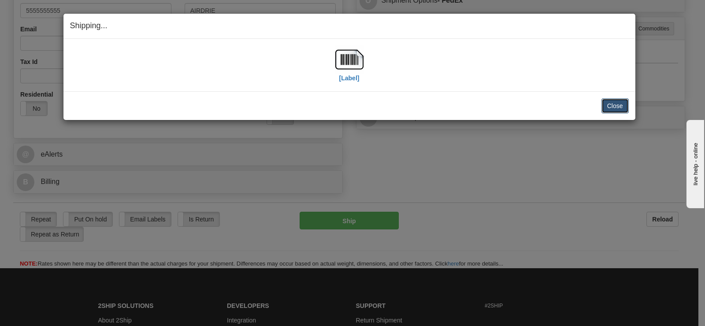
click at [612, 106] on button "Close" at bounding box center [615, 105] width 27 height 15
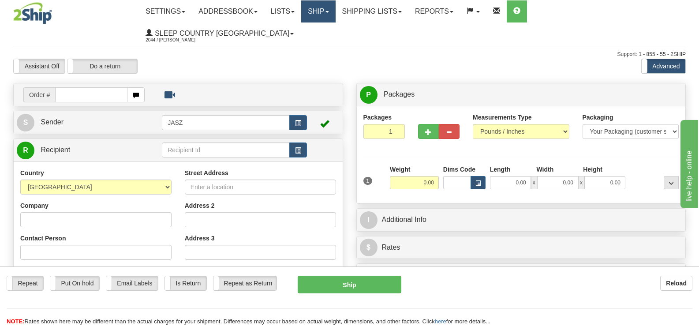
click at [335, 14] on link "Ship" at bounding box center [318, 11] width 34 height 22
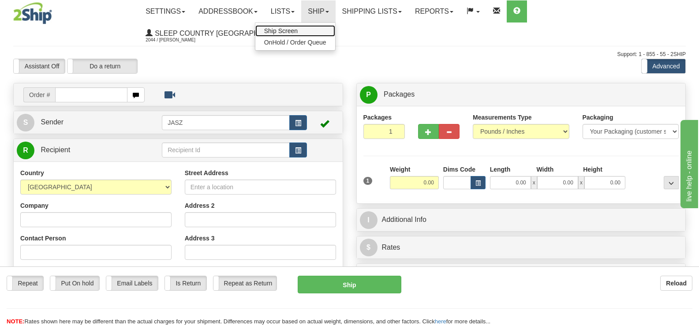
click at [335, 31] on link "Ship Screen" at bounding box center [295, 30] width 80 height 11
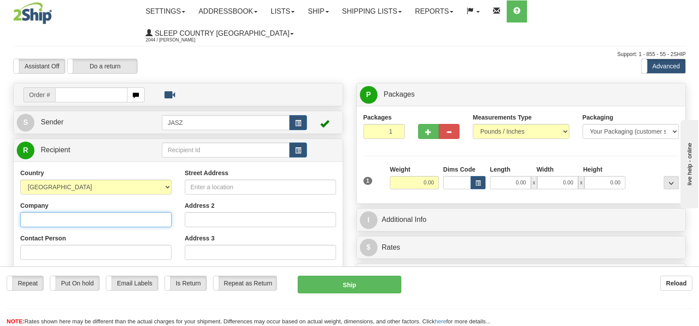
click at [129, 212] on input "Company" at bounding box center [95, 219] width 151 height 15
type input "[PERSON_NAME]"
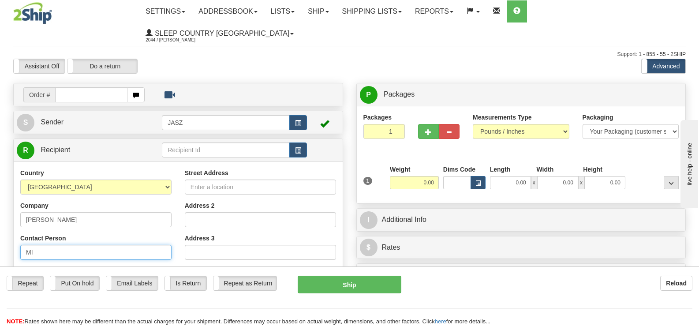
type input "M"
type input "[PHONE_NUMBER]"
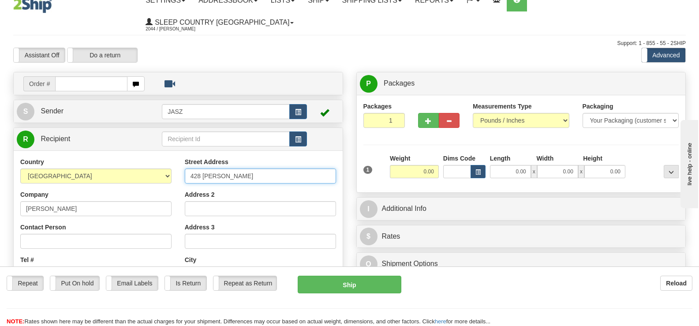
type input "428 [PERSON_NAME]"
type input "LACHENAIE"
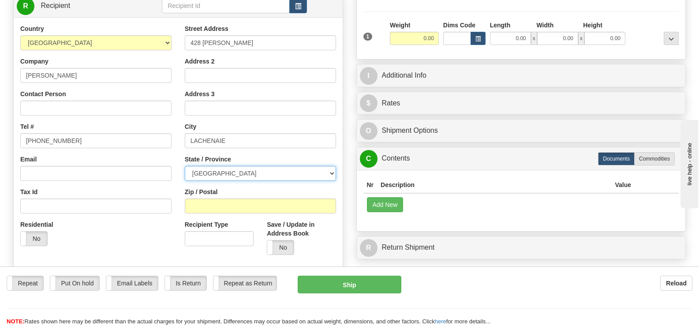
scroll to position [187, 0]
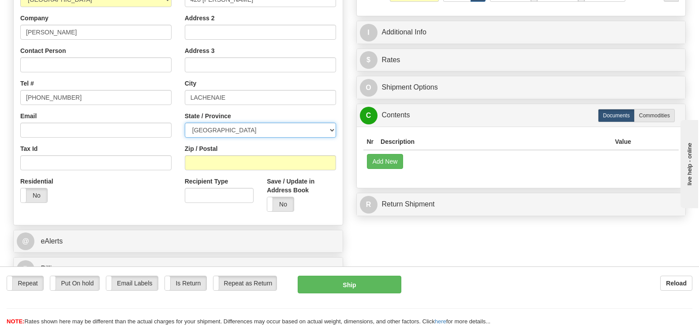
click at [288, 123] on select "[GEOGRAPHIC_DATA] [GEOGRAPHIC_DATA] [GEOGRAPHIC_DATA] [GEOGRAPHIC_DATA] [GEOGRA…" at bounding box center [260, 130] width 151 height 15
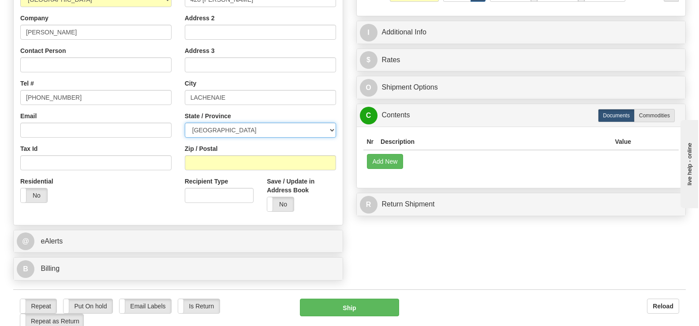
select select "QC"
click at [185, 123] on select "[GEOGRAPHIC_DATA] [GEOGRAPHIC_DATA] [GEOGRAPHIC_DATA] [GEOGRAPHIC_DATA] [GEOGRA…" at bounding box center [260, 130] width 151 height 15
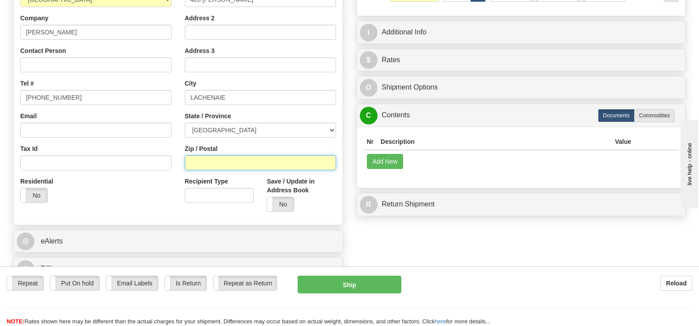
click at [239, 155] on input "Zip / Postal" at bounding box center [260, 162] width 151 height 15
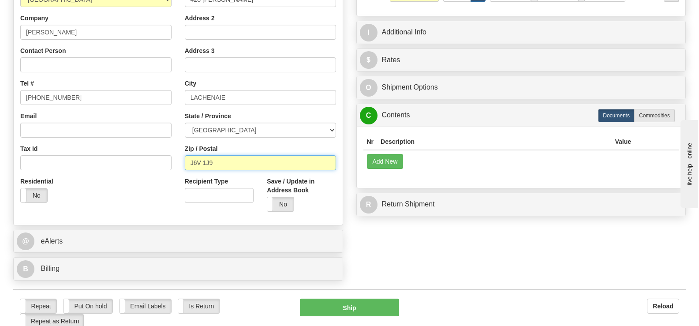
type input "J6V 1J9"
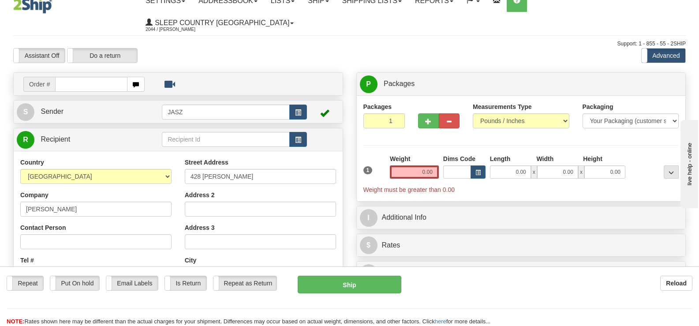
scroll to position [9, 0]
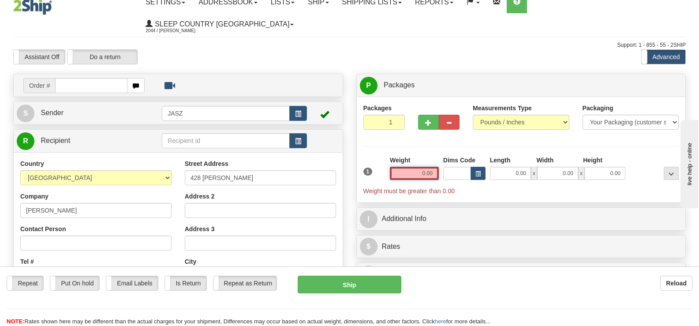
drag, startPoint x: 422, startPoint y: 152, endPoint x: 458, endPoint y: 152, distance: 36.1
click at [457, 156] on div "1 Weight 0.00 Dims Code 0.00" at bounding box center [521, 176] width 320 height 40
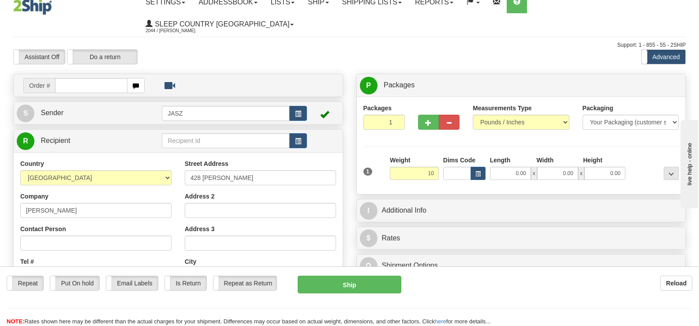
drag, startPoint x: 649, startPoint y: 127, endPoint x: 652, endPoint y: 121, distance: 7.1
click at [649, 124] on div "Packages 1 1 Measurements Type" at bounding box center [521, 146] width 316 height 84
type input "10.00"
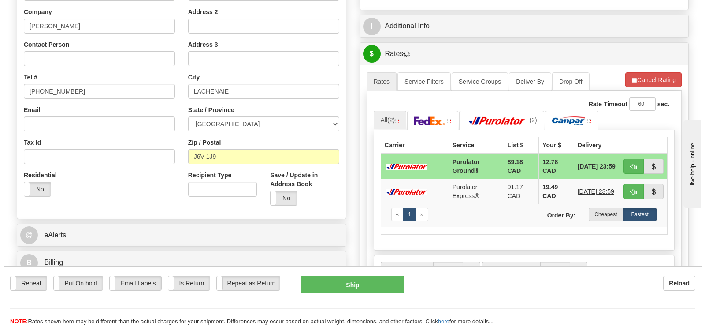
scroll to position [212, 0]
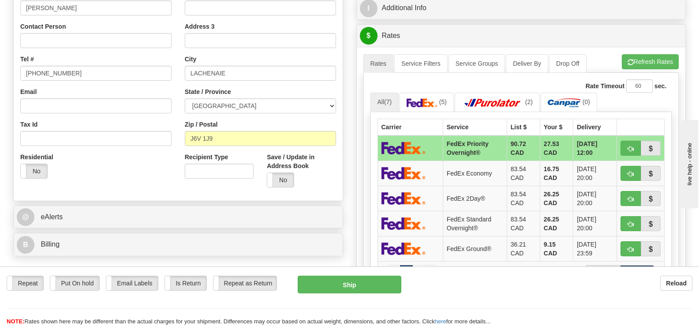
click at [602, 265] on label "Cheapest" at bounding box center [602, 271] width 34 height 13
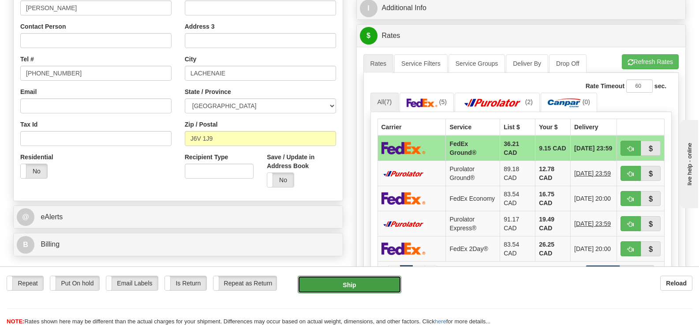
click at [342, 290] on button "Ship" at bounding box center [348, 284] width 103 height 18
type input "92"
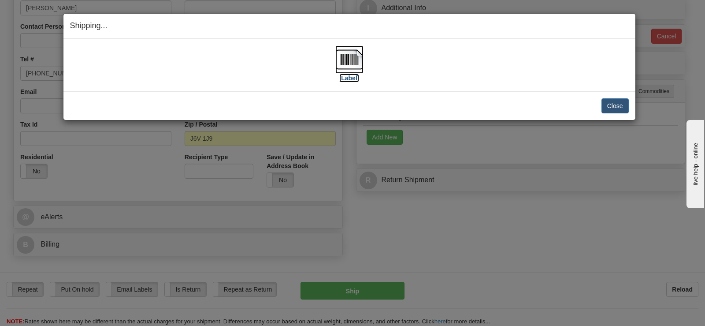
click at [354, 66] on img at bounding box center [349, 59] width 28 height 28
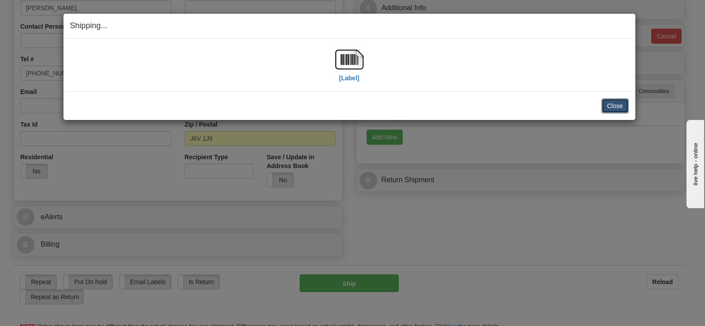
click at [603, 108] on button "Close" at bounding box center [615, 105] width 27 height 15
